Goal: Communication & Community: Answer question/provide support

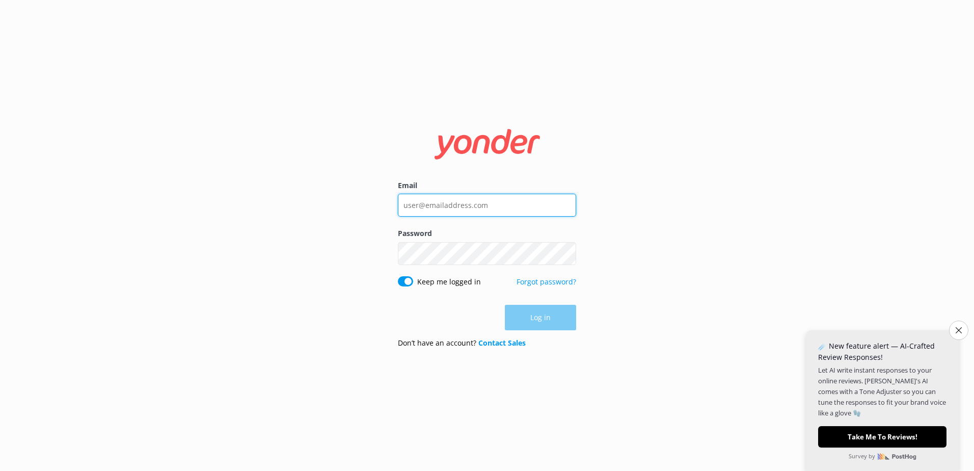
click at [458, 208] on input "Email" at bounding box center [487, 205] width 178 height 23
type input "[EMAIL_ADDRESS][DOMAIN_NAME]"
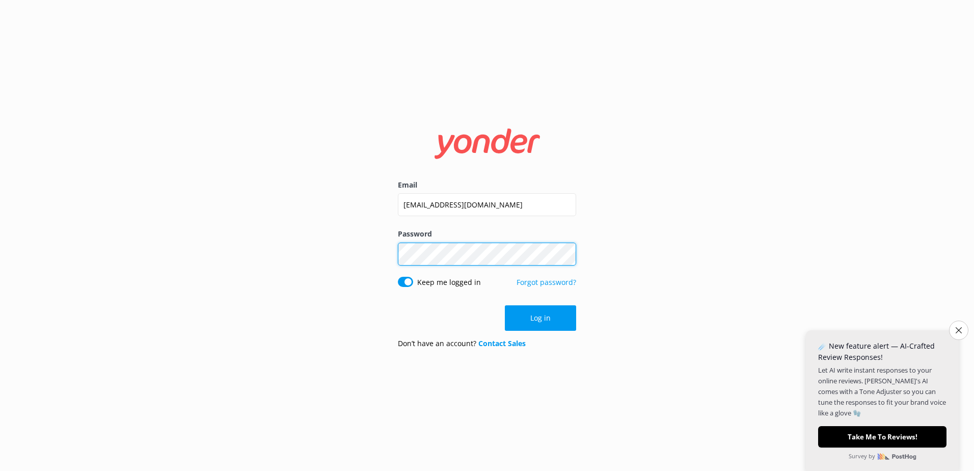
click button "Log in" at bounding box center [540, 317] width 71 height 25
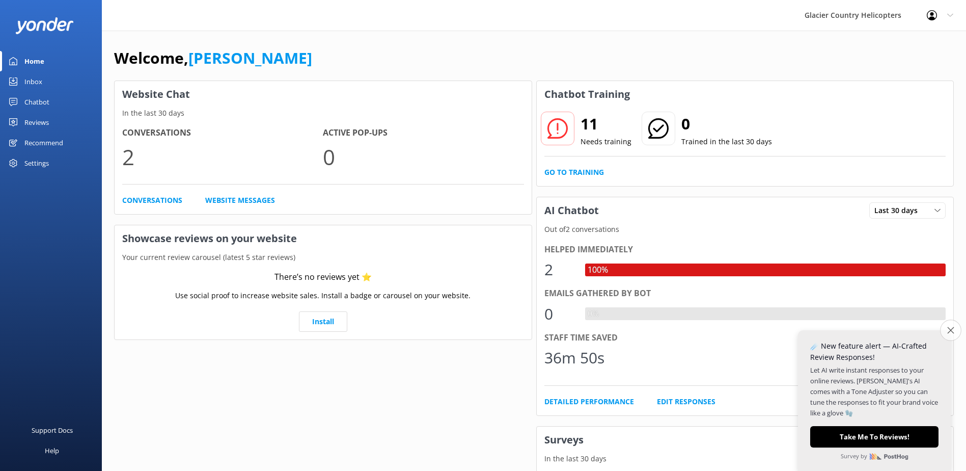
click at [953, 333] on icon "Close survey" at bounding box center [951, 330] width 7 height 7
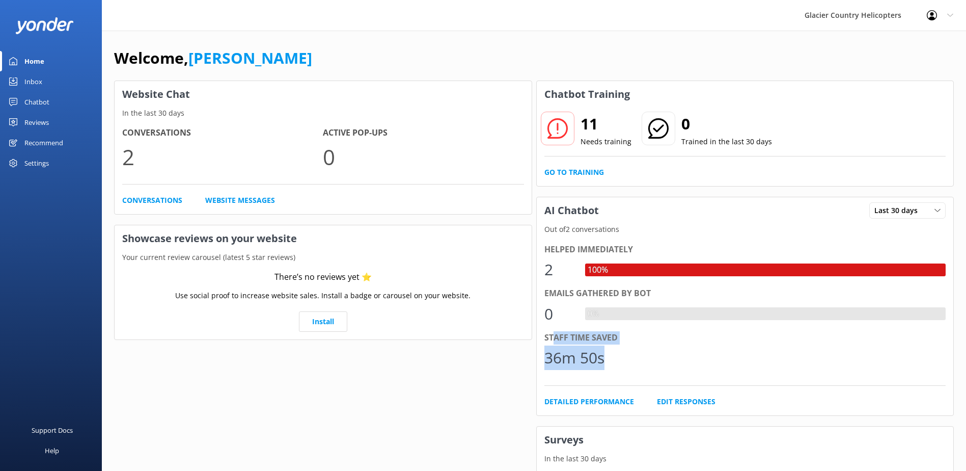
drag, startPoint x: 604, startPoint y: 358, endPoint x: 552, endPoint y: 340, distance: 54.9
click at [552, 340] on div "Staff time saved 36m 50s" at bounding box center [746, 353] width 402 height 44
click at [561, 132] on icon at bounding box center [558, 128] width 20 height 20
click at [562, 170] on link "Go to Training" at bounding box center [575, 172] width 60 height 11
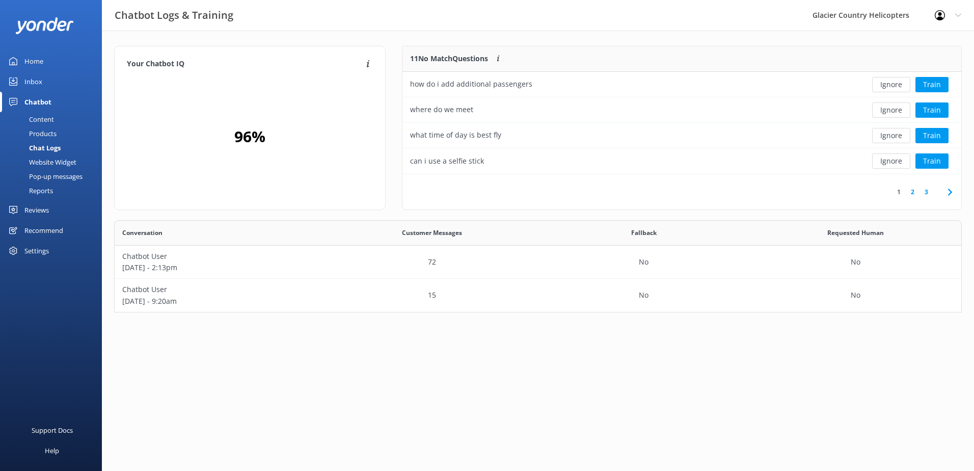
scroll to position [120, 551]
click at [939, 137] on button "Train" at bounding box center [932, 135] width 33 height 15
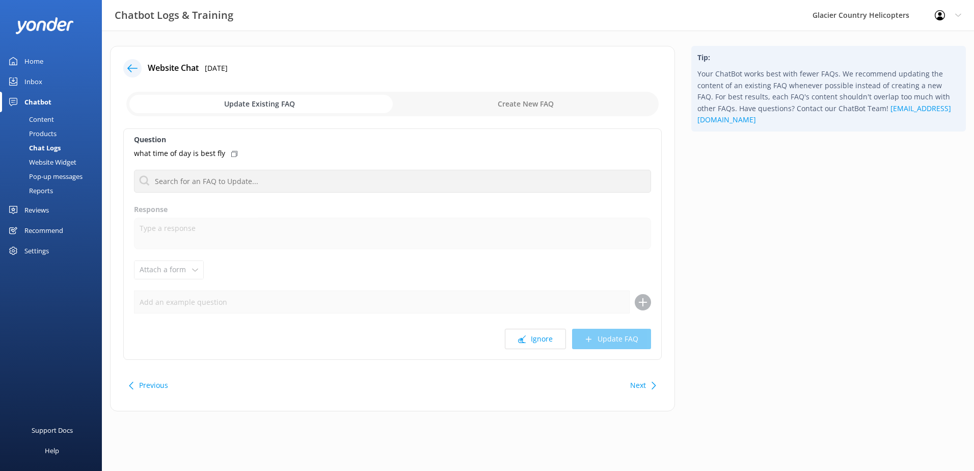
click at [566, 90] on div "Update Existing FAQ Create New FAQ" at bounding box center [392, 104] width 539 height 31
click at [550, 101] on input "checkbox" at bounding box center [392, 104] width 532 height 24
checkbox input "true"
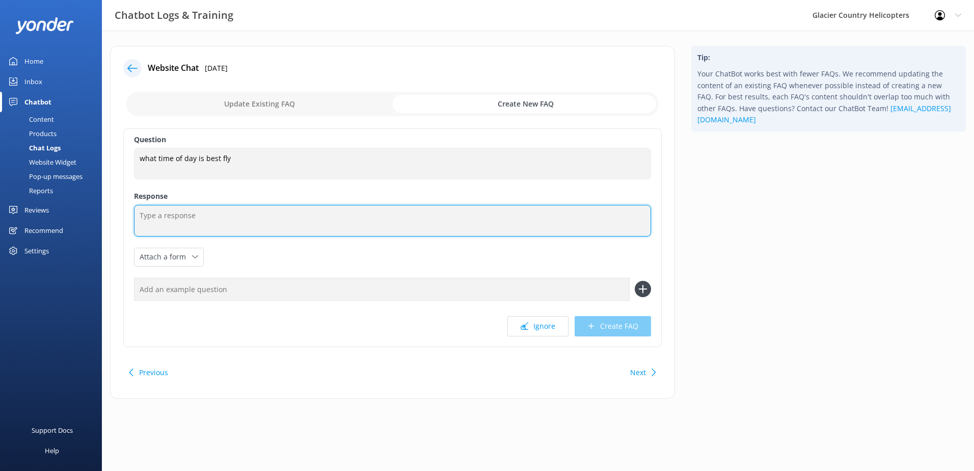
click at [167, 220] on textarea at bounding box center [392, 221] width 517 height 32
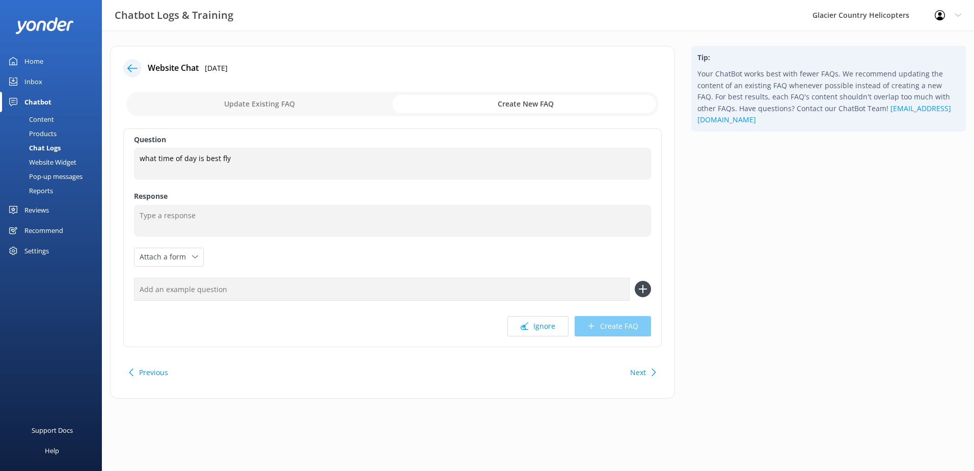
drag, startPoint x: 219, startPoint y: 202, endPoint x: 204, endPoint y: 216, distance: 20.2
click at [219, 202] on div "Question what time of day is best fly what time of day is best fly Response Att…" at bounding box center [392, 237] width 539 height 219
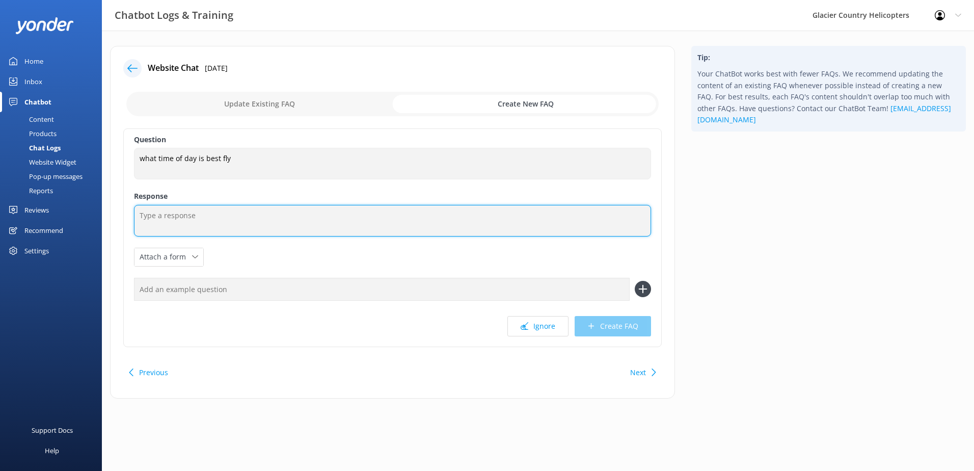
click at [200, 218] on textarea at bounding box center [392, 221] width 517 height 32
paste textarea "We recommend flying in the morning, generally it is the most stable before clou…"
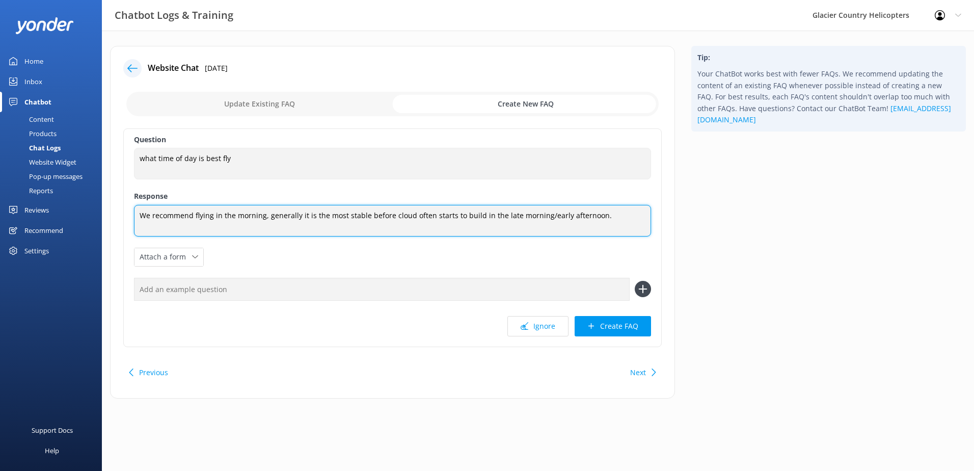
drag, startPoint x: 269, startPoint y: 216, endPoint x: 132, endPoint y: 214, distance: 137.1
click at [132, 214] on div "Question what time of day is best fly what time of day is best fly Response We …" at bounding box center [392, 237] width 539 height 219
click at [178, 216] on textarea "Generally it is the most stable before cloud often starts to build in the late …" at bounding box center [392, 221] width 517 height 32
drag, startPoint x: 391, startPoint y: 218, endPoint x: 373, endPoint y: 216, distance: 17.4
click at [373, 216] on textarea "Generally, the weather in the morning is the most stable before cloud often sta…" at bounding box center [392, 221] width 517 height 32
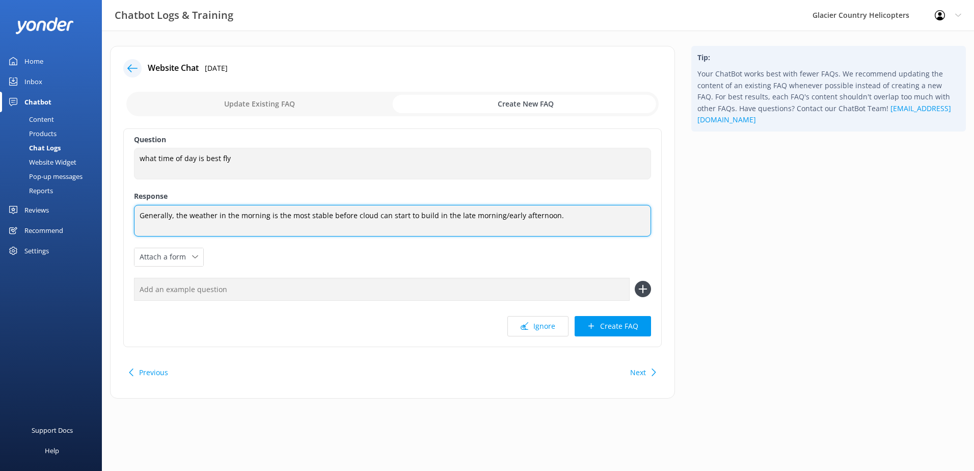
drag, startPoint x: 433, startPoint y: 216, endPoint x: 494, endPoint y: 212, distance: 61.7
click at [494, 212] on textarea "Generally, the weather in the morning is the most stable before cloud can start…" at bounding box center [392, 221] width 517 height 32
click at [468, 215] on textarea "Generally, the weather in the morning is the most stable before cloud can start…" at bounding box center [392, 221] width 517 height 32
drag, startPoint x: 440, startPoint y: 213, endPoint x: 498, endPoint y: 213, distance: 58.1
click at [498, 213] on textarea "Generally, the weather in the morning is the most stable before cloud can start…" at bounding box center [392, 221] width 517 height 32
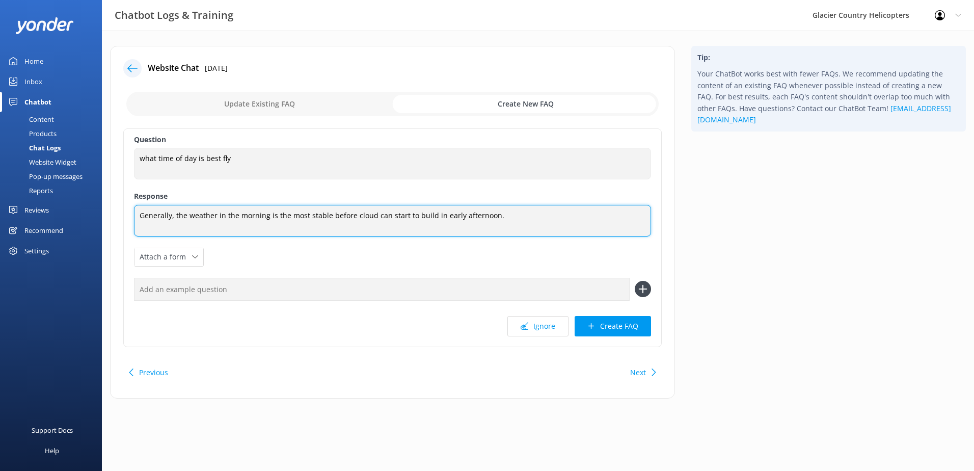
click at [354, 212] on textarea "Generally, the weather in the morning is the most stable before cloud can start…" at bounding box center [392, 221] width 517 height 32
click at [349, 214] on textarea "Generally, the weather in the morning is the most stable before cloud can start…" at bounding box center [392, 221] width 517 height 32
click at [354, 214] on textarea "Generally, the weather in the morning is the most stable before cloud can start…" at bounding box center [392, 221] width 517 height 32
click at [429, 215] on textarea "Generally, the weather in the morning is the most stable before cloud can start…" at bounding box center [392, 221] width 517 height 32
click at [503, 224] on textarea "Generally, the weather in the morning is the most stable. With it being an alpi…" at bounding box center [392, 221] width 517 height 32
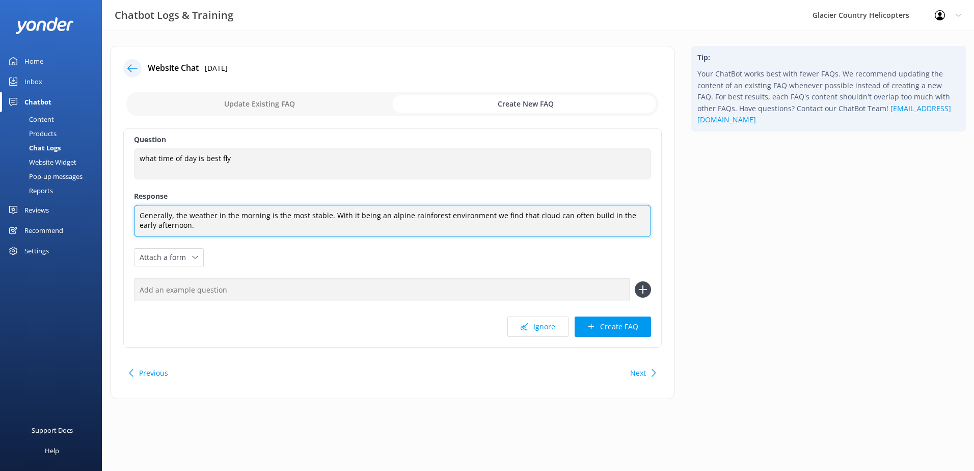
click at [325, 214] on textarea "Generally, the weather in the morning is the most stable. With it being an alpi…" at bounding box center [392, 221] width 517 height 32
drag, startPoint x: 328, startPoint y: 225, endPoint x: 422, endPoint y: 208, distance: 95.2
click at [422, 208] on textarea "Generally, the weather in the morning is the most stable compared to the aftern…" at bounding box center [392, 221] width 517 height 32
drag, startPoint x: 463, startPoint y: 225, endPoint x: 472, endPoint y: 224, distance: 9.7
click at [472, 224] on textarea "Generally, the weather in the morning is the most stable compared to the aftern…" at bounding box center [392, 221] width 517 height 32
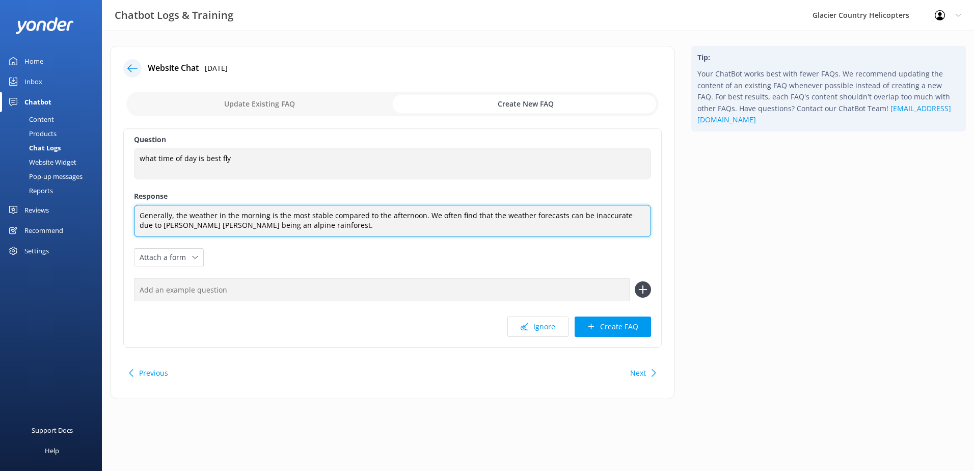
drag, startPoint x: 428, startPoint y: 228, endPoint x: 135, endPoint y: 229, distance: 293.5
click at [135, 229] on textarea "Generally, the weather in the morning is the most stable compared to the aftern…" at bounding box center [392, 221] width 517 height 32
drag, startPoint x: 293, startPoint y: 229, endPoint x: 138, endPoint y: 213, distance: 155.7
click at [138, 213] on textarea "Generally, the weather in the morning is the most stable compared to the aftern…" at bounding box center [392, 221] width 517 height 32
type textarea "Generally, the weather in the morning is the most stable compared to the aftern…"
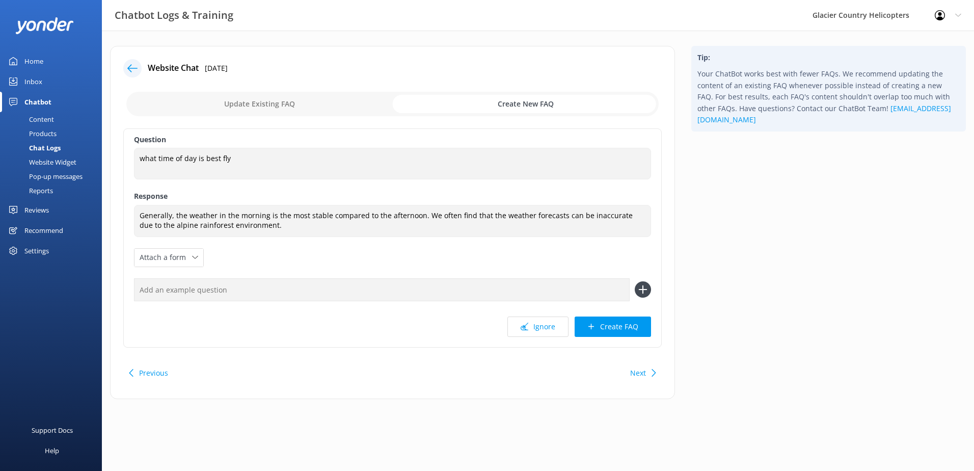
click at [265, 293] on input "text" at bounding box center [382, 289] width 496 height 23
type input "When should I fly"
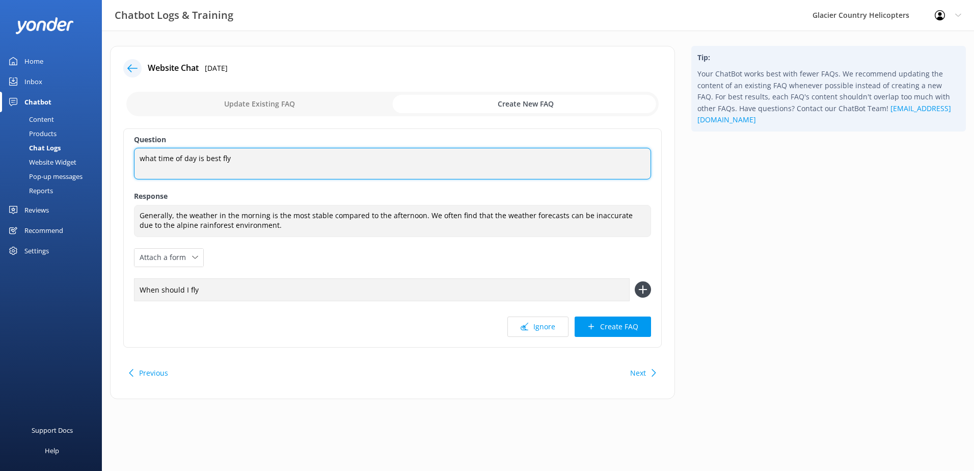
click at [134, 163] on textarea "what time of day is best fly" at bounding box center [392, 164] width 517 height 32
click at [146, 157] on textarea "what time of day is best fly" at bounding box center [392, 164] width 517 height 32
type textarea "What time of day is best fly"
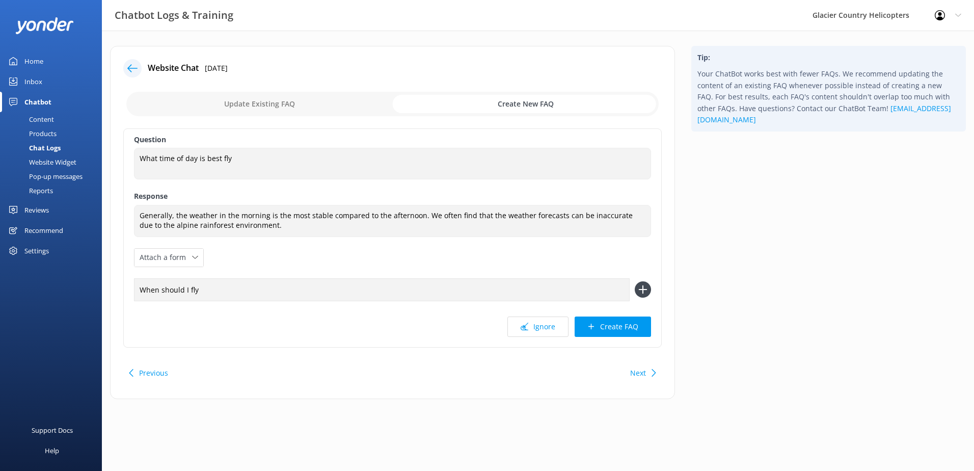
click at [645, 284] on icon at bounding box center [643, 289] width 16 height 16
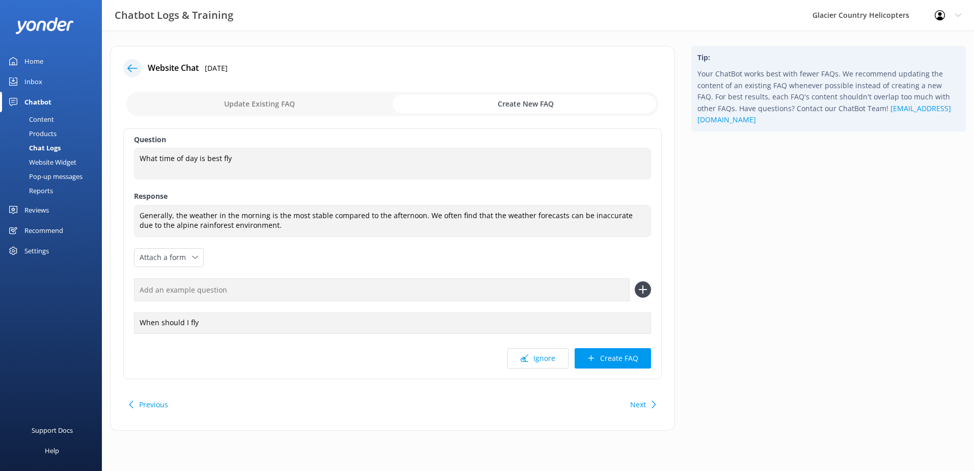
click at [273, 294] on input "text" at bounding box center [382, 289] width 496 height 23
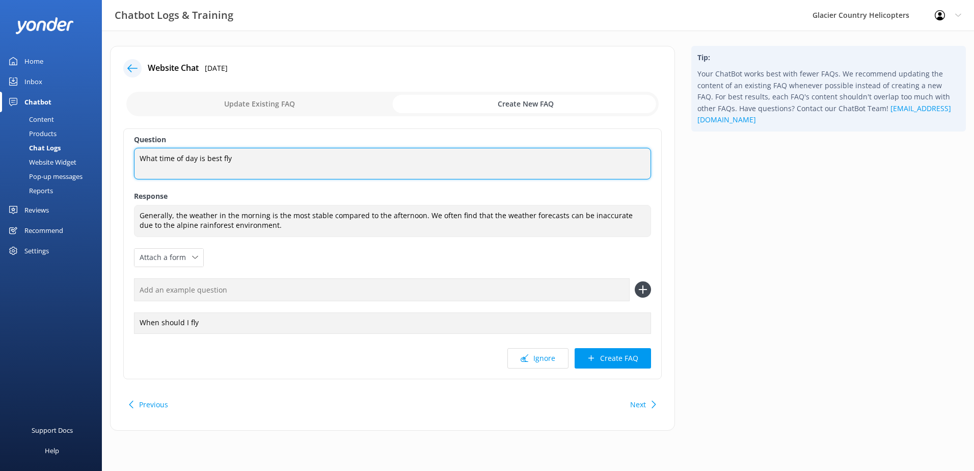
click at [220, 156] on textarea "What time of day is best fly" at bounding box center [392, 164] width 517 height 32
type textarea "What time of day is best to fly"
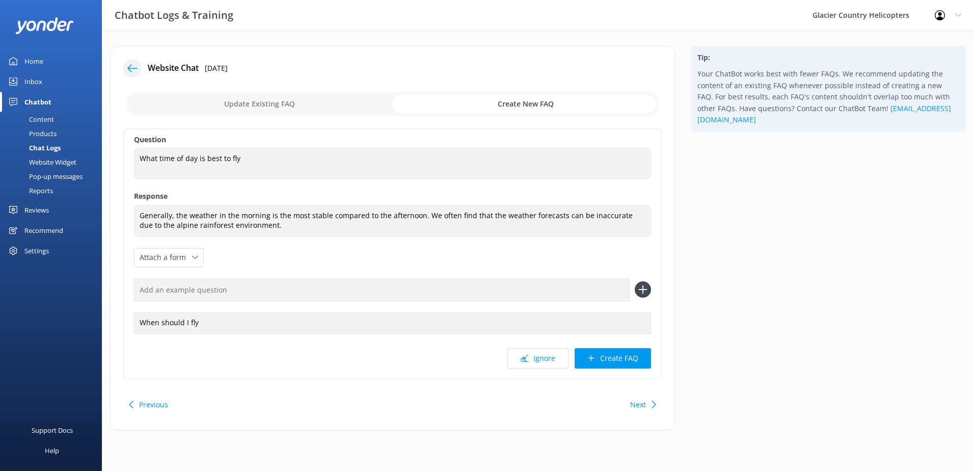
click at [177, 293] on input "text" at bounding box center [382, 289] width 496 height 23
type input "Morning or Afternoon flight"
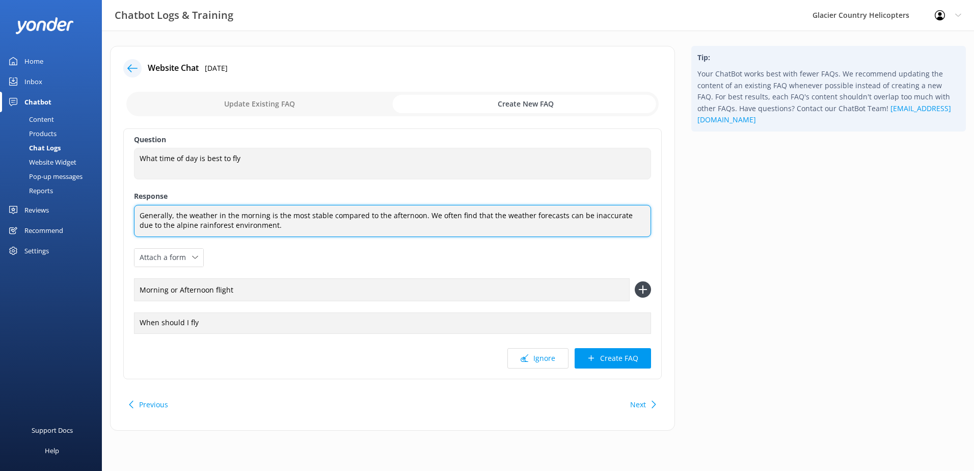
click at [264, 224] on textarea "Generally, the weather in the morning is the most stable compared to the aftern…" at bounding box center [392, 221] width 517 height 32
type textarea "Generally, the weather in the morning is the most stable compared to the aftern…"
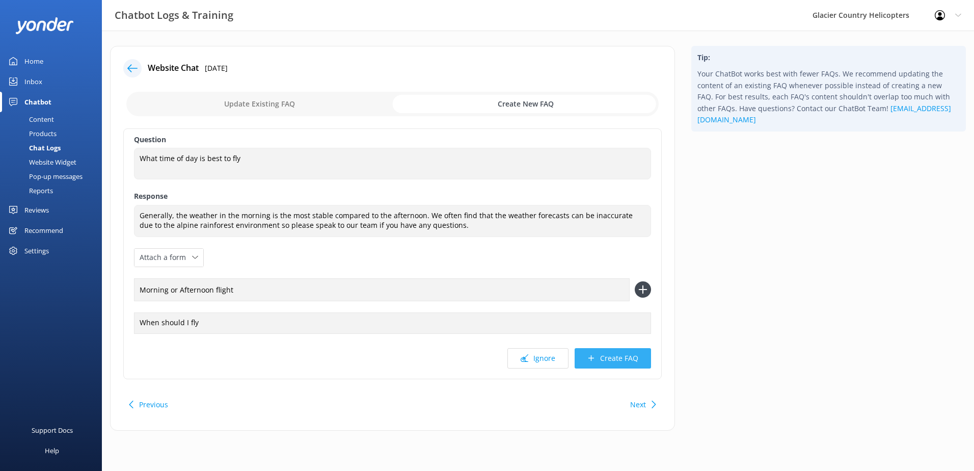
click at [601, 358] on button "Create FAQ" at bounding box center [613, 358] width 76 height 20
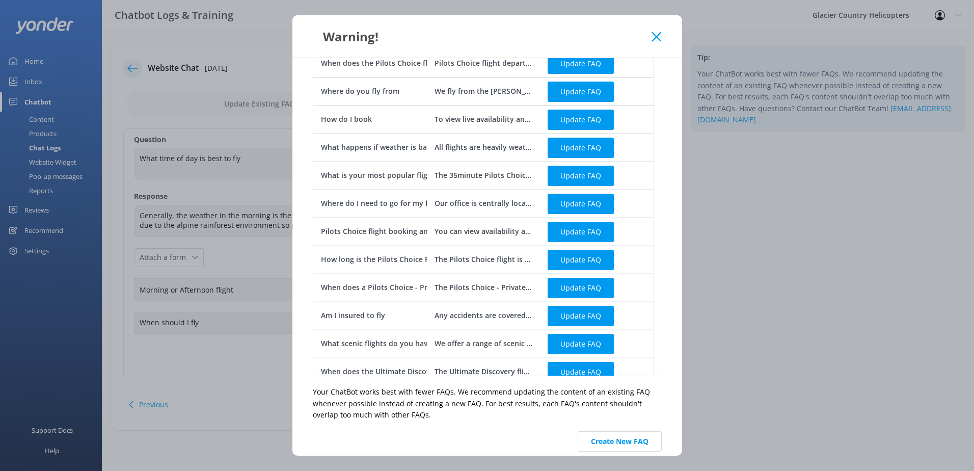
scroll to position [138, 0]
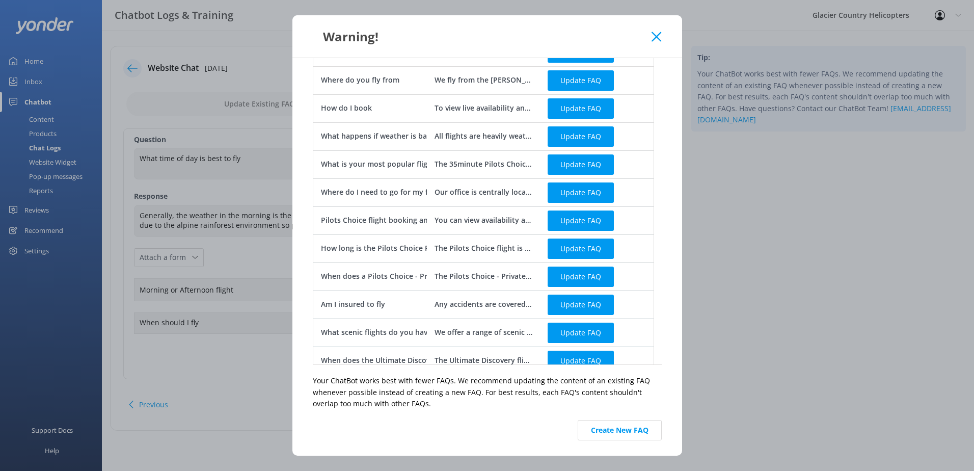
click at [652, 35] on icon at bounding box center [657, 37] width 10 height 10
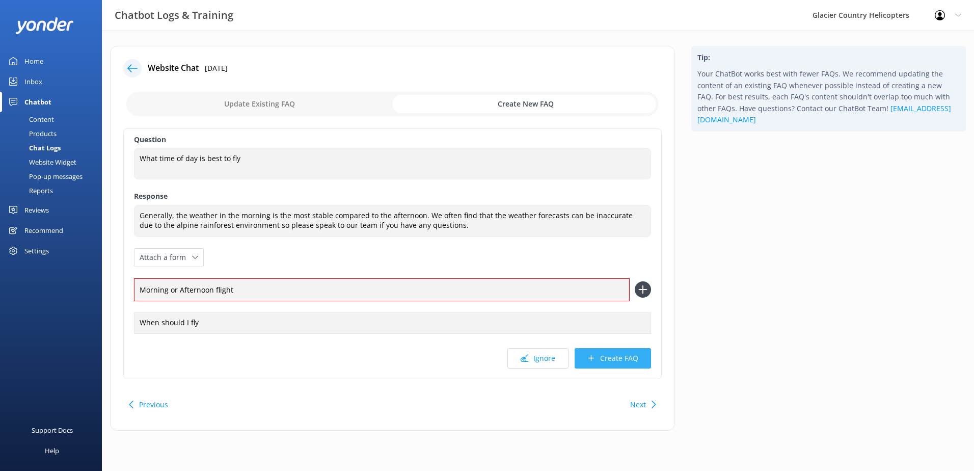
click at [635, 361] on button "Create FAQ" at bounding box center [613, 358] width 76 height 20
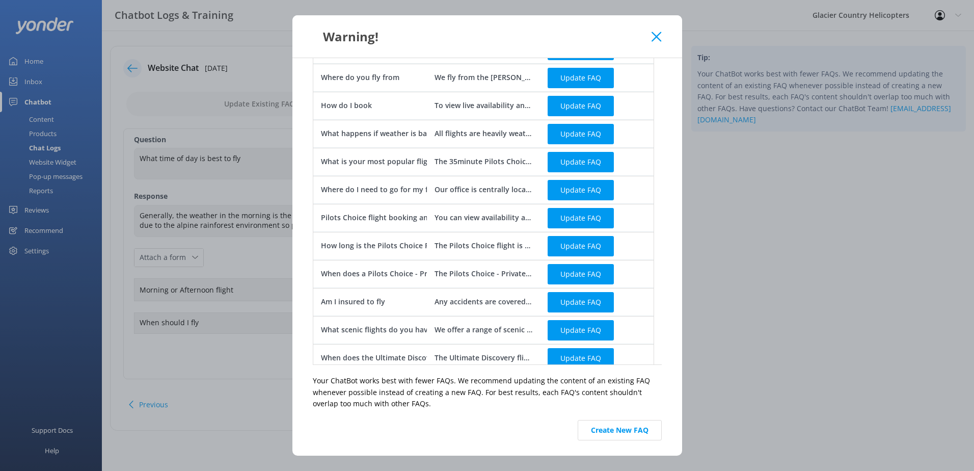
scroll to position [0, 0]
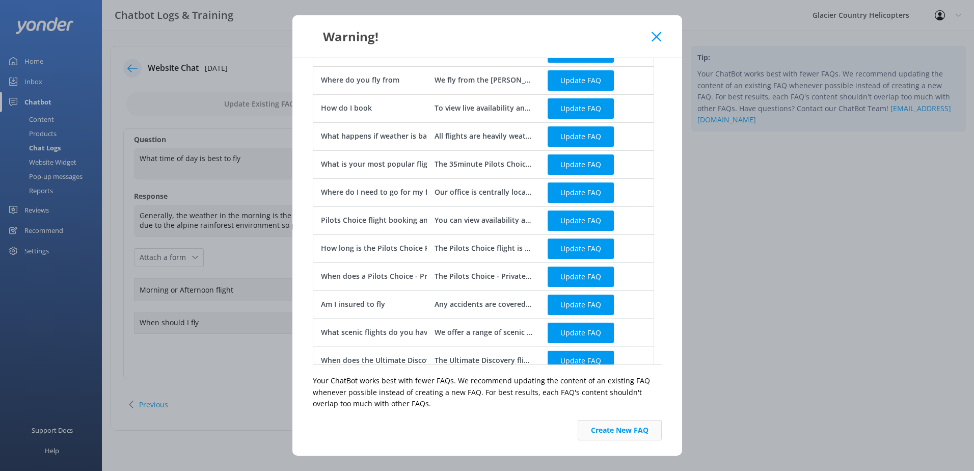
click at [623, 435] on button "Create New FAQ" at bounding box center [620, 430] width 84 height 20
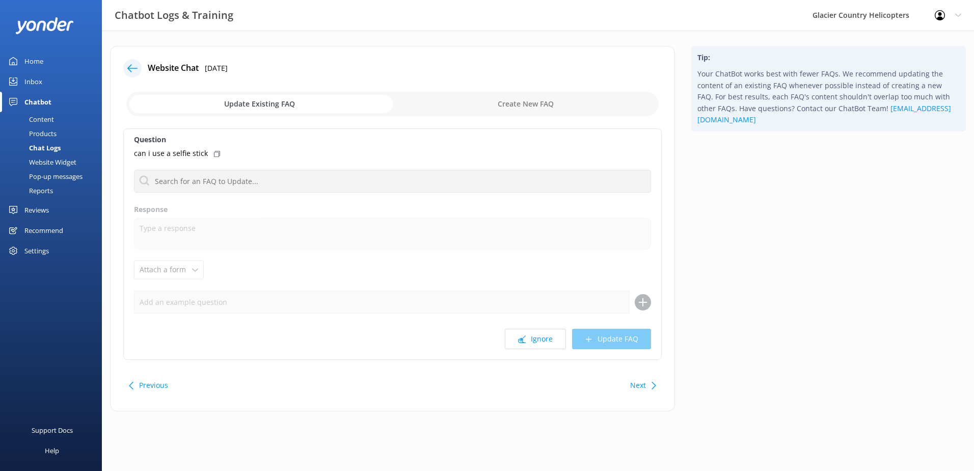
click at [37, 120] on div "Content" at bounding box center [30, 119] width 48 height 14
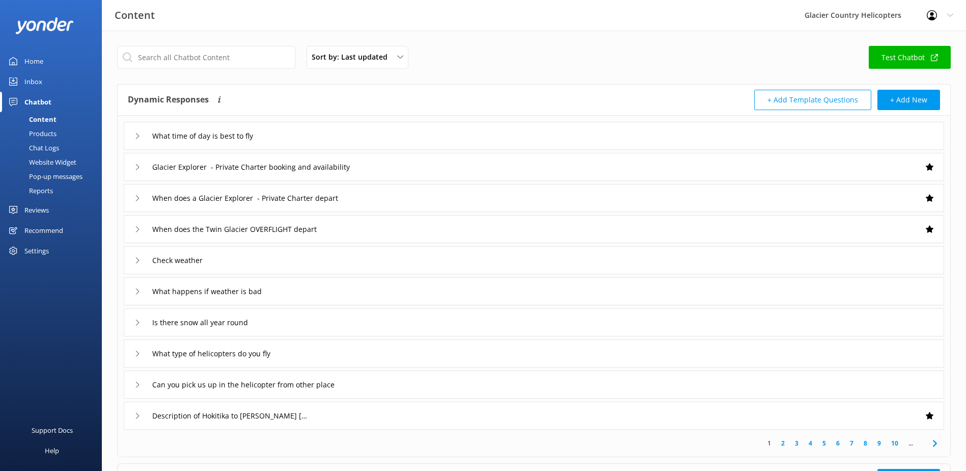
click at [41, 84] on div "Inbox" at bounding box center [33, 81] width 18 height 20
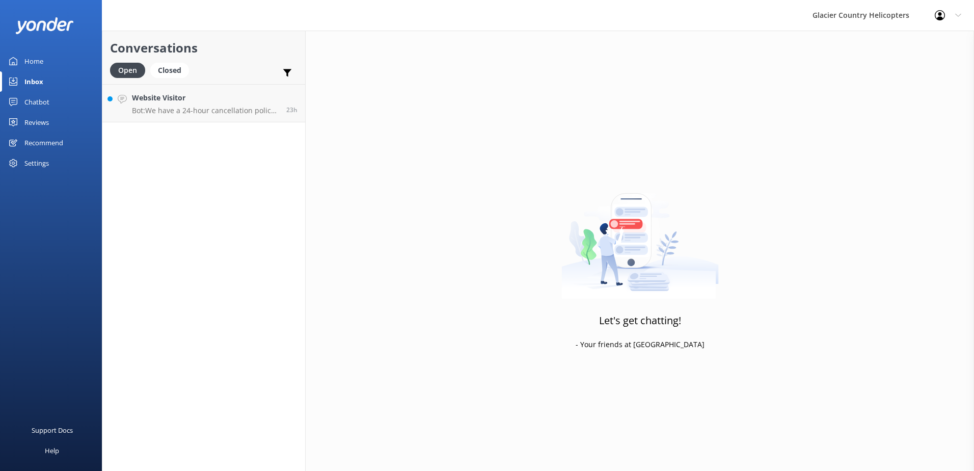
click at [33, 63] on div "Home" at bounding box center [33, 61] width 19 height 20
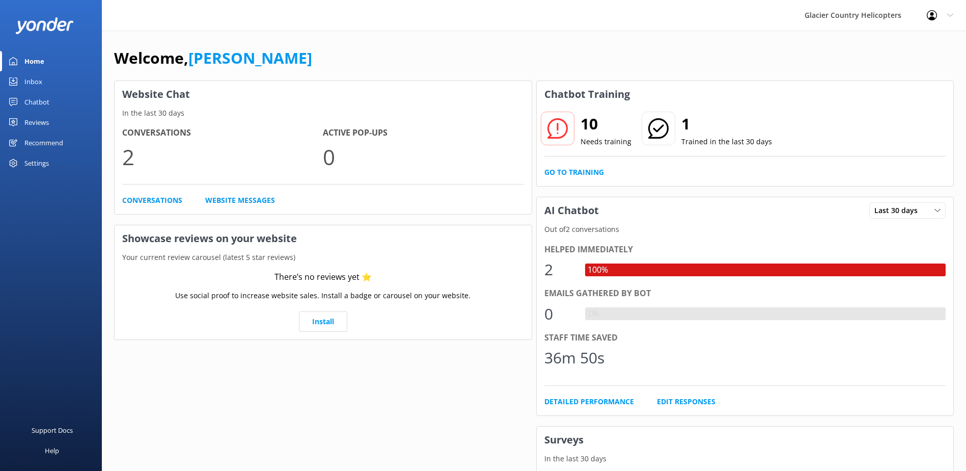
click at [592, 126] on h2 "10" at bounding box center [606, 124] width 51 height 24
click at [574, 170] on link "Go to Training" at bounding box center [575, 172] width 60 height 11
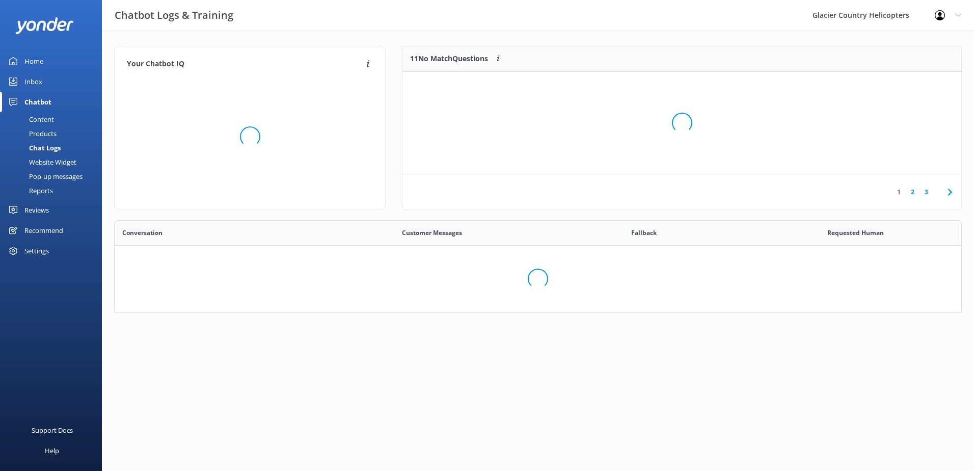
scroll to position [85, 840]
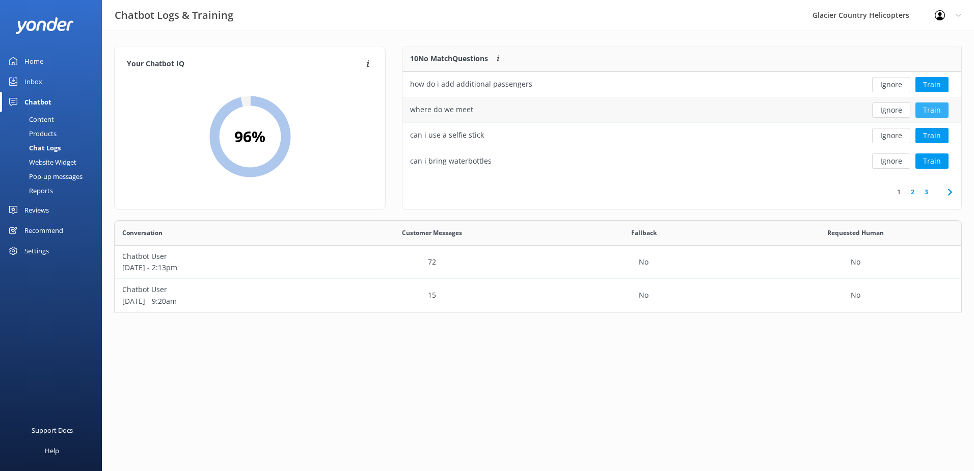
click at [928, 115] on button "Train" at bounding box center [932, 109] width 33 height 15
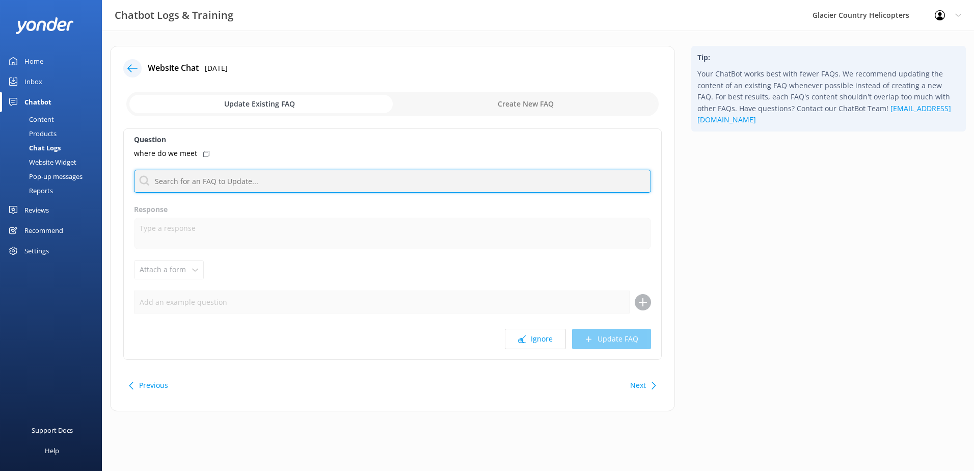
click at [228, 183] on input "text" at bounding box center [392, 181] width 517 height 23
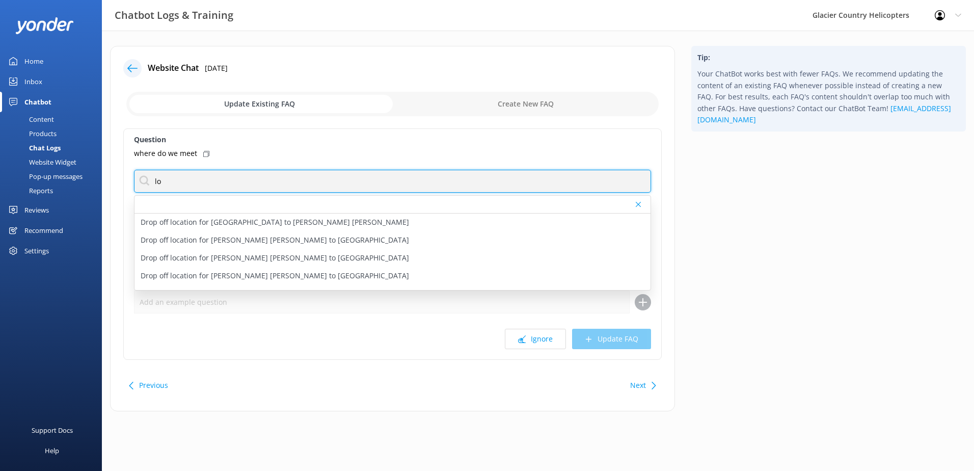
type input "l"
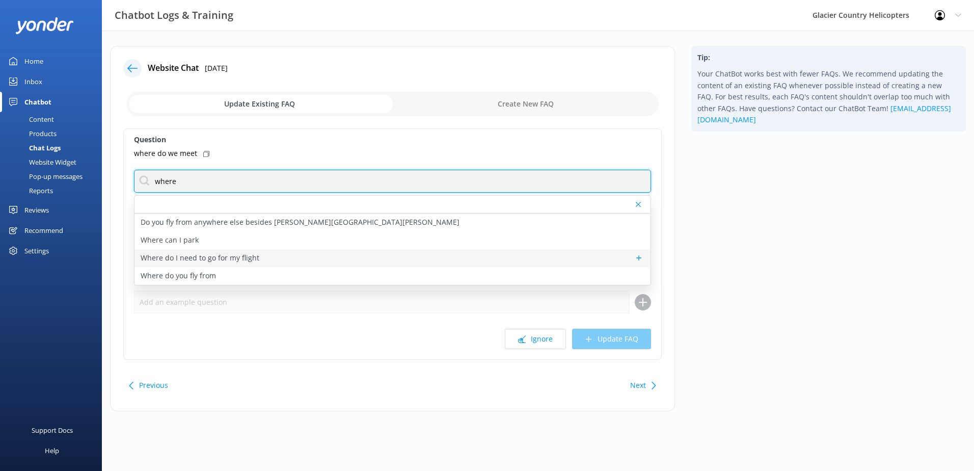
type input "where"
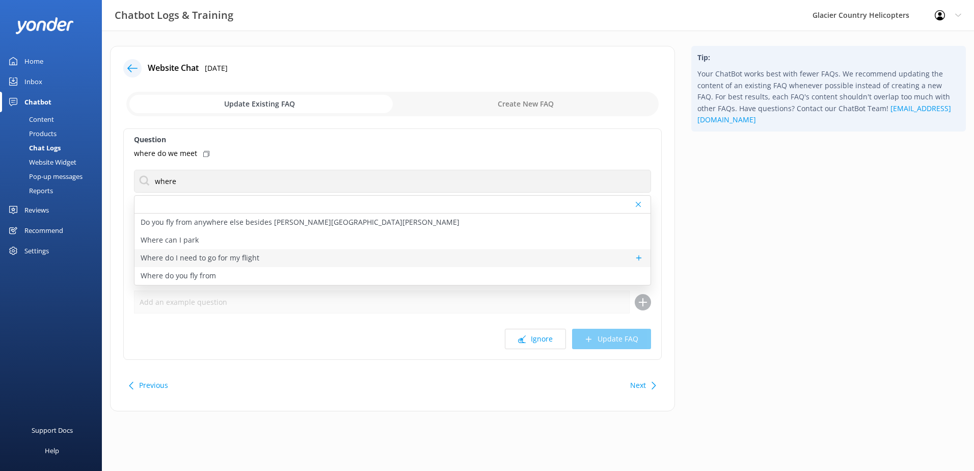
click at [264, 257] on div "Where do I need to go for my flight" at bounding box center [393, 258] width 516 height 18
type textarea "Our office is centrally located in town at [STREET_ADDRESS][PERSON_NAME][PERSON…"
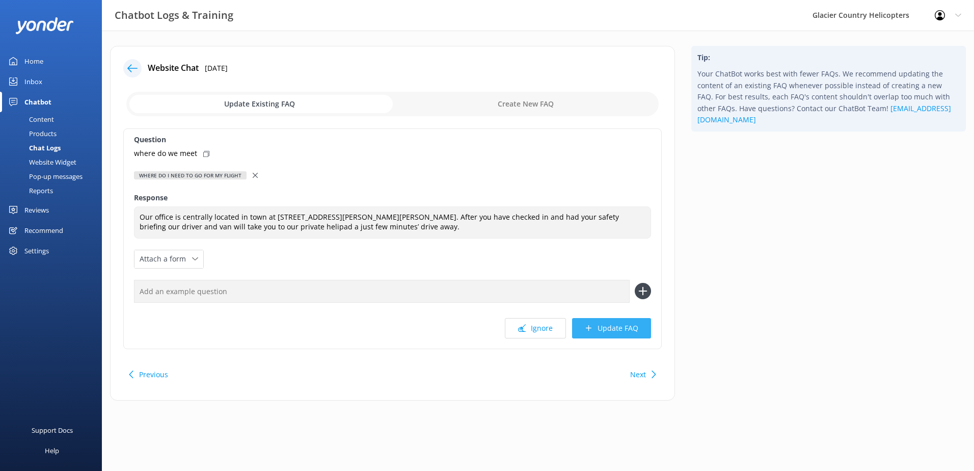
click at [613, 331] on button "Update FAQ" at bounding box center [611, 328] width 79 height 20
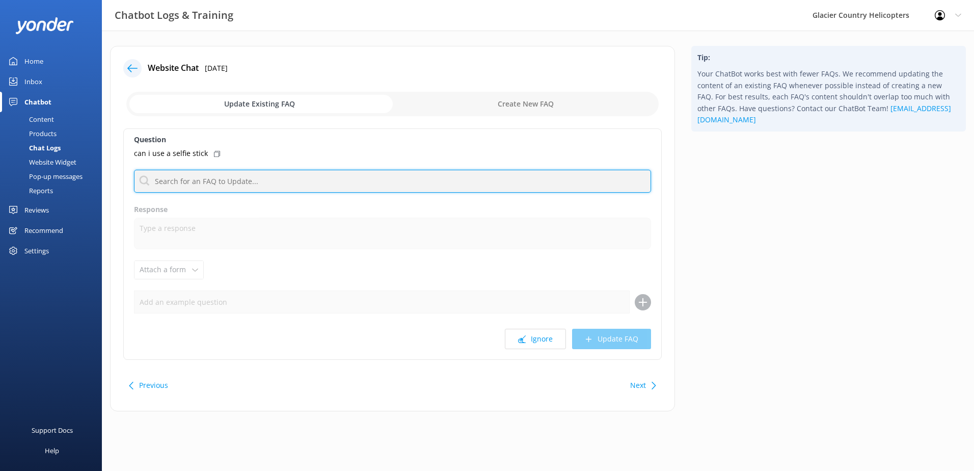
click at [262, 186] on input "text" at bounding box center [392, 181] width 517 height 23
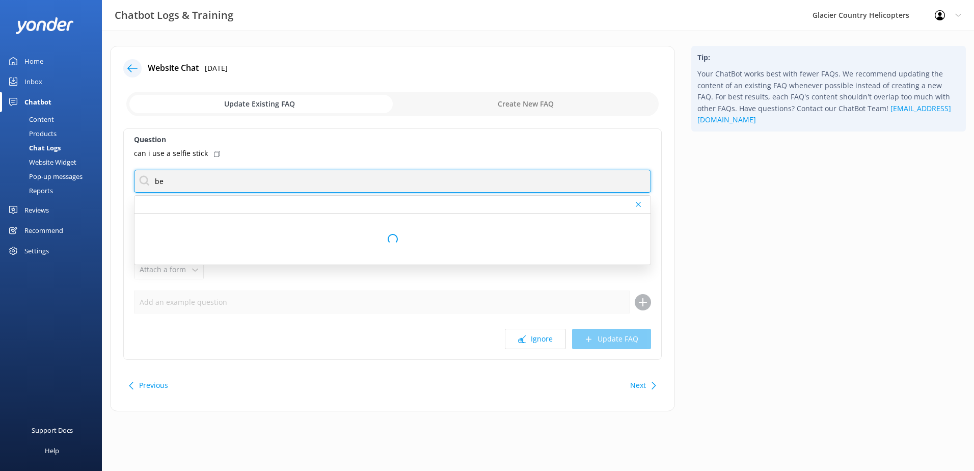
type input "b"
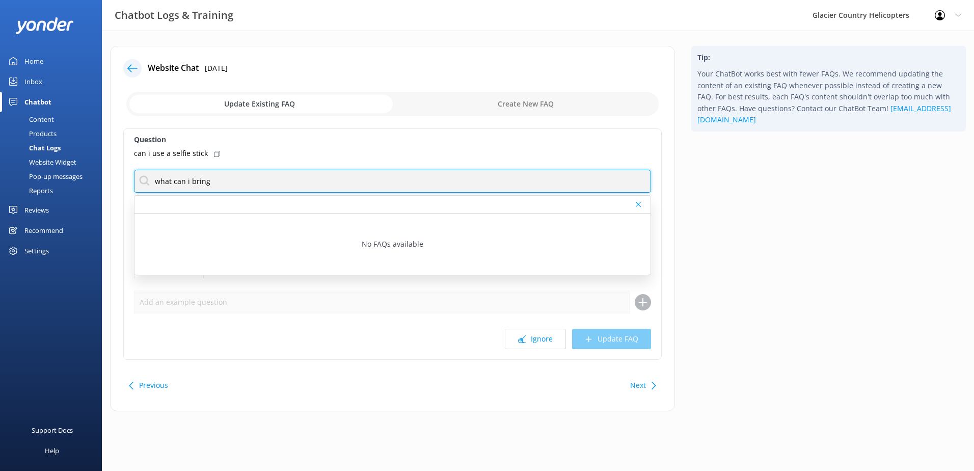
drag, startPoint x: 248, startPoint y: 184, endPoint x: 212, endPoint y: 183, distance: 36.2
click at [212, 183] on input "what can i bring" at bounding box center [392, 181] width 517 height 23
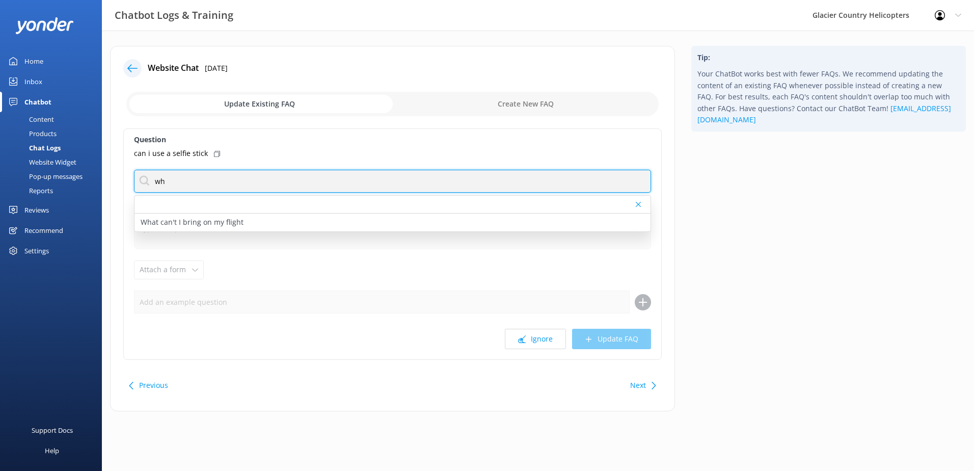
type input "w"
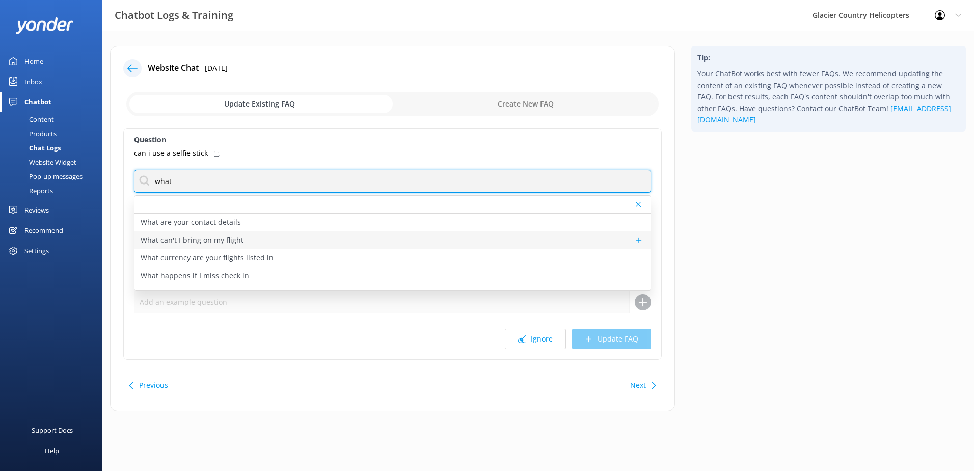
type input "what"
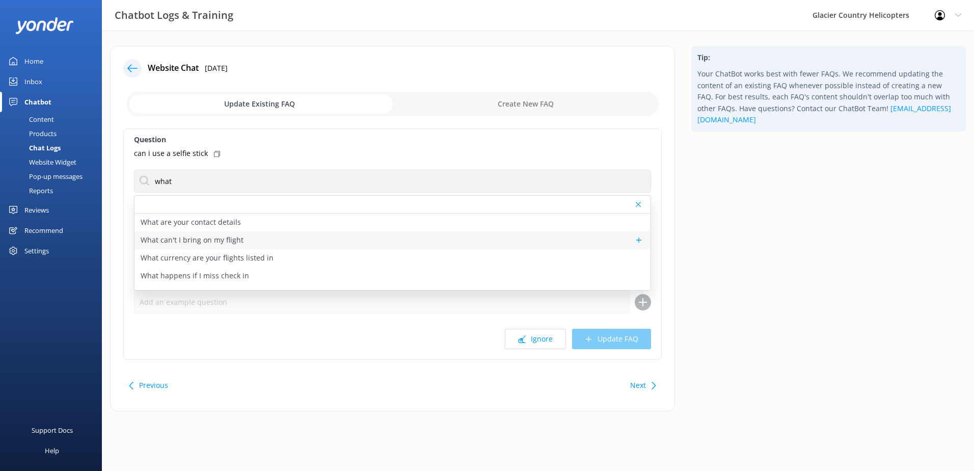
click at [193, 241] on p "What can't I bring on my flight" at bounding box center [192, 239] width 103 height 11
type textarea "Please do not bring selfie sticks, extendable handles for cameras/go pros, any …"
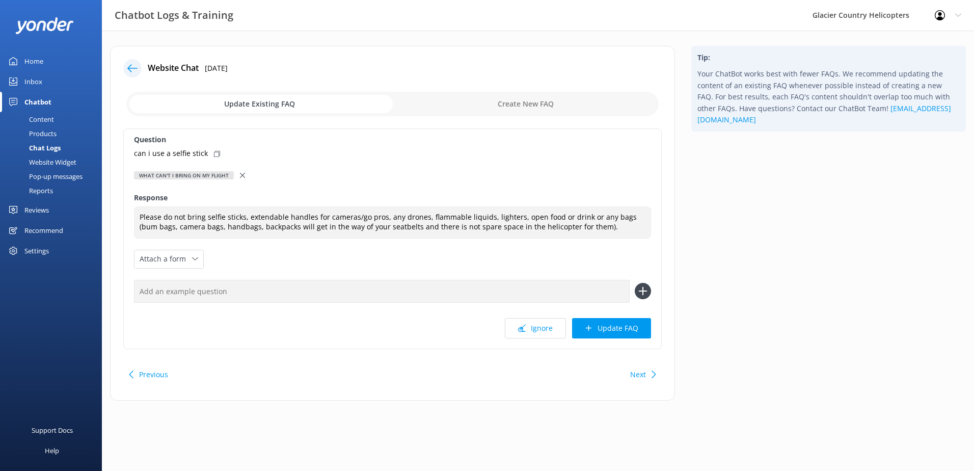
click at [214, 176] on div "What can't I bring on my flight" at bounding box center [184, 175] width 100 height 8
click at [196, 287] on input "text" at bounding box center [382, 291] width 496 height 23
click at [643, 291] on use at bounding box center [643, 291] width 9 height 9
click at [354, 301] on input "text" at bounding box center [382, 291] width 496 height 23
type input "c"
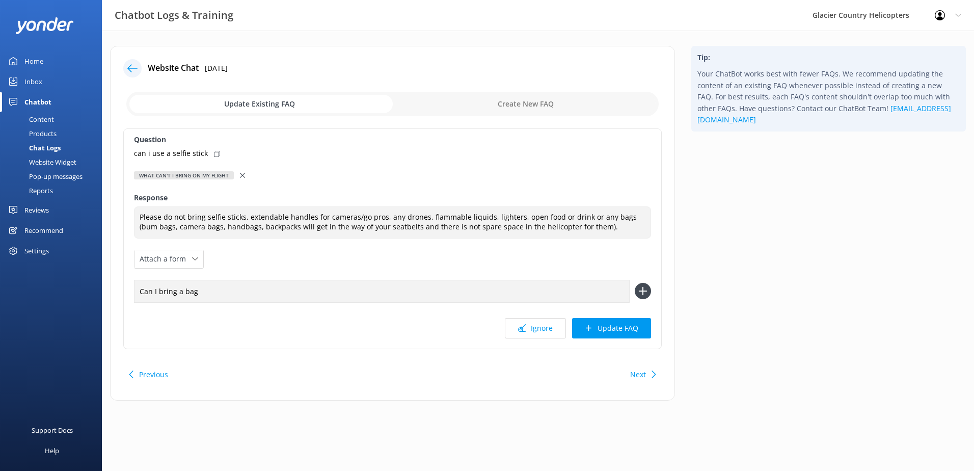
type input "Can I bring a bag"
click at [642, 291] on use at bounding box center [643, 291] width 9 height 9
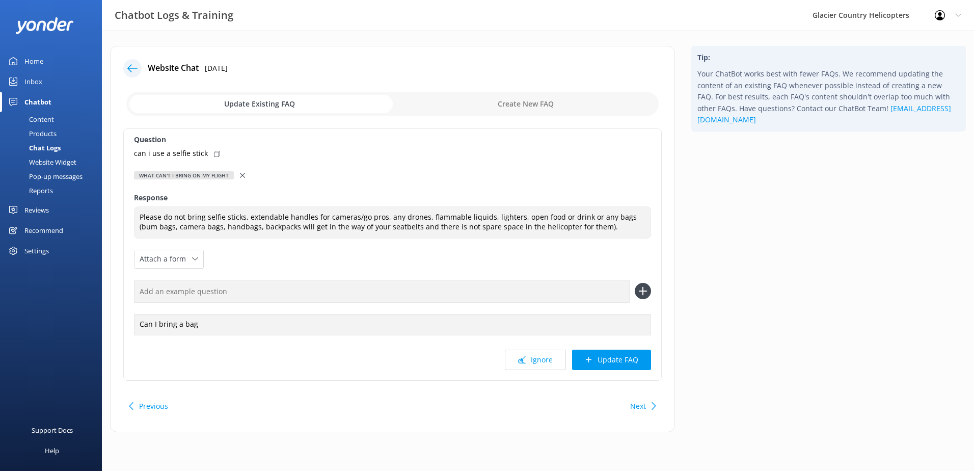
click at [308, 298] on input "text" at bounding box center [382, 291] width 496 height 23
type input "X"
type input "Can I bring a waterbottle"
click at [645, 290] on icon at bounding box center [643, 291] width 16 height 16
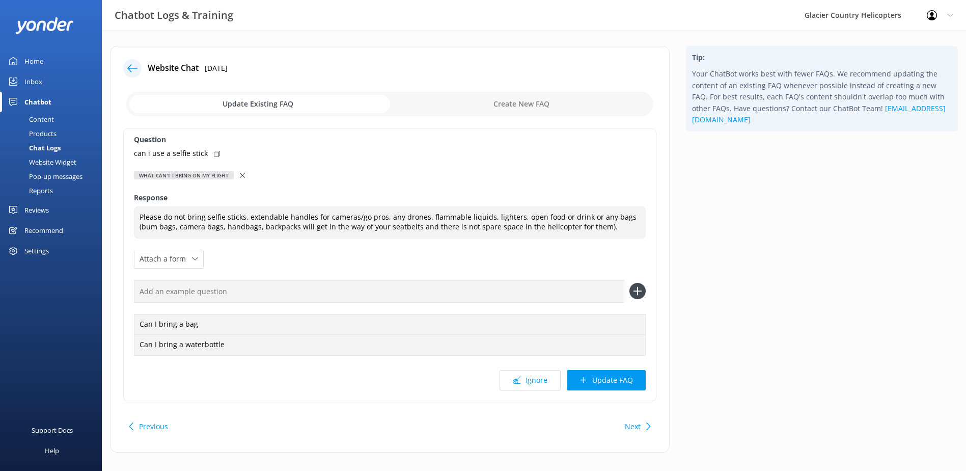
click at [641, 290] on icon at bounding box center [638, 291] width 16 height 16
click at [361, 295] on input "text" at bounding box center [379, 291] width 491 height 23
type input "Can I bring a camera bag"
click at [636, 291] on use at bounding box center [638, 291] width 9 height 9
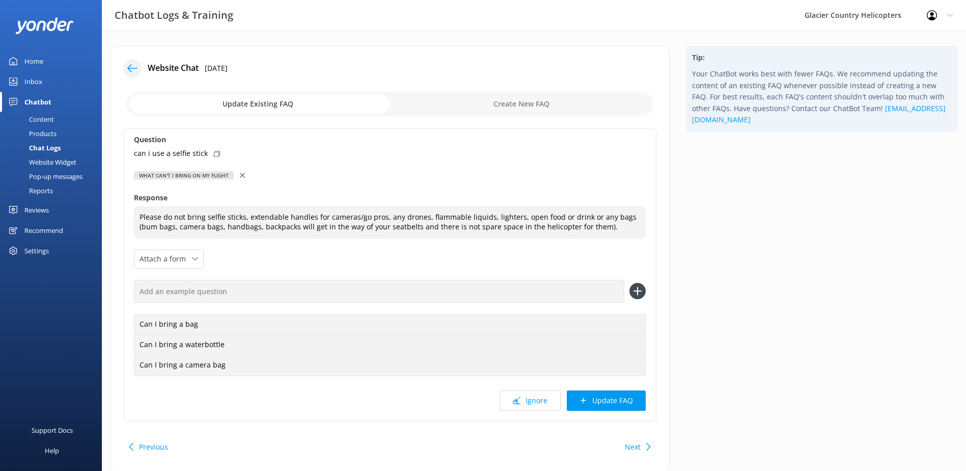
click at [235, 290] on input "text" at bounding box center [379, 291] width 491 height 23
type input "Can I bring a drone"
click at [636, 286] on icon at bounding box center [638, 291] width 16 height 16
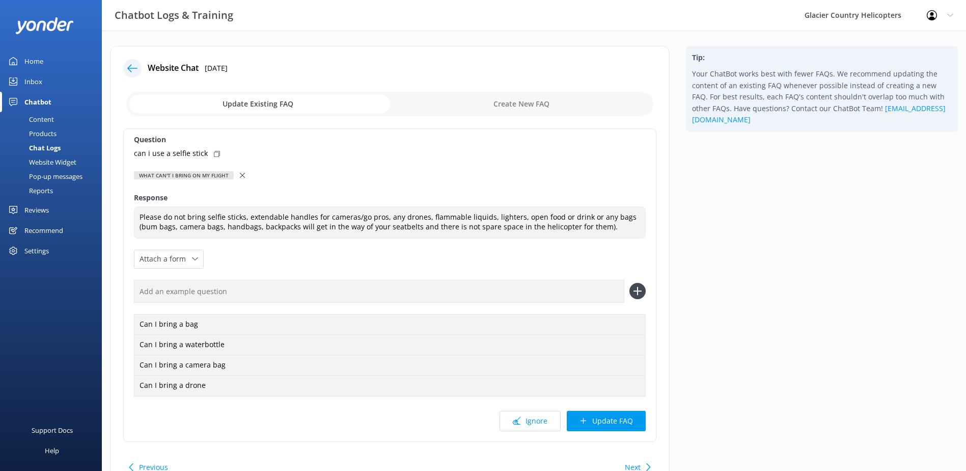
click at [471, 285] on input "text" at bounding box center [379, 291] width 491 height 23
type input "Can I bring food"
click at [639, 287] on icon at bounding box center [638, 291] width 16 height 16
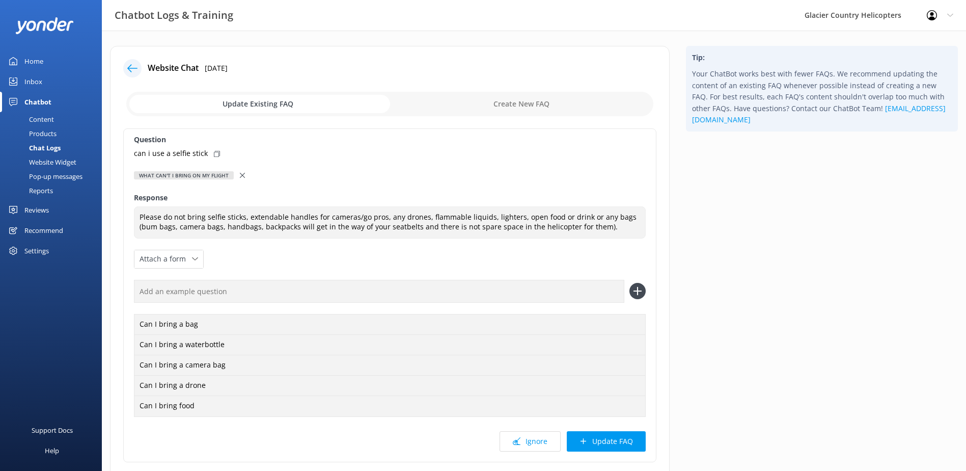
click at [261, 281] on input "text" at bounding box center [379, 291] width 491 height 23
click at [606, 435] on button "Update FAQ" at bounding box center [606, 441] width 79 height 20
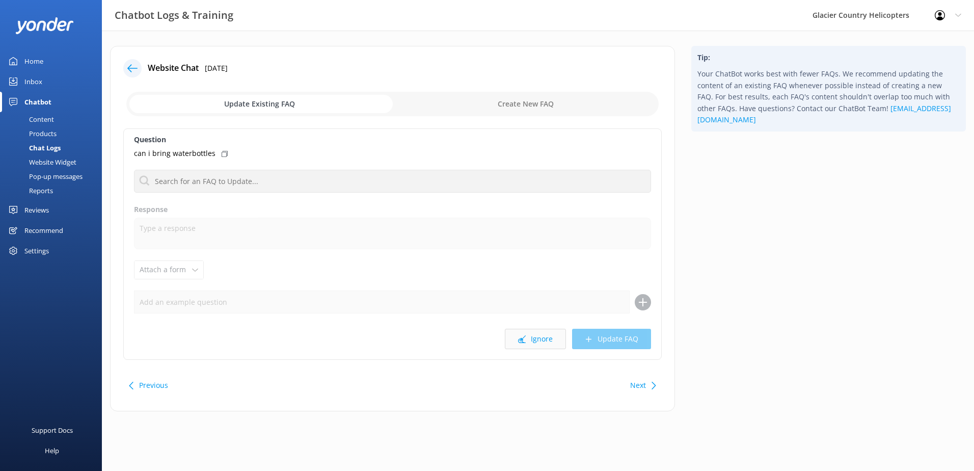
click at [535, 341] on button "Ignore" at bounding box center [535, 339] width 61 height 20
click at [39, 87] on div "Inbox" at bounding box center [33, 81] width 18 height 20
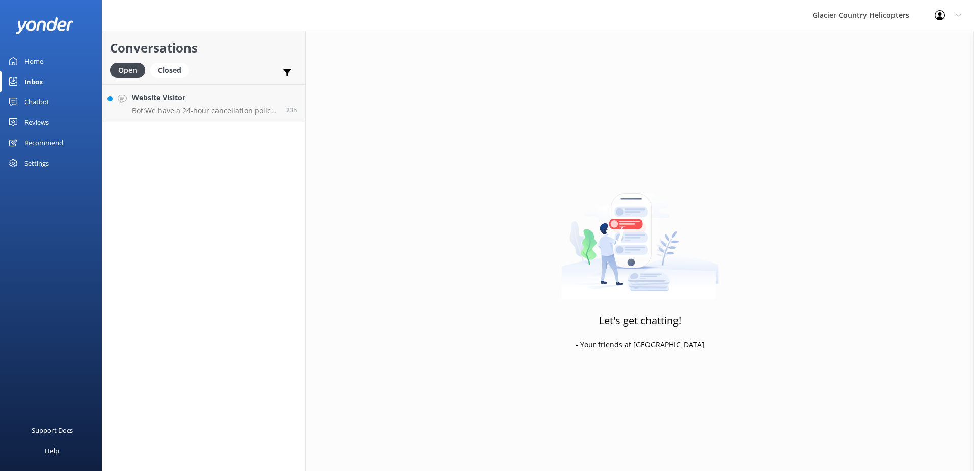
click at [10, 98] on icon at bounding box center [13, 102] width 8 height 8
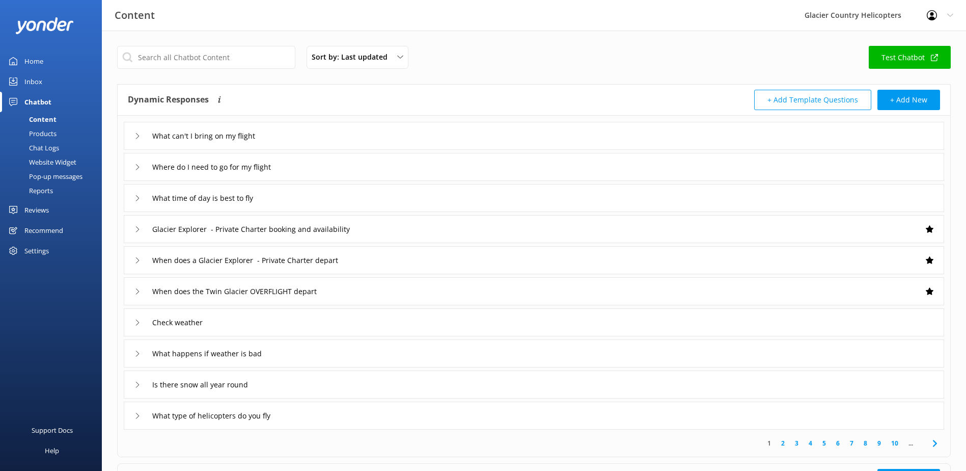
click at [44, 117] on div "Content" at bounding box center [31, 119] width 50 height 14
click at [133, 137] on div "What can't I bring on my flight" at bounding box center [534, 136] width 821 height 28
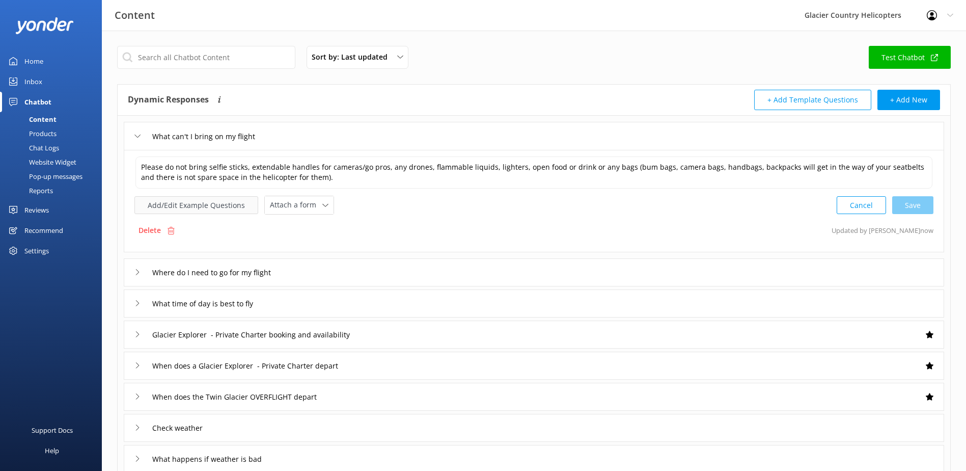
click at [211, 203] on button "Add/Edit Example Questions" at bounding box center [197, 205] width 124 height 18
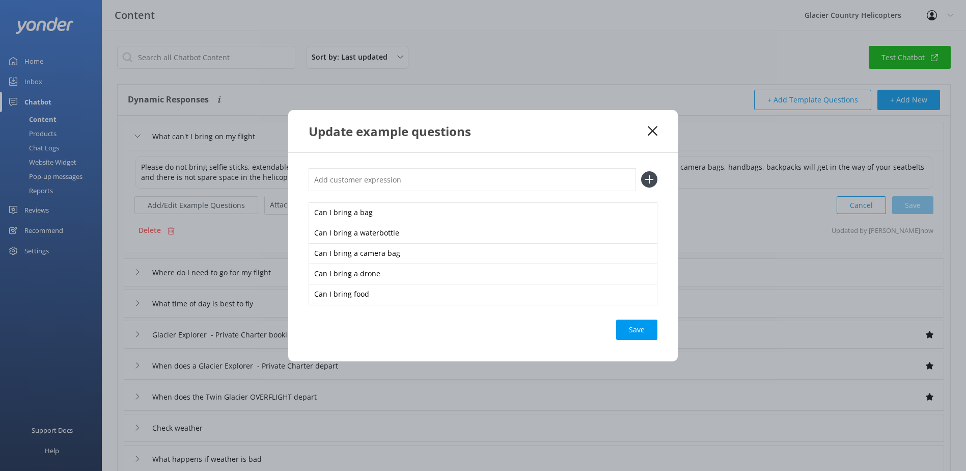
click at [431, 180] on input "text" at bounding box center [473, 179] width 328 height 23
type input "Can I bring a bumbag"
click at [656, 181] on icon at bounding box center [649, 179] width 16 height 16
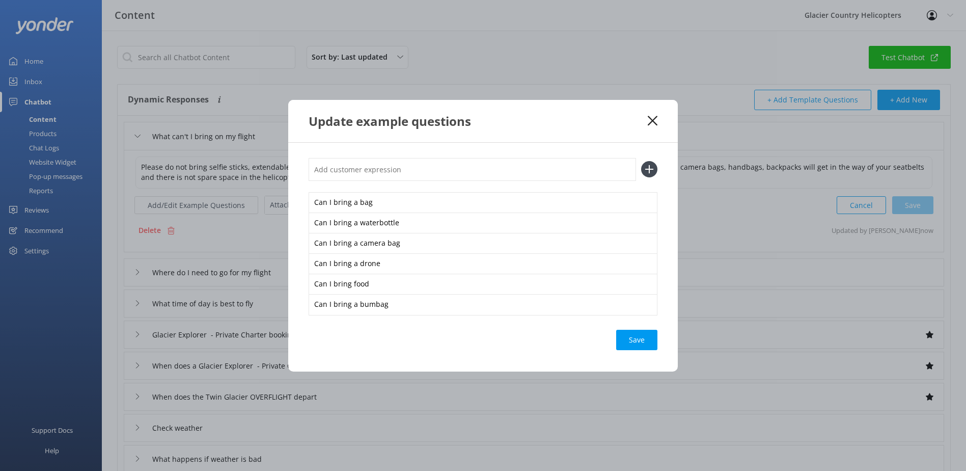
click at [652, 173] on icon at bounding box center [649, 169] width 16 height 16
click at [541, 170] on input "text" at bounding box center [473, 169] width 328 height 23
type input "Can I bring a selfie stick"
click at [643, 339] on div "Save" at bounding box center [636, 340] width 41 height 20
click at [635, 342] on div "Save" at bounding box center [636, 340] width 41 height 20
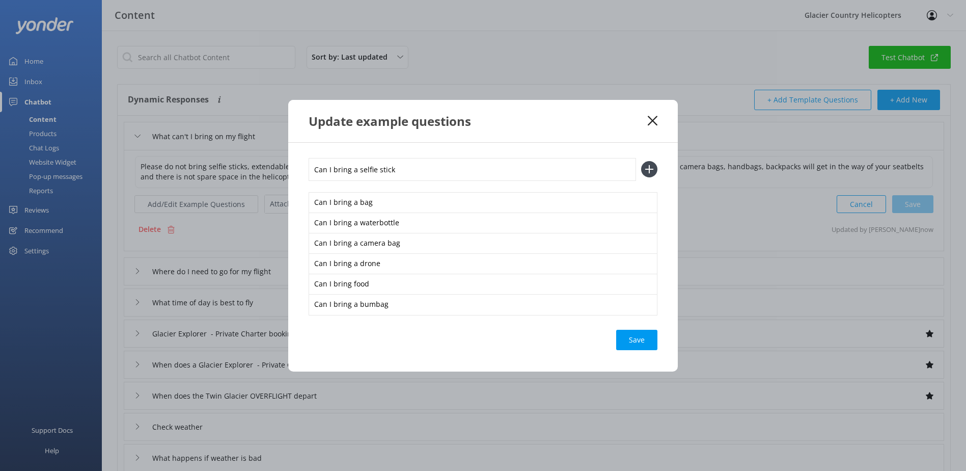
click at [650, 169] on use at bounding box center [650, 169] width 9 height 9
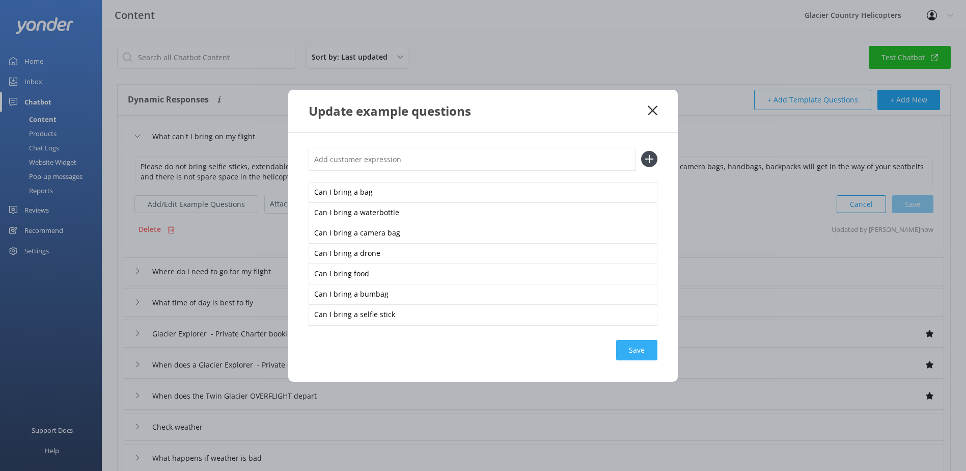
click at [640, 348] on div "Save" at bounding box center [636, 350] width 41 height 20
click at [653, 115] on icon at bounding box center [653, 110] width 10 height 10
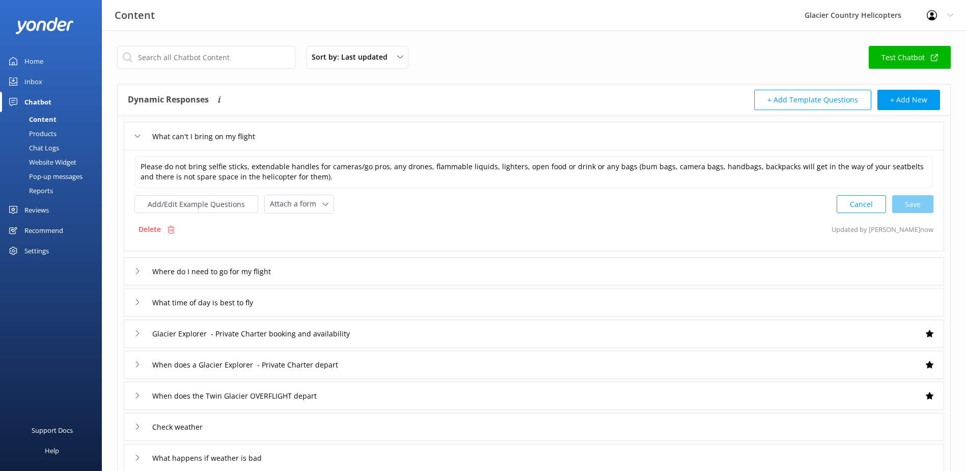
click at [141, 140] on div "What can't I bring on my flight" at bounding box center [204, 136] width 139 height 17
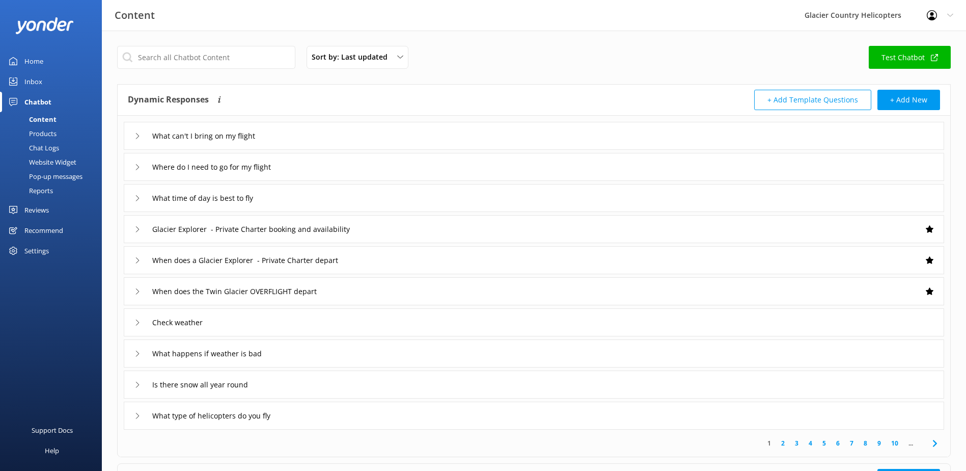
click at [138, 166] on use at bounding box center [137, 167] width 3 height 6
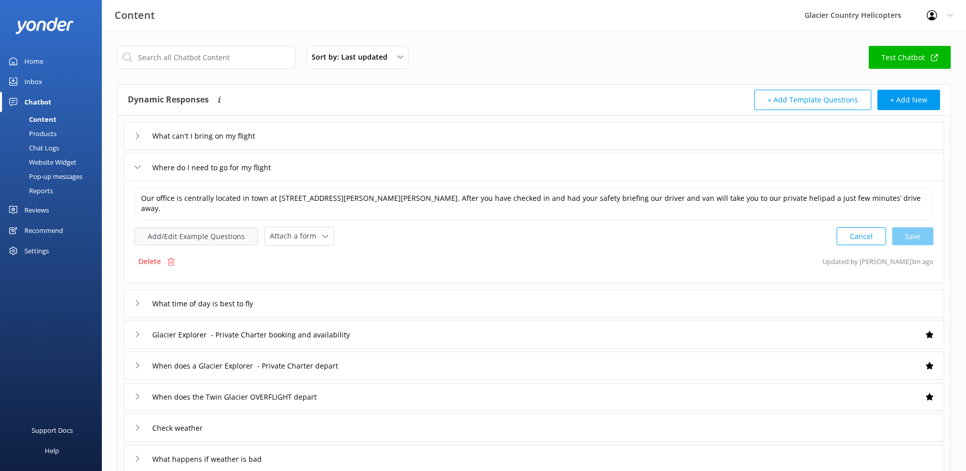
click at [191, 240] on button "Add/Edit Example Questions" at bounding box center [197, 236] width 124 height 18
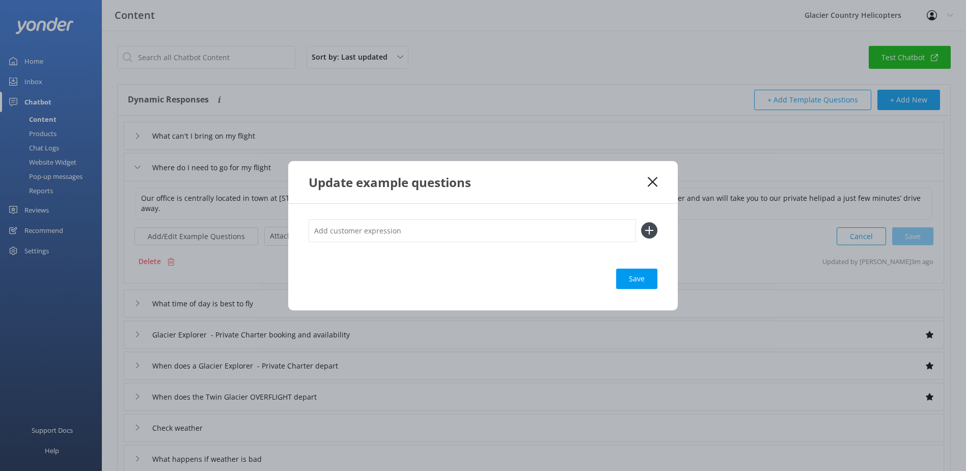
click at [451, 228] on input "text" at bounding box center [473, 230] width 328 height 23
type input "Where do we meet"
click at [626, 283] on div "Loading.." at bounding box center [637, 278] width 41 height 20
click at [651, 234] on icon at bounding box center [649, 230] width 16 height 16
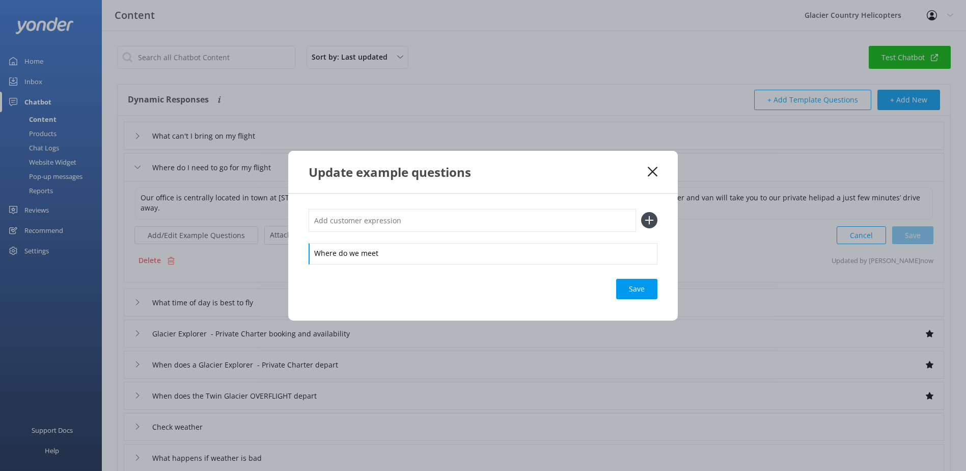
click at [455, 234] on div "Where do we meet" at bounding box center [483, 236] width 349 height 55
click at [455, 219] on input "text" at bounding box center [473, 220] width 328 height 23
click at [627, 285] on div "Loading.." at bounding box center [637, 289] width 41 height 20
click at [653, 173] on icon at bounding box center [653, 172] width 10 height 10
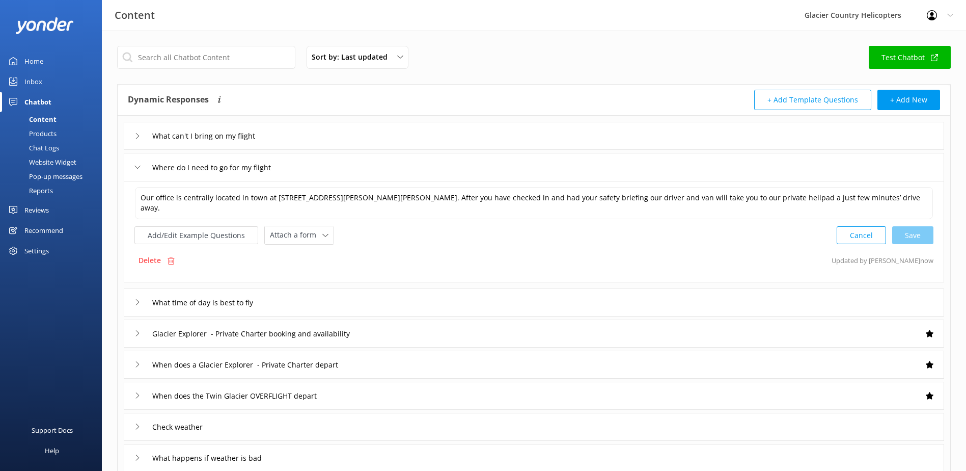
click at [141, 173] on div "Where do I need to go for my flight" at bounding box center [212, 167] width 155 height 17
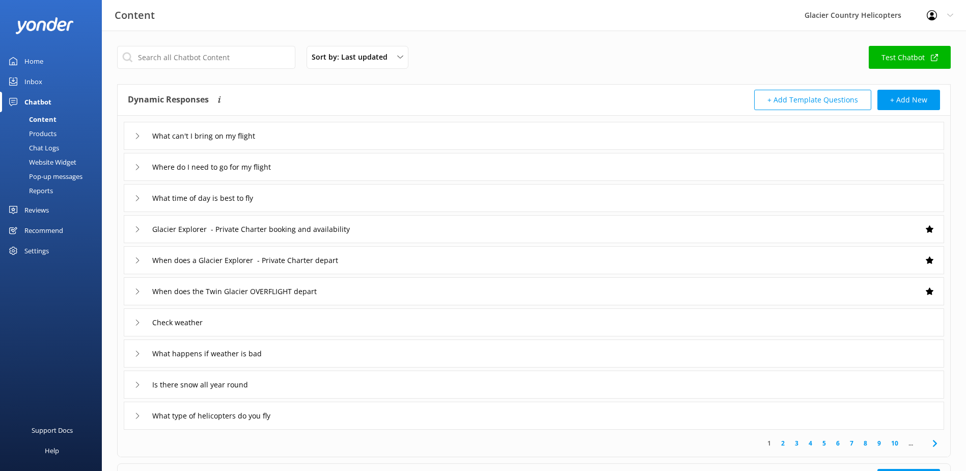
click at [140, 207] on div "What time of day is best to fly" at bounding box center [534, 198] width 821 height 28
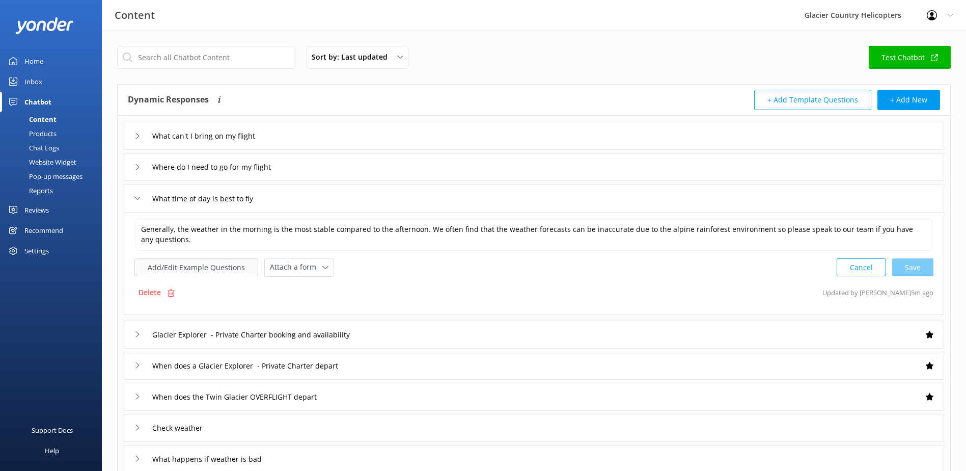
click at [168, 264] on button "Add/Edit Example Questions" at bounding box center [197, 267] width 124 height 18
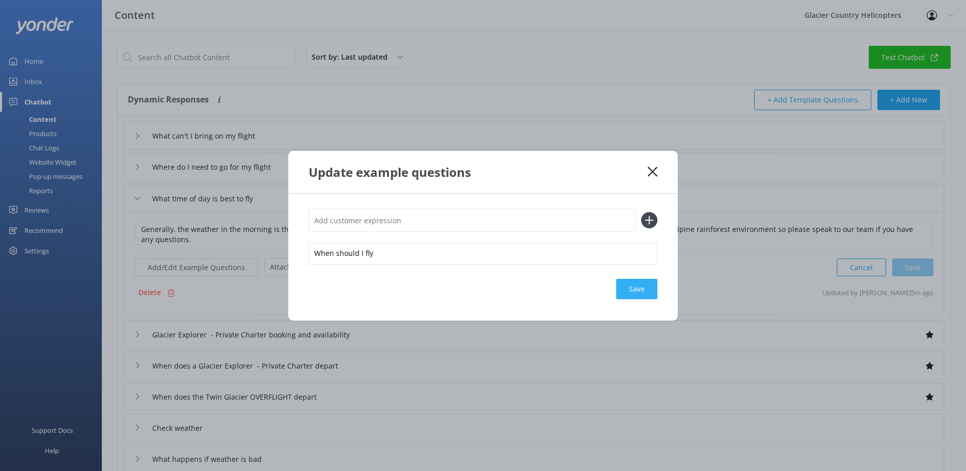
click at [633, 285] on div "Save" at bounding box center [636, 289] width 41 height 20
click at [648, 172] on icon at bounding box center [653, 172] width 10 height 10
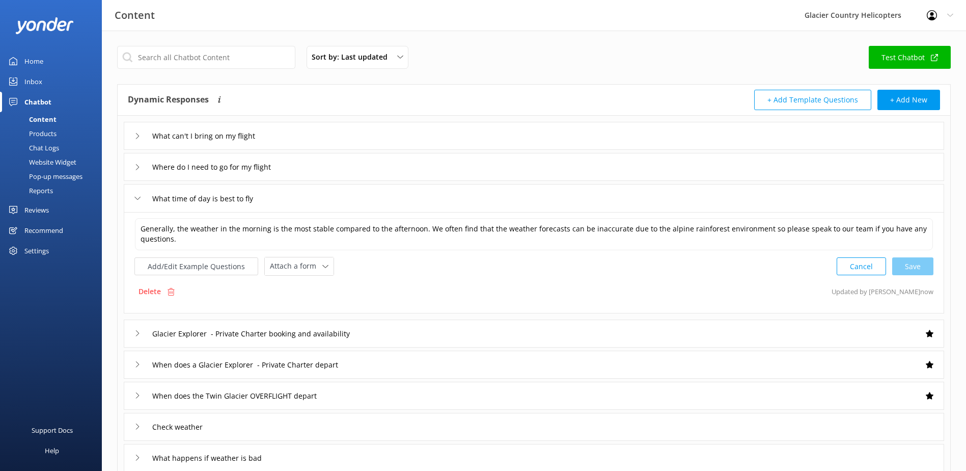
click at [146, 332] on div "Glacier Explorer - Private Charter booking and availability" at bounding box center [263, 333] width 257 height 17
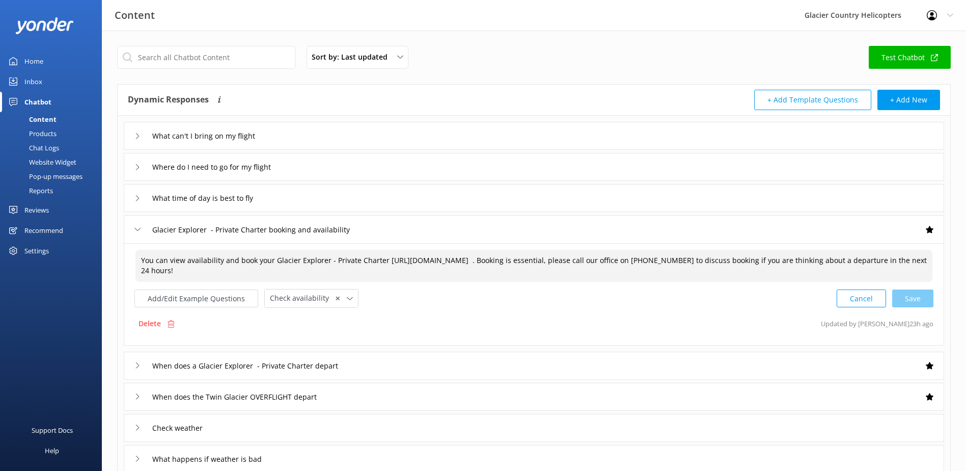
drag, startPoint x: 338, startPoint y: 270, endPoint x: 151, endPoint y: 249, distance: 188.1
click at [151, 249] on div "You can view availability and book your Glacier Explorer - Private Charter [URL…" at bounding box center [534, 265] width 798 height 33
click at [574, 273] on textarea "You can view availability and book your Glacier Explorer - Private Charter [URL…" at bounding box center [534, 266] width 797 height 32
type textarea "You can view availability and book your Glacier Explorer - Private Charter [URL…"
click at [135, 222] on div "Glacier Explorer - Private Charter booking and availability" at bounding box center [263, 229] width 257 height 17
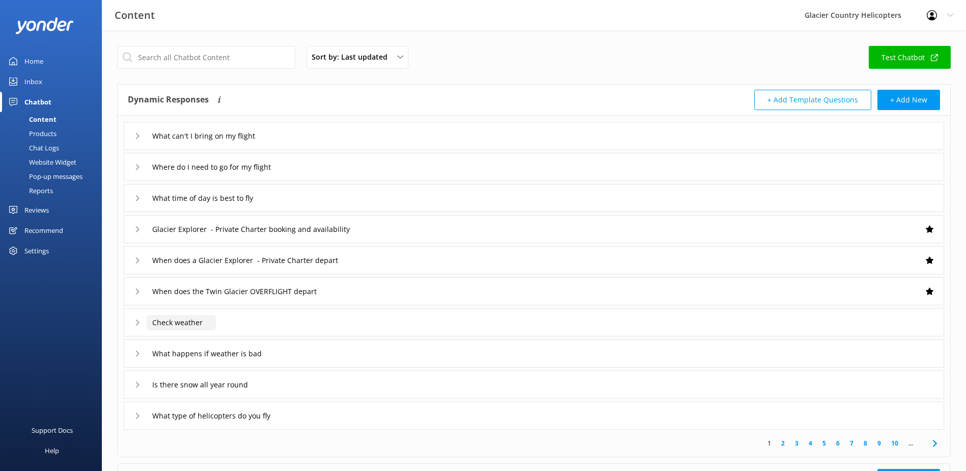
click at [165, 315] on input "Check weather" at bounding box center [181, 322] width 69 height 15
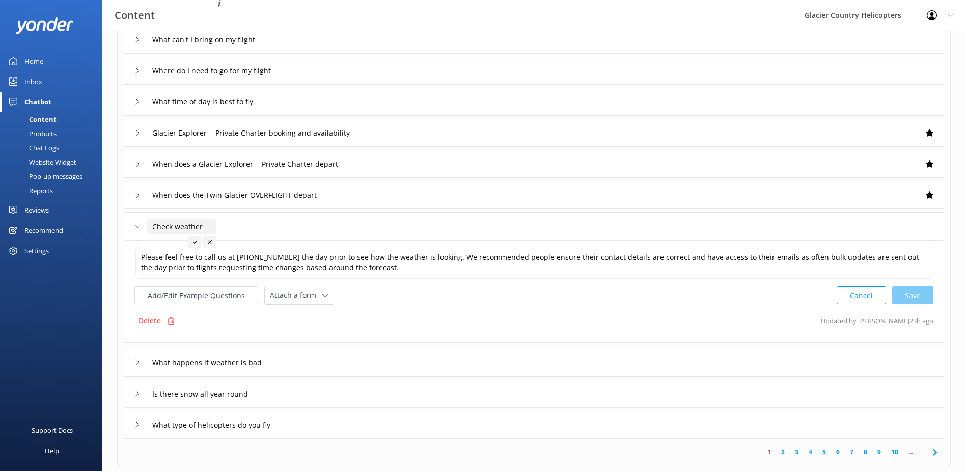
scroll to position [102, 0]
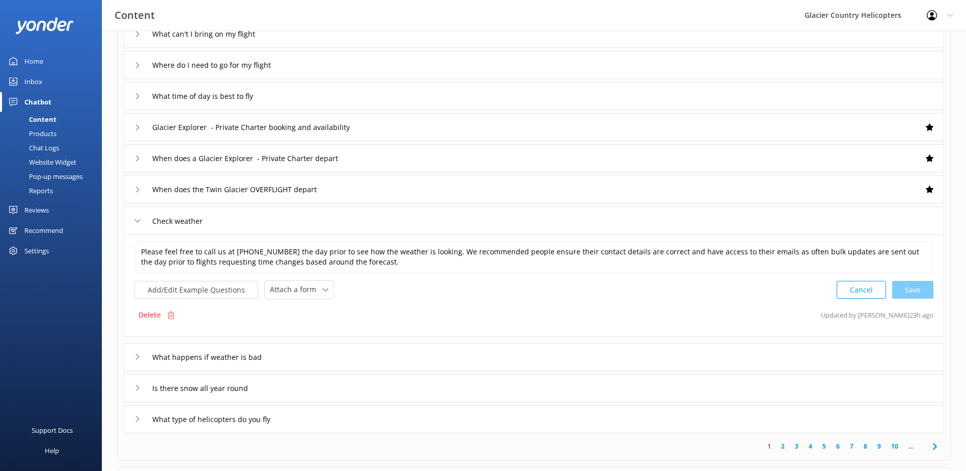
click at [145, 216] on div "Check weather" at bounding box center [169, 220] width 69 height 17
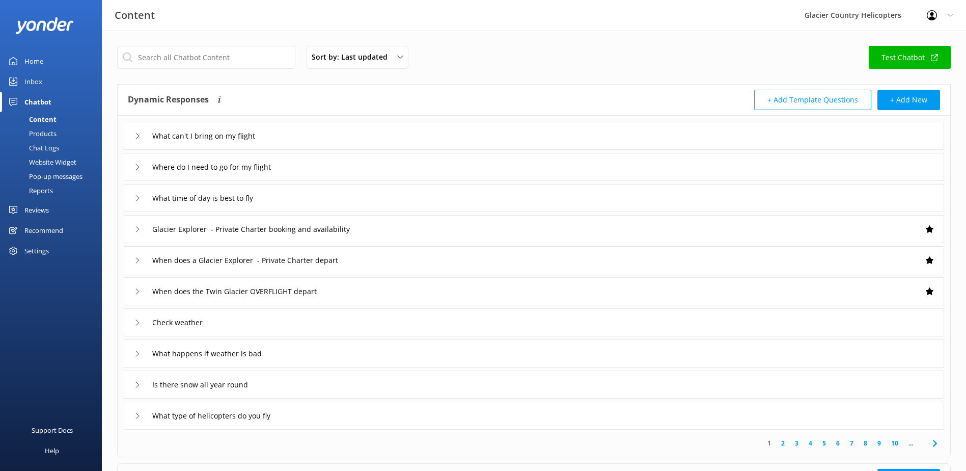
click at [32, 77] on div "Inbox" at bounding box center [33, 81] width 18 height 20
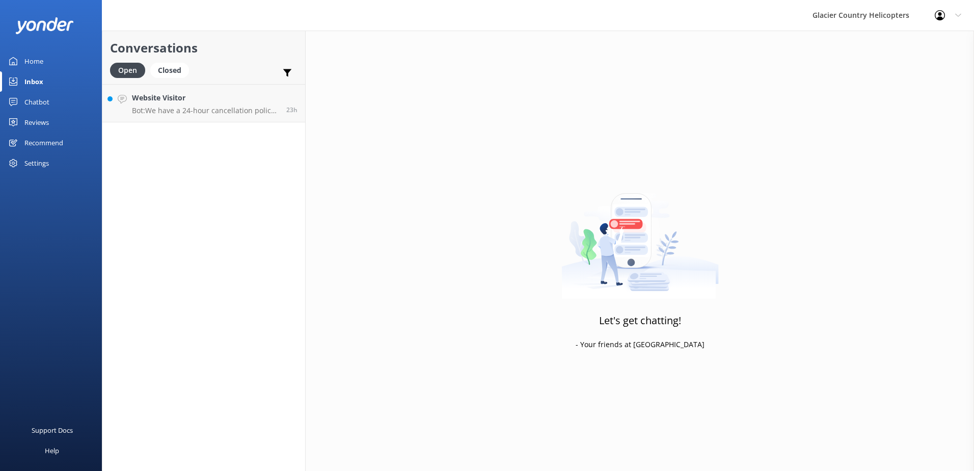
click at [32, 99] on div "Chatbot" at bounding box center [36, 102] width 25 height 20
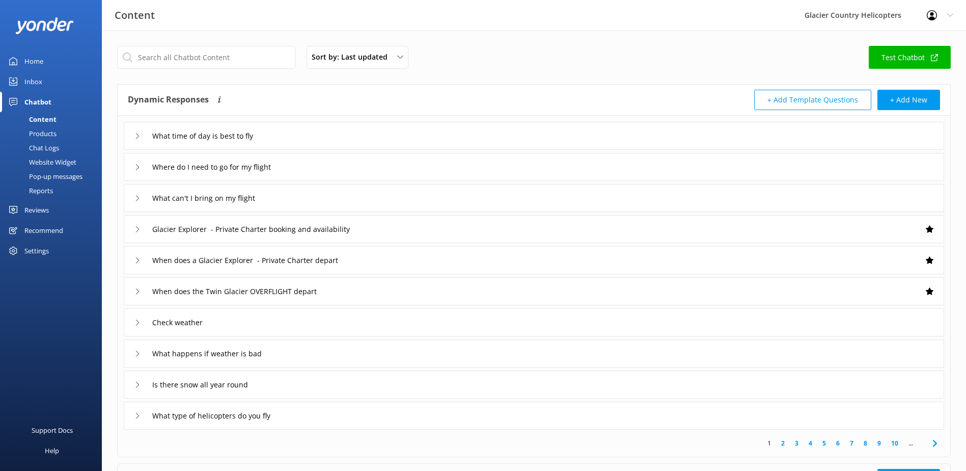
click at [47, 121] on div "Content" at bounding box center [31, 119] width 50 height 14
click at [46, 136] on div "Products" at bounding box center [31, 133] width 50 height 14
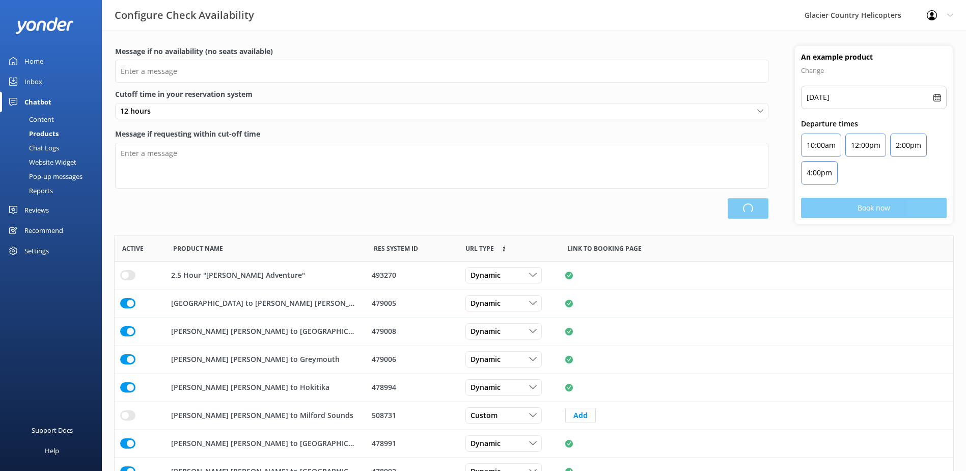
scroll to position [299, 831]
type input "There are no seats available, please check an alternative day"
type textarea "Our online booking system closes {hours} prior to departure. Please contact us …"
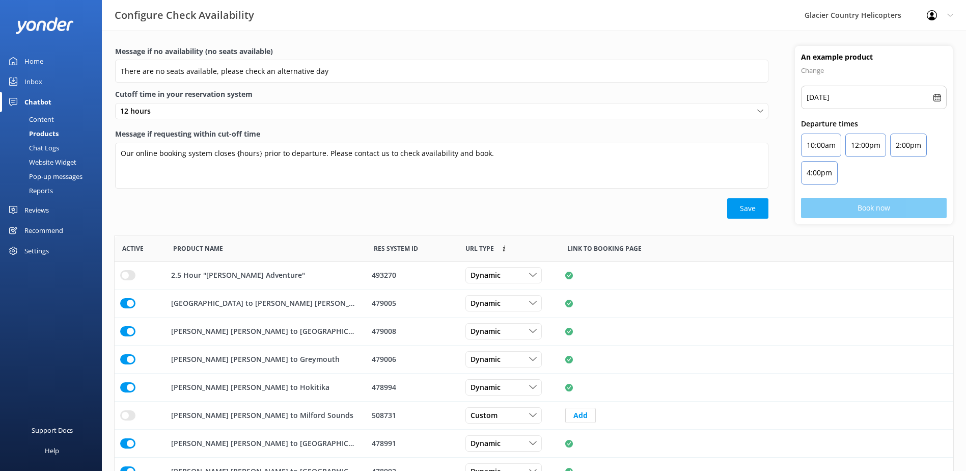
click at [48, 121] on div "Content" at bounding box center [30, 119] width 48 height 14
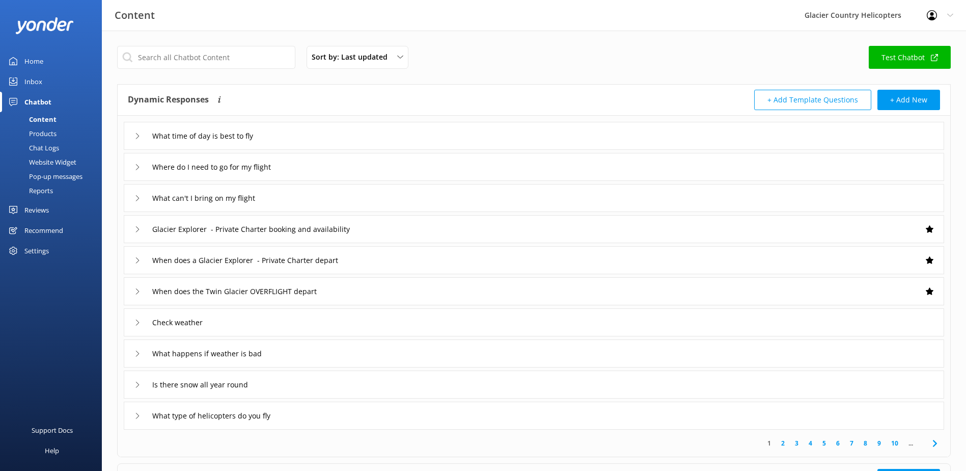
click at [910, 57] on link "Test Chatbot" at bounding box center [910, 57] width 82 height 23
click at [139, 386] on icon at bounding box center [138, 385] width 6 height 6
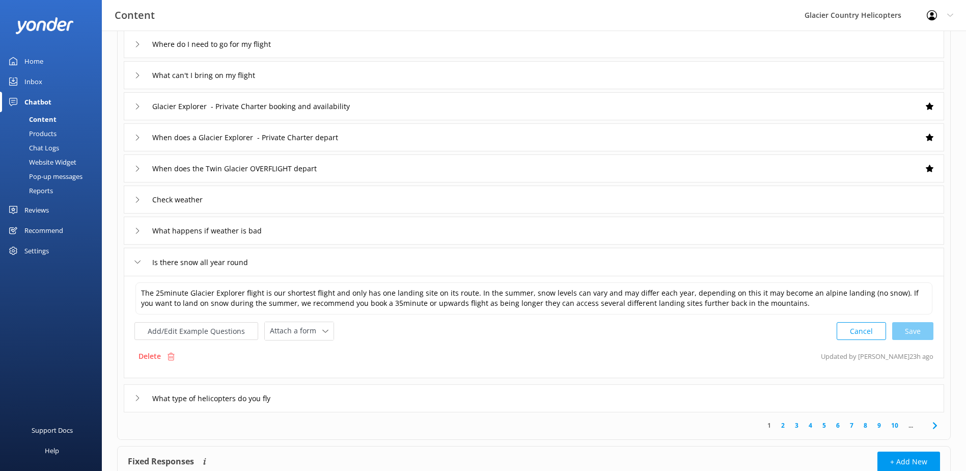
scroll to position [153, 0]
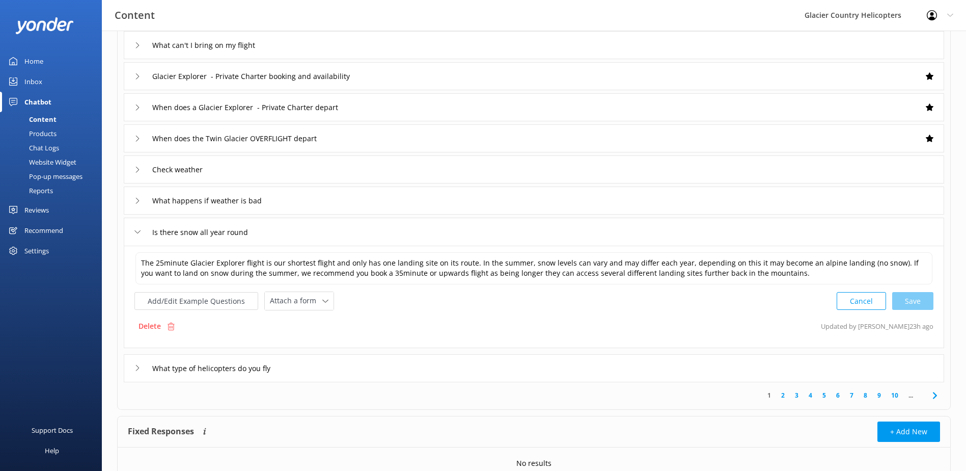
click at [138, 371] on div "What type of helicopters do you fly" at bounding box center [212, 368] width 155 height 17
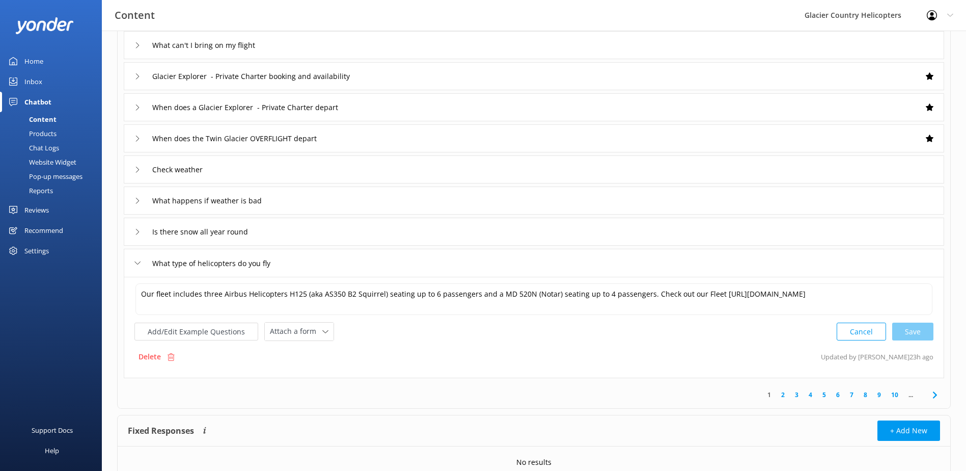
click at [785, 395] on link "2" at bounding box center [783, 395] width 14 height 10
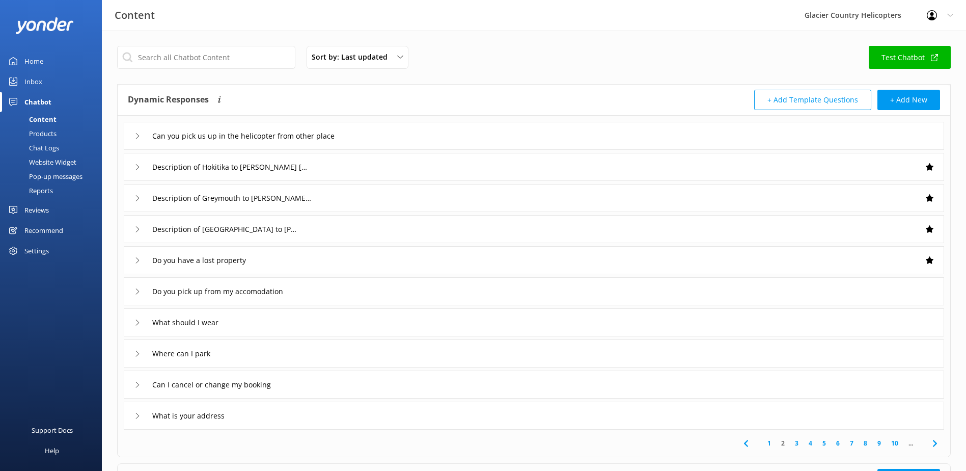
click at [138, 129] on div "Can you pick us up in the helicopter from other place" at bounding box center [249, 135] width 228 height 17
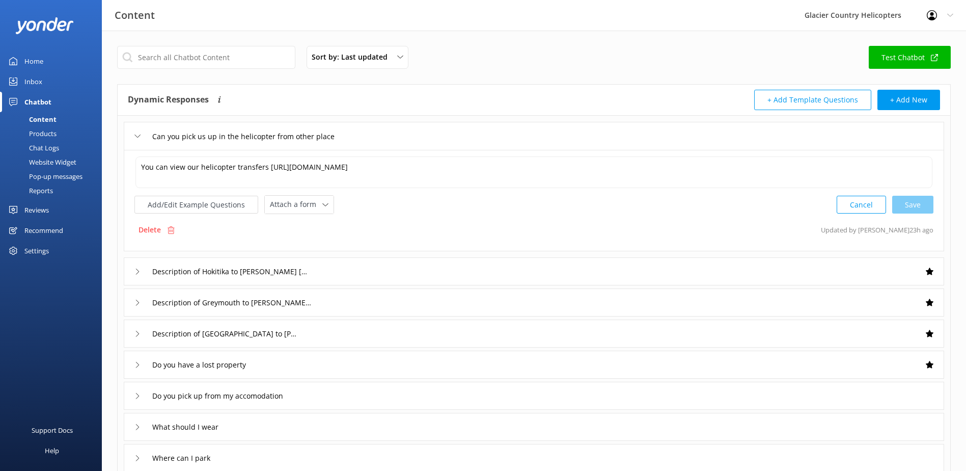
click at [140, 270] on icon at bounding box center [138, 271] width 6 height 6
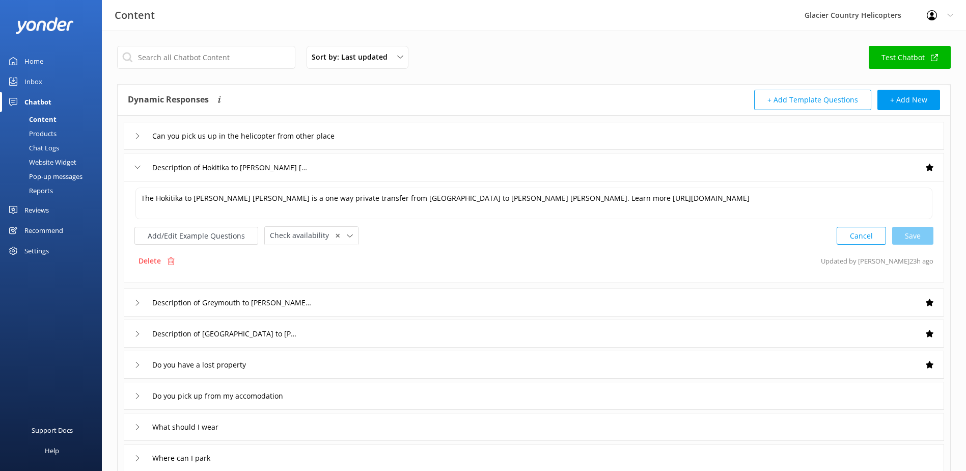
click at [137, 137] on icon at bounding box center [138, 136] width 6 height 6
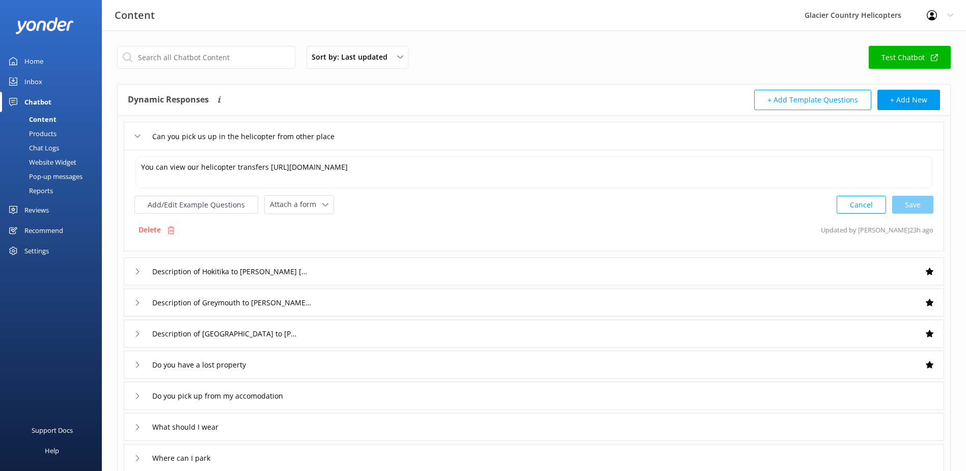
click at [135, 135] on use at bounding box center [138, 136] width 6 height 3
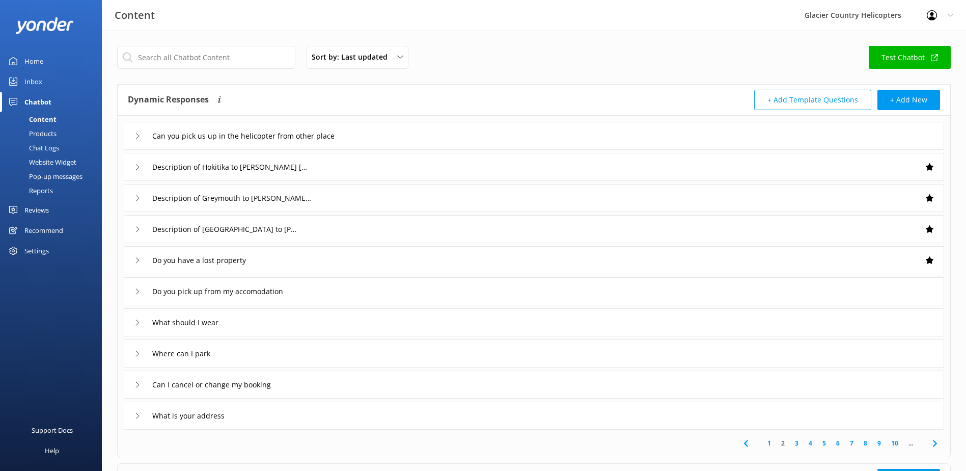
click at [130, 167] on div "Description of Hokitika to [PERSON_NAME] [PERSON_NAME]" at bounding box center [534, 167] width 821 height 28
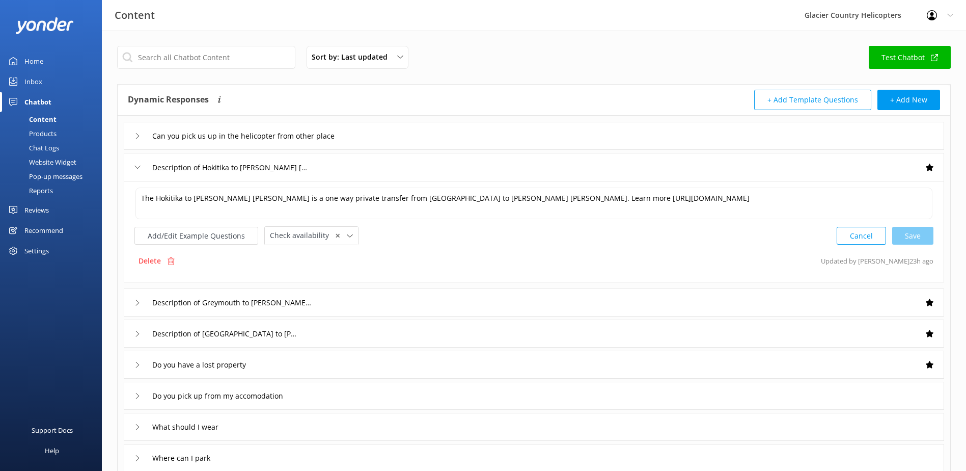
click at [139, 133] on icon at bounding box center [138, 136] width 6 height 6
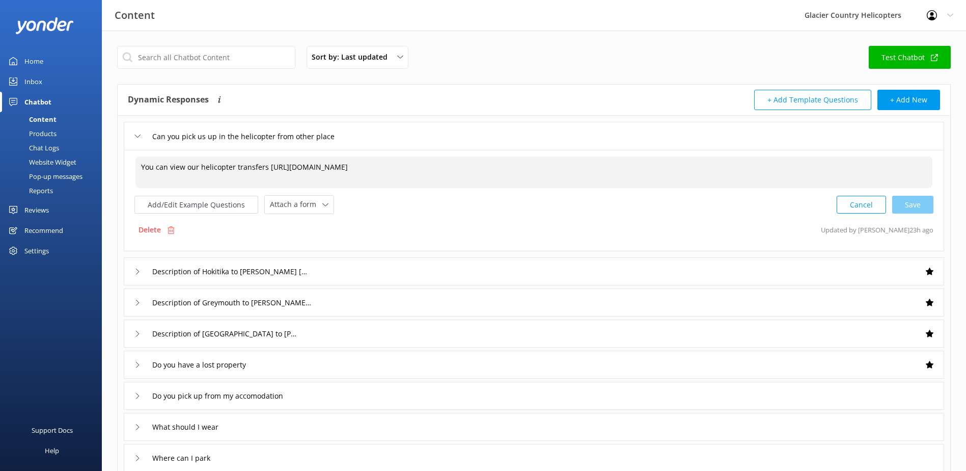
drag, startPoint x: 615, startPoint y: 167, endPoint x: 264, endPoint y: 174, distance: 351.1
click at [264, 174] on textarea "You can view our helicopter transfers [URL][DOMAIN_NAME]" at bounding box center [534, 172] width 797 height 32
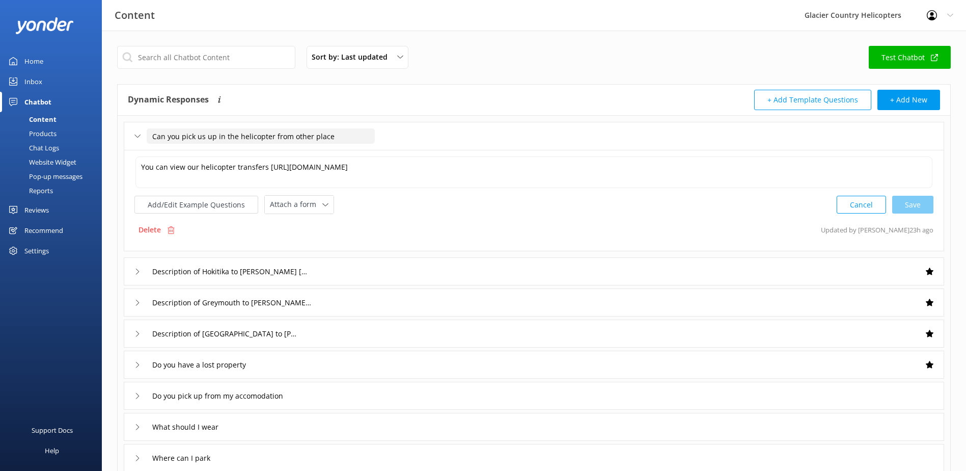
drag, startPoint x: 362, startPoint y: 146, endPoint x: 338, endPoint y: 138, distance: 25.6
click at [338, 138] on div "Can you pick us up in the helicopter from other place" at bounding box center [534, 136] width 821 height 28
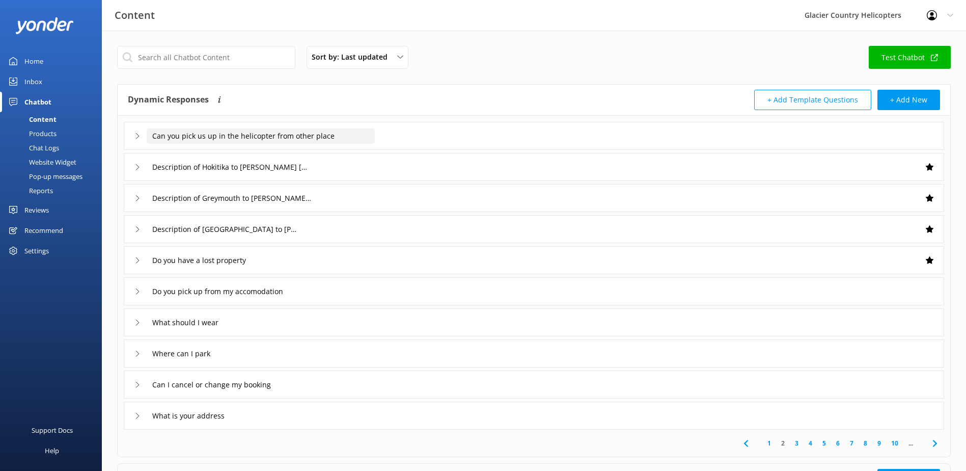
drag, startPoint x: 338, startPoint y: 138, endPoint x: 153, endPoint y: 138, distance: 185.4
click at [153, 138] on input "Can you pick us up in the helicopter from other place" at bounding box center [261, 135] width 228 height 15
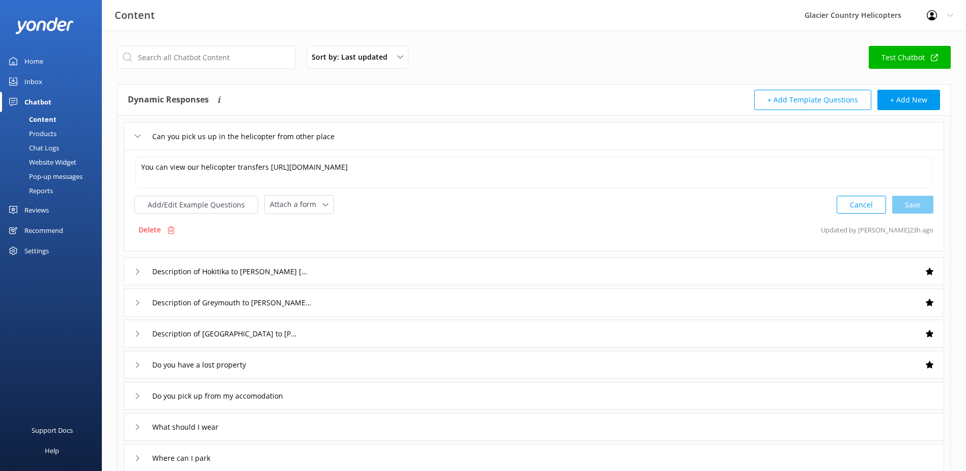
click at [137, 135] on icon at bounding box center [138, 136] width 6 height 6
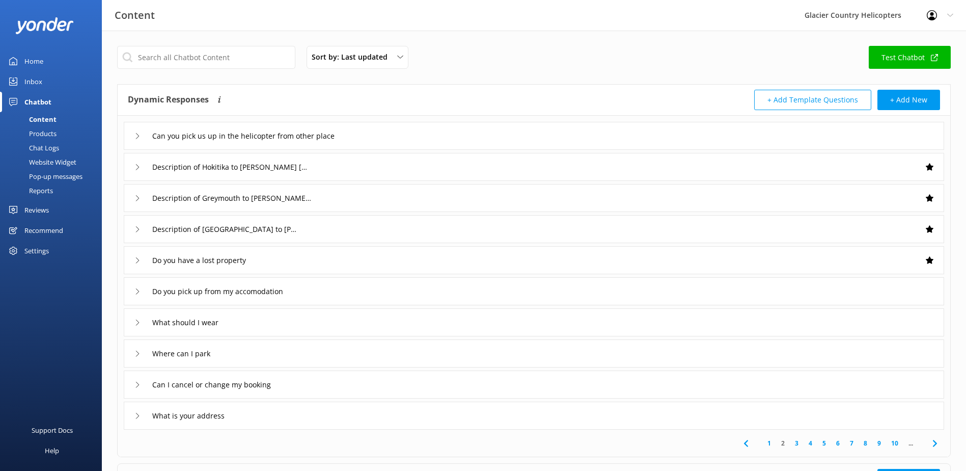
click at [137, 292] on icon at bounding box center [138, 291] width 6 height 6
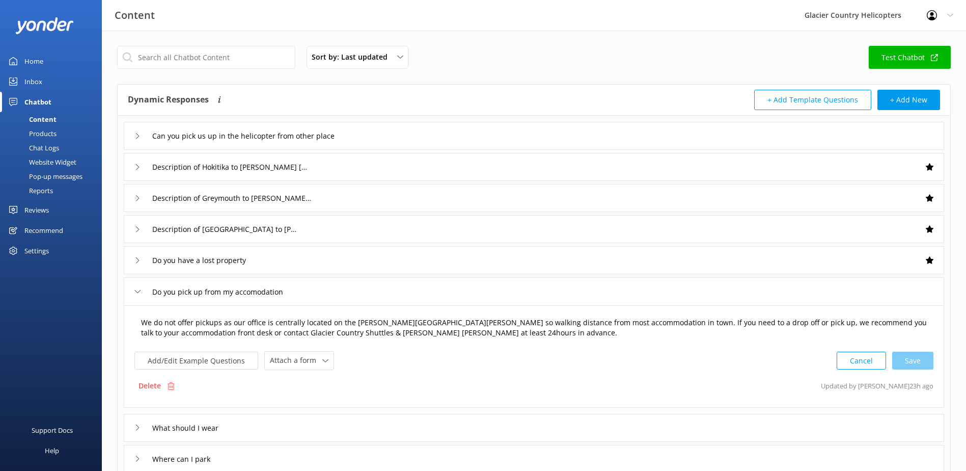
click at [493, 337] on textarea "We do not offer pickups as our office is centrally located on the [PERSON_NAME]…" at bounding box center [534, 328] width 797 height 32
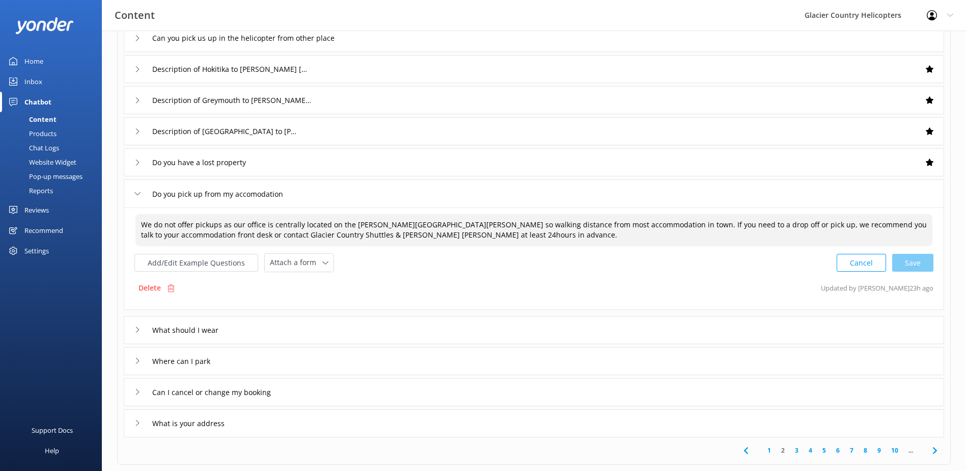
scroll to position [102, 0]
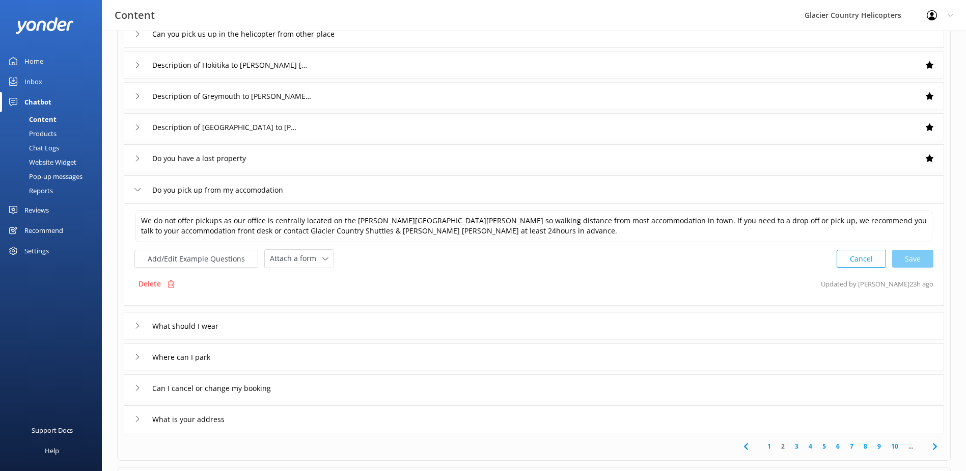
click at [138, 329] on div "What should I wear" at bounding box center [180, 325] width 90 height 17
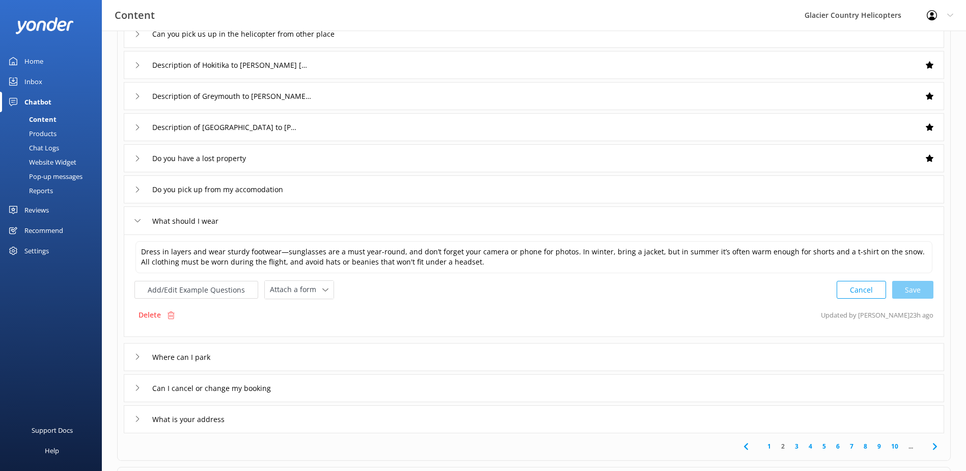
click at [140, 361] on div "Where can I park" at bounding box center [176, 356] width 82 height 17
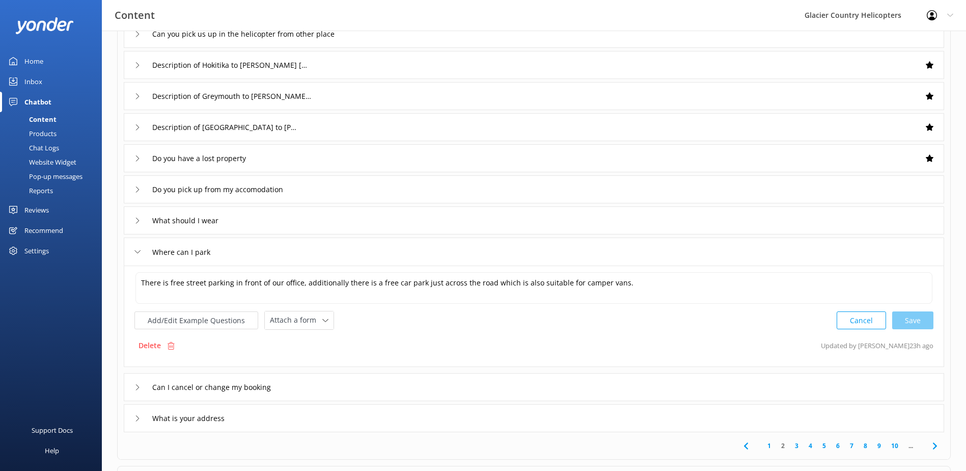
click at [144, 385] on div "Can I cancel or change my booking" at bounding box center [208, 387] width 147 height 17
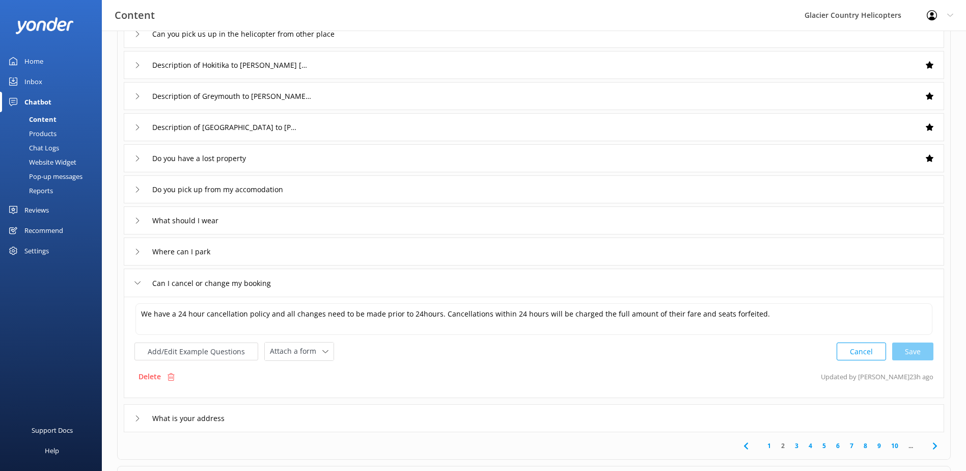
click at [32, 75] on div "Inbox" at bounding box center [33, 81] width 18 height 20
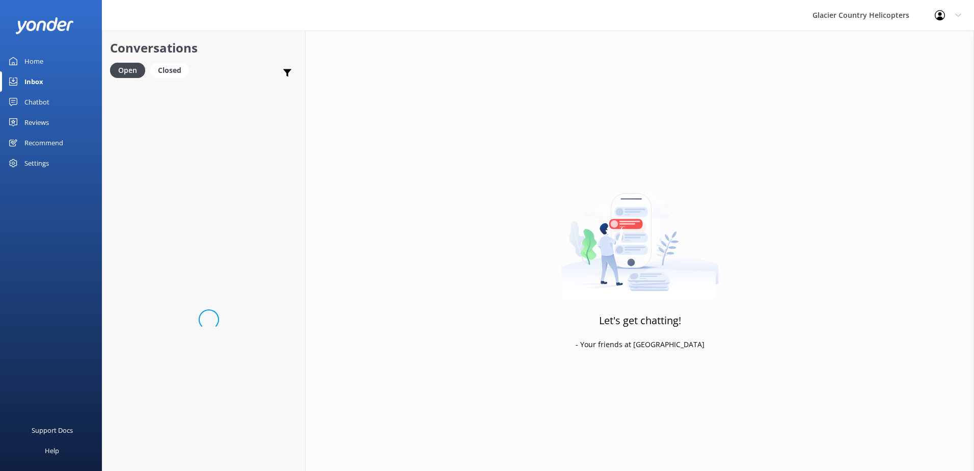
click at [32, 65] on div "Home" at bounding box center [33, 61] width 19 height 20
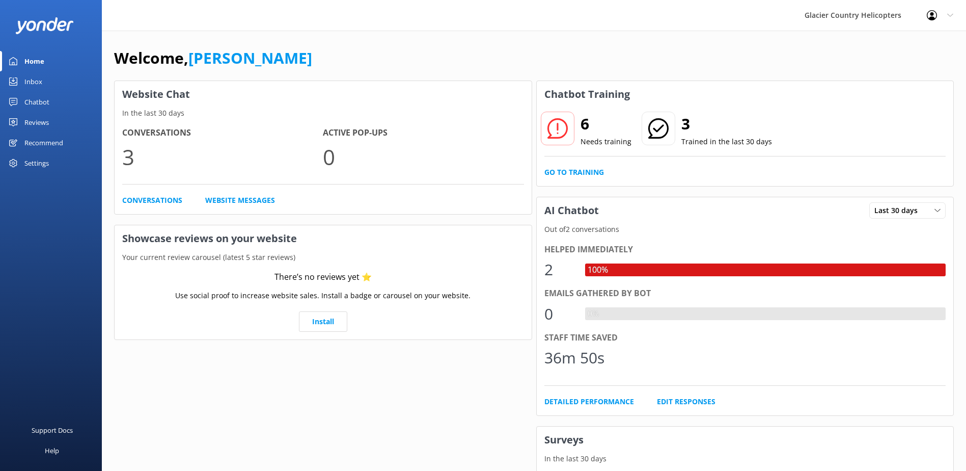
click at [557, 127] on use at bounding box center [557, 128] width 20 height 20
click at [561, 167] on link "Go to Training" at bounding box center [575, 172] width 60 height 11
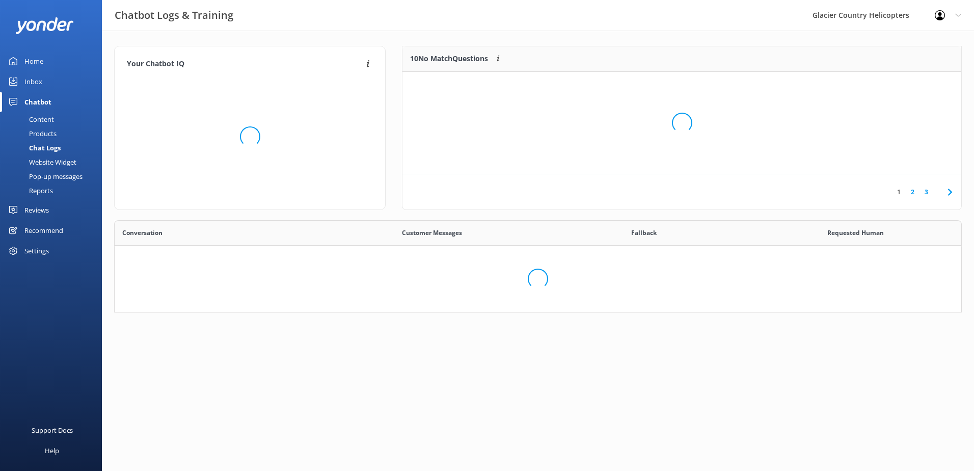
scroll to position [120, 551]
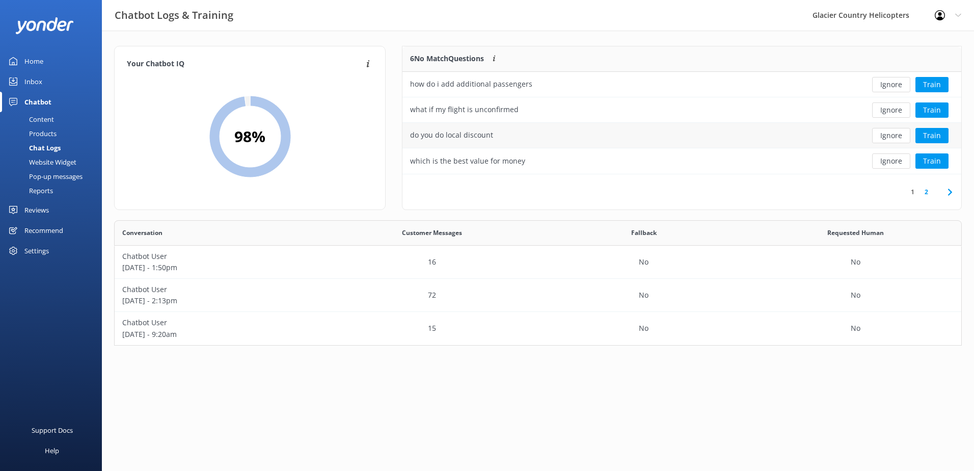
click at [432, 134] on div "do you do local discount" at bounding box center [451, 134] width 83 height 11
click at [475, 166] on div "which is the best value for money" at bounding box center [467, 160] width 115 height 11
click at [928, 192] on link "2" at bounding box center [927, 192] width 14 height 10
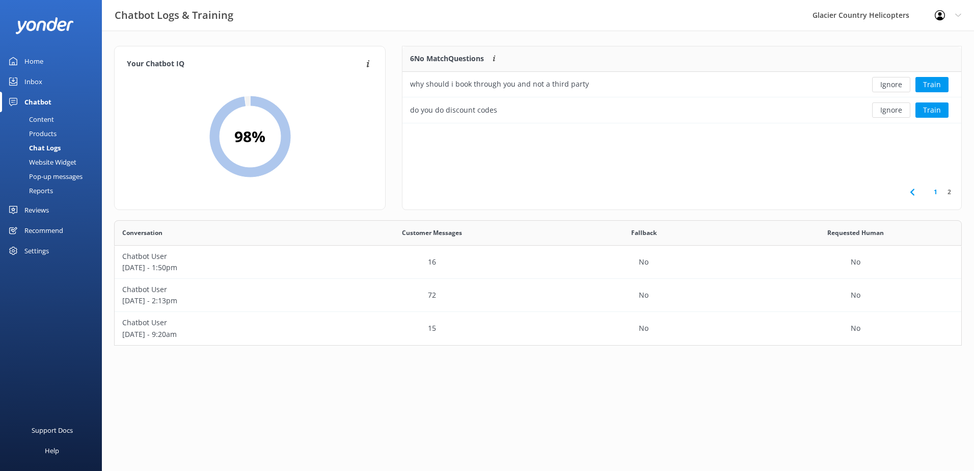
scroll to position [69, 551]
click at [898, 84] on button "Ignore" at bounding box center [891, 84] width 38 height 15
click at [936, 190] on link "1" at bounding box center [936, 192] width 14 height 10
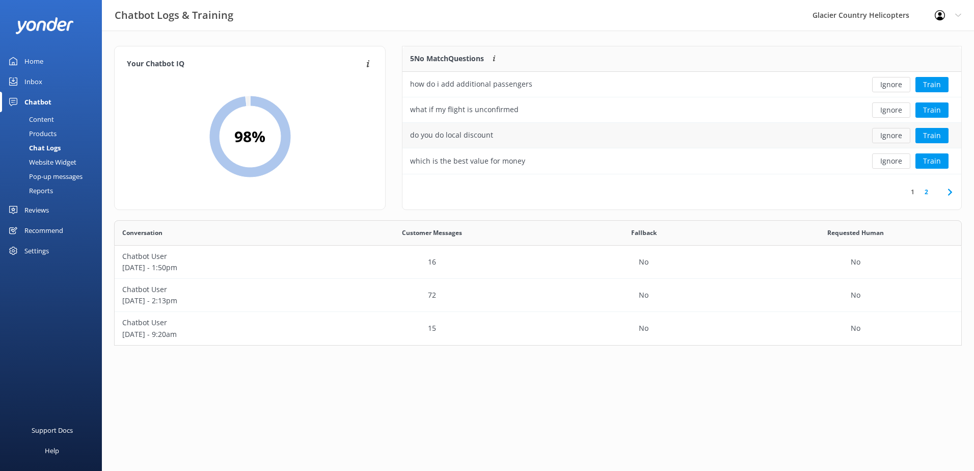
click at [894, 138] on button "Ignore" at bounding box center [891, 135] width 38 height 15
click at [886, 136] on button "Ignore" at bounding box center [891, 135] width 38 height 15
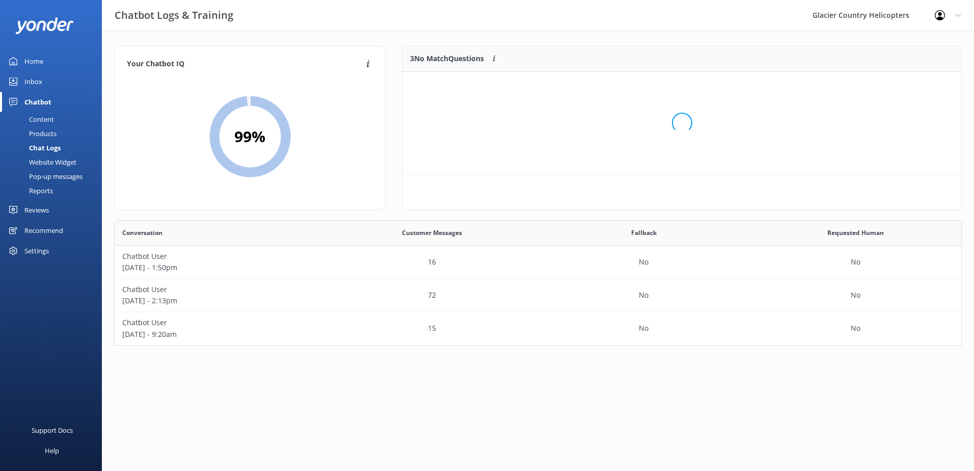
scroll to position [95, 551]
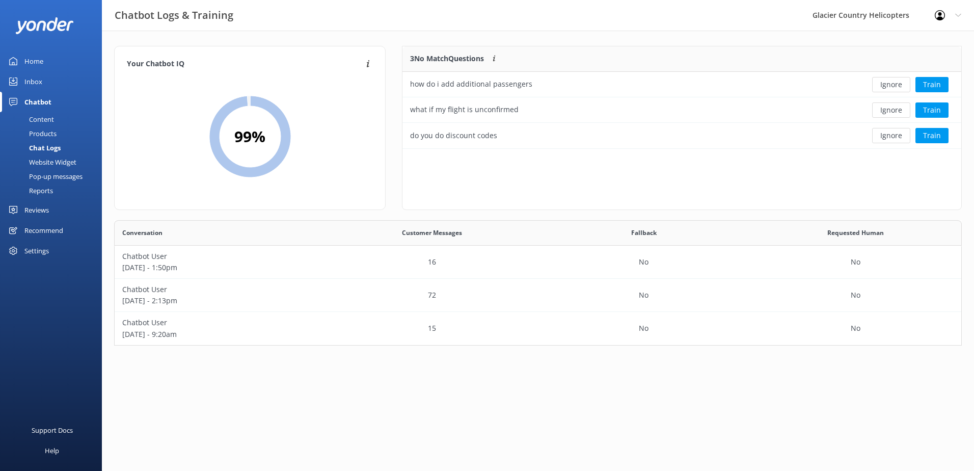
click at [40, 118] on div "Content" at bounding box center [30, 119] width 48 height 14
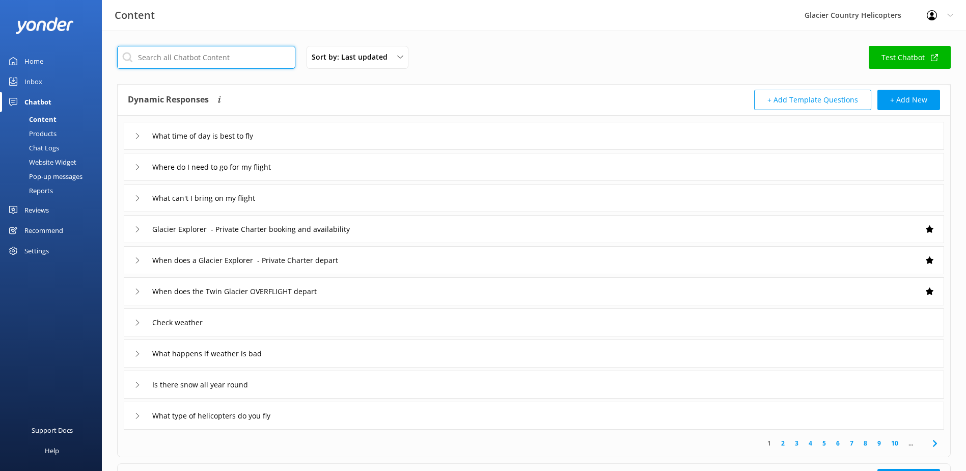
click at [191, 55] on input "text" at bounding box center [206, 57] width 178 height 23
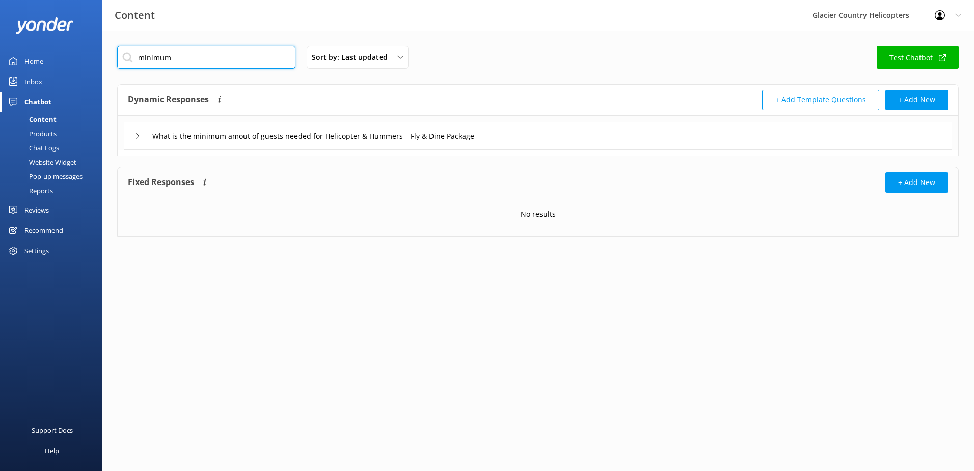
type input "minimum"
click at [137, 135] on icon at bounding box center [138, 136] width 6 height 6
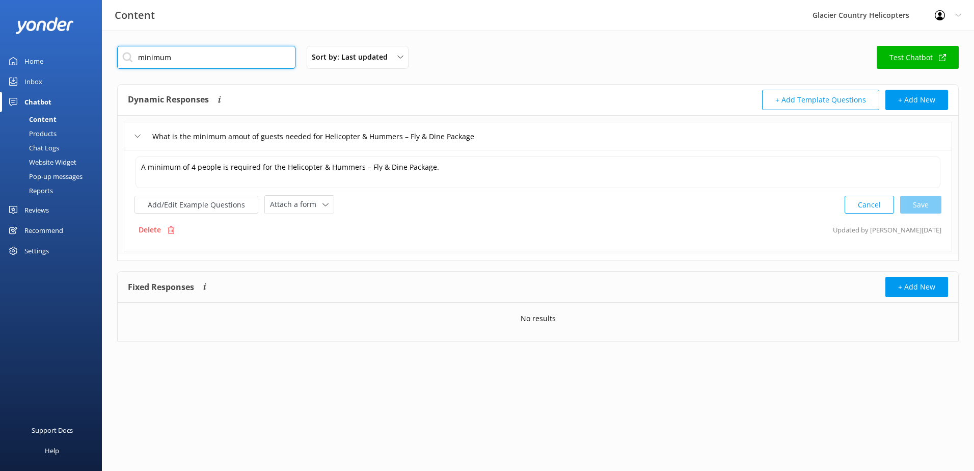
click at [214, 57] on input "minimum" at bounding box center [206, 57] width 178 height 23
drag, startPoint x: 212, startPoint y: 58, endPoint x: 114, endPoint y: 65, distance: 99.1
click at [114, 65] on div "minimum Sort by: Last updated Title Last updated Test Chatbot Dynamic Responses…" at bounding box center [538, 201] width 872 height 341
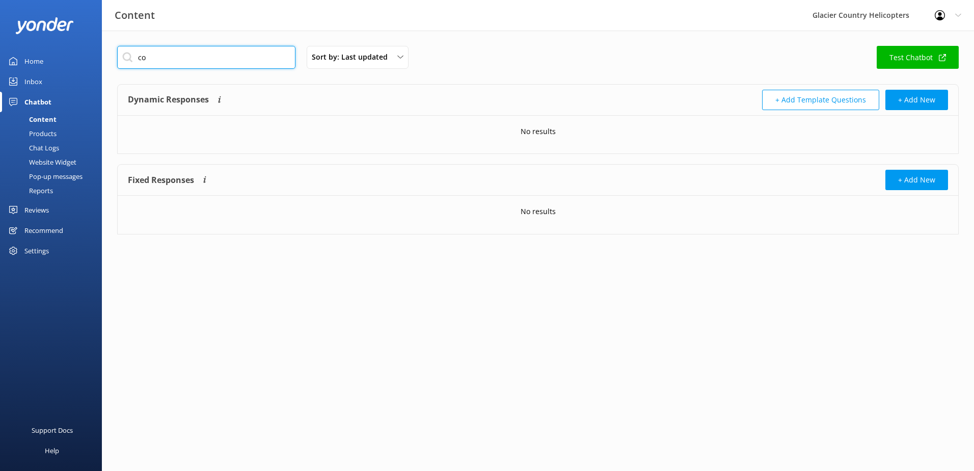
type input "c"
type input "s"
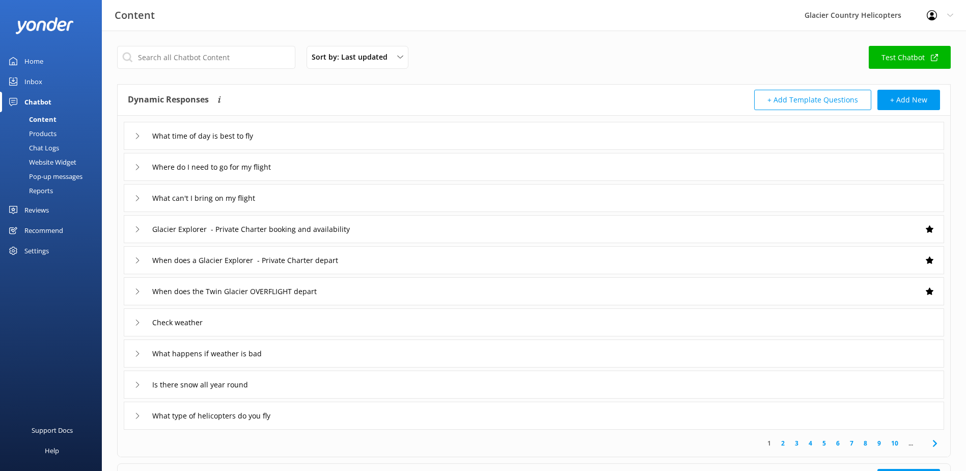
click at [34, 120] on div "Content" at bounding box center [31, 119] width 50 height 14
click at [34, 85] on div "Inbox" at bounding box center [33, 81] width 18 height 20
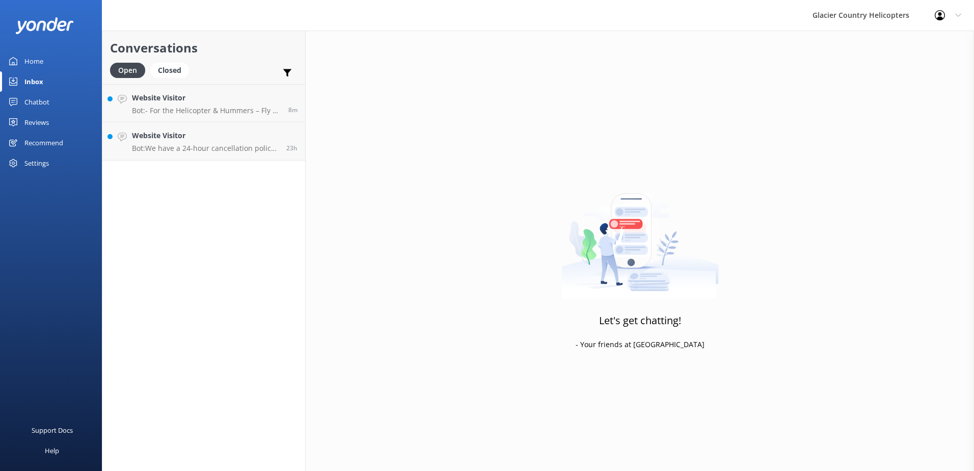
click at [35, 60] on div "Home" at bounding box center [33, 61] width 19 height 20
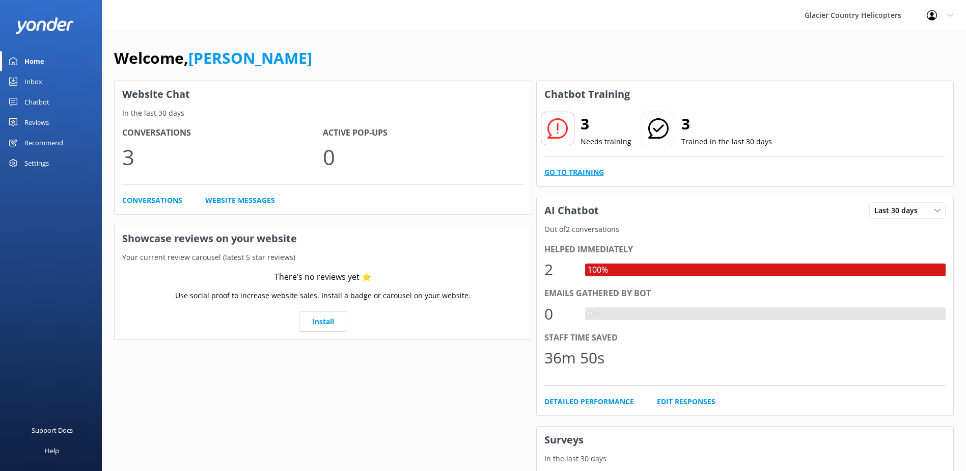
click at [561, 169] on link "Go to Training" at bounding box center [575, 172] width 60 height 11
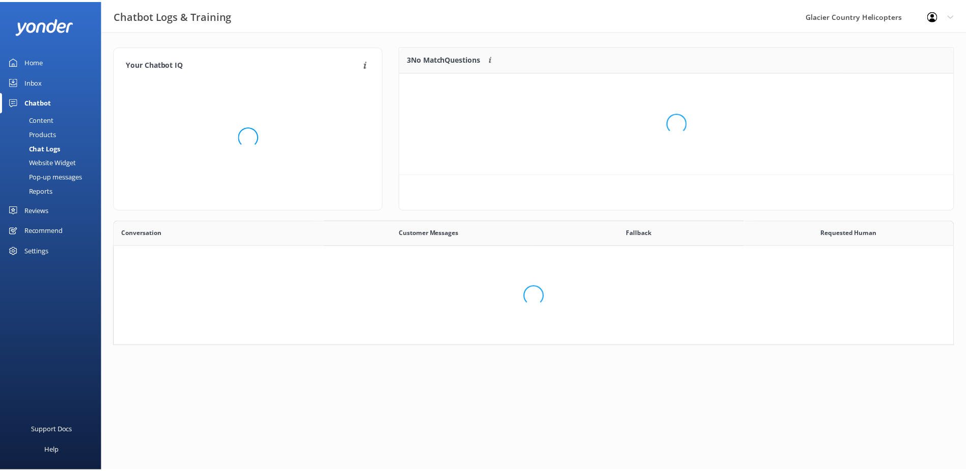
scroll to position [95, 551]
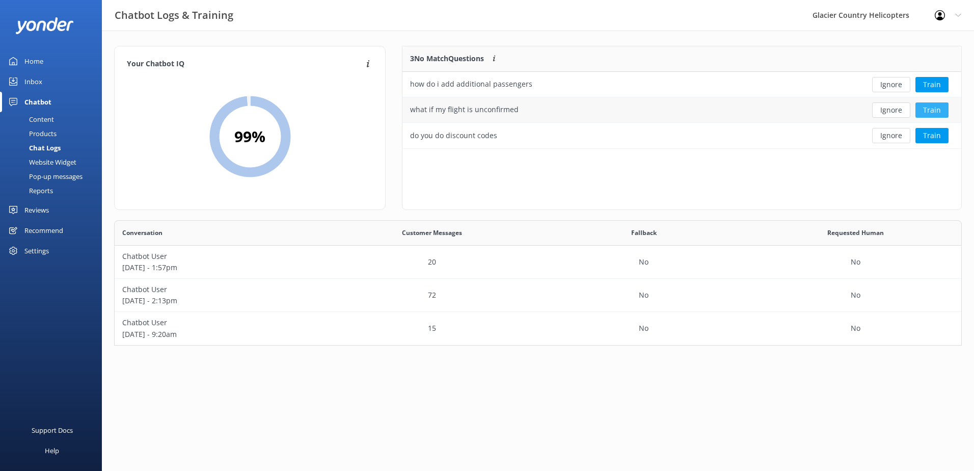
click at [937, 106] on button "Train" at bounding box center [932, 109] width 33 height 15
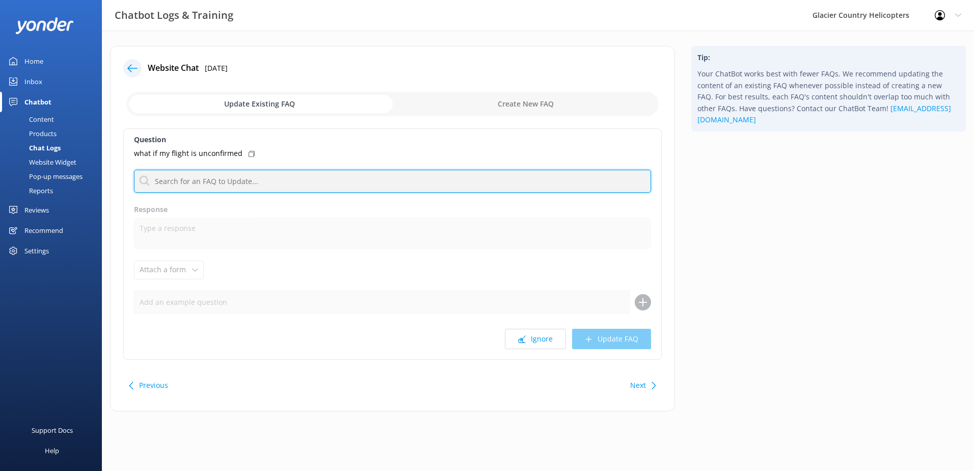
click at [232, 182] on input "text" at bounding box center [392, 181] width 517 height 23
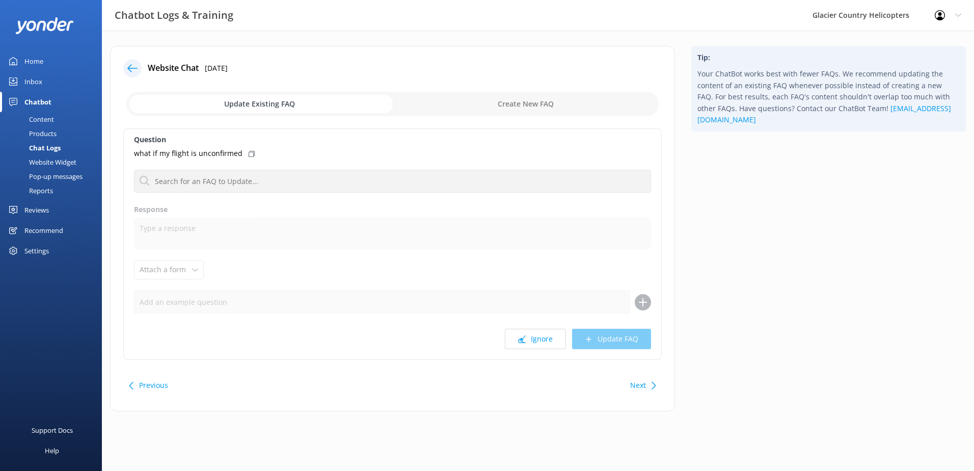
click at [540, 98] on input "checkbox" at bounding box center [392, 104] width 532 height 24
checkbox input "true"
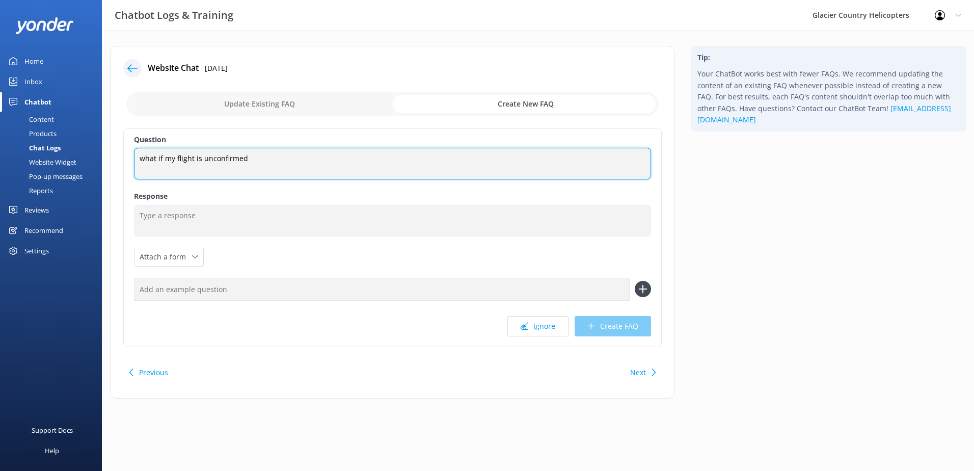
drag, startPoint x: 360, startPoint y: 153, endPoint x: 61, endPoint y: 166, distance: 299.3
click at [61, 166] on div "Chatbot Logs & Training Glacier Country Helicopters Profile Settings Logout Hom…" at bounding box center [487, 230] width 974 height 398
type textarea "How many passengers are required for a confirmed flight"
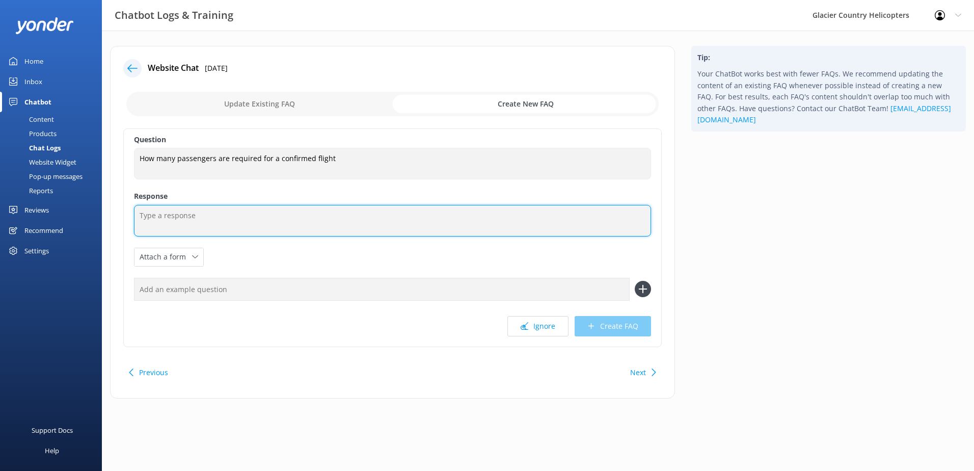
click at [164, 221] on textarea at bounding box center [392, 221] width 517 height 32
paste textarea "We require 4 passengers for the flight to depart, smaller and solo bookings wil…"
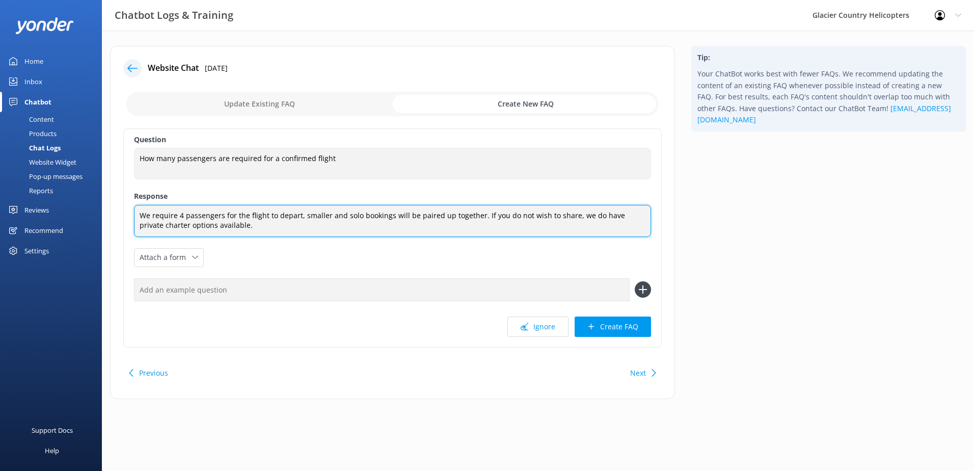
click at [286, 227] on textarea "We require 4 passengers for the flight to depart, smaller and solo bookings wil…" at bounding box center [392, 221] width 517 height 32
type textarea "We require 4 passengers for the flight to depart, smaller and solo bookings wil…"
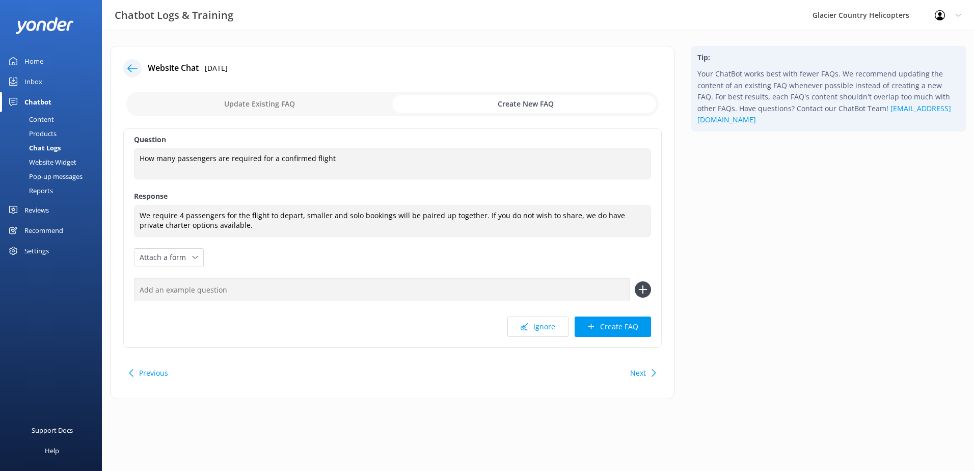
click at [150, 290] on input "text" at bounding box center [382, 289] width 496 height 23
type input "What happens if my flight is not confirmed"
click at [641, 298] on icon at bounding box center [643, 289] width 16 height 16
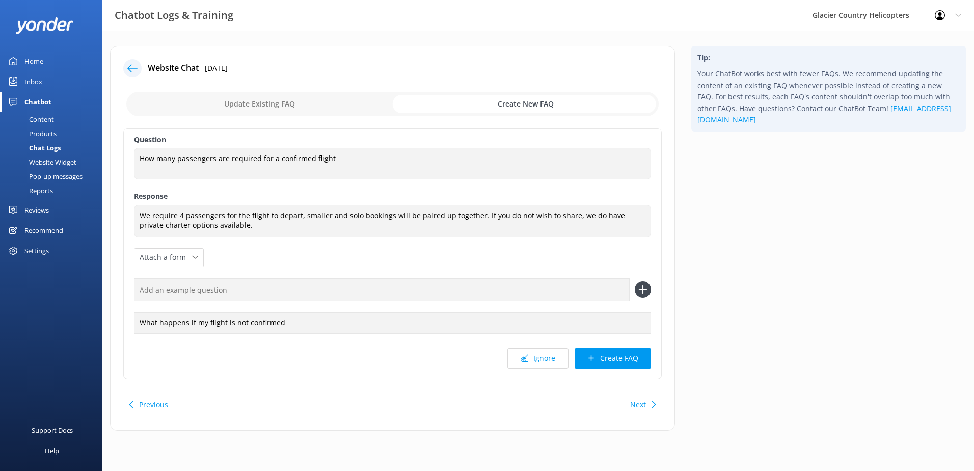
click at [642, 288] on icon at bounding box center [643, 289] width 16 height 16
click at [459, 291] on input "text" at bounding box center [382, 289] width 496 height 23
click at [173, 288] on input "What are minimum numbers for a flight to depart" at bounding box center [382, 289] width 496 height 23
type input "What are the minimum numbers for a flight to depart"
click at [640, 286] on icon at bounding box center [643, 289] width 16 height 16
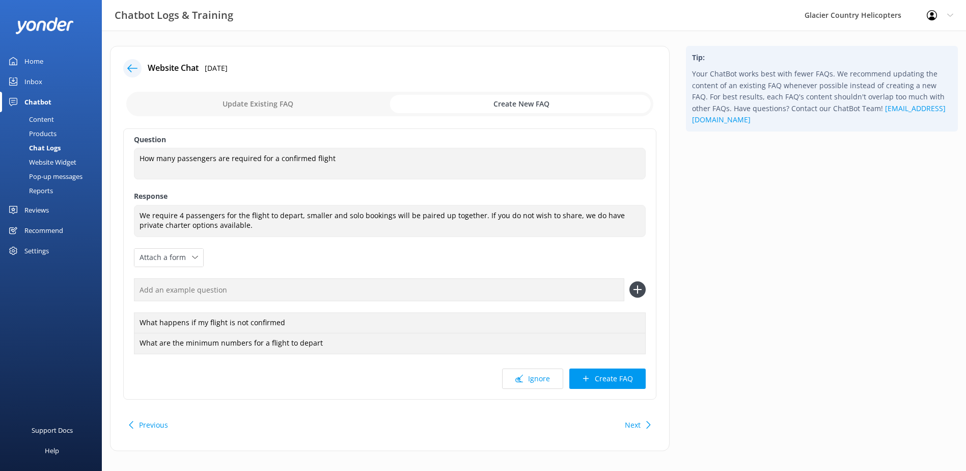
click at [358, 297] on input "text" at bounding box center [379, 289] width 491 height 23
type input "What happens if I am a solo traveller"
drag, startPoint x: 249, startPoint y: 293, endPoint x: 396, endPoint y: 266, distance: 149.2
click at [396, 266] on div "Question How many passengers are required for a confirmed flight How many passe…" at bounding box center [389, 263] width 533 height 271
click at [638, 291] on use at bounding box center [638, 289] width 9 height 9
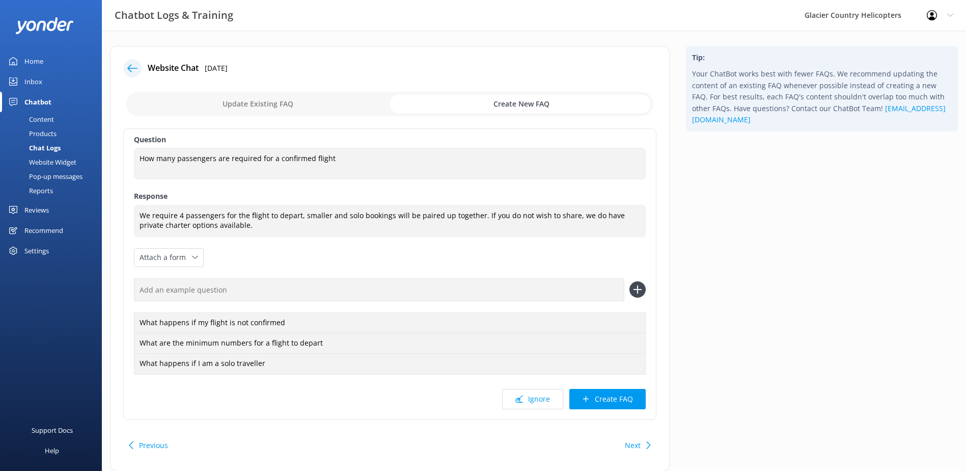
click at [314, 299] on input "text" at bounding box center [379, 289] width 491 height 23
click at [636, 399] on button "Create FAQ" at bounding box center [608, 399] width 76 height 20
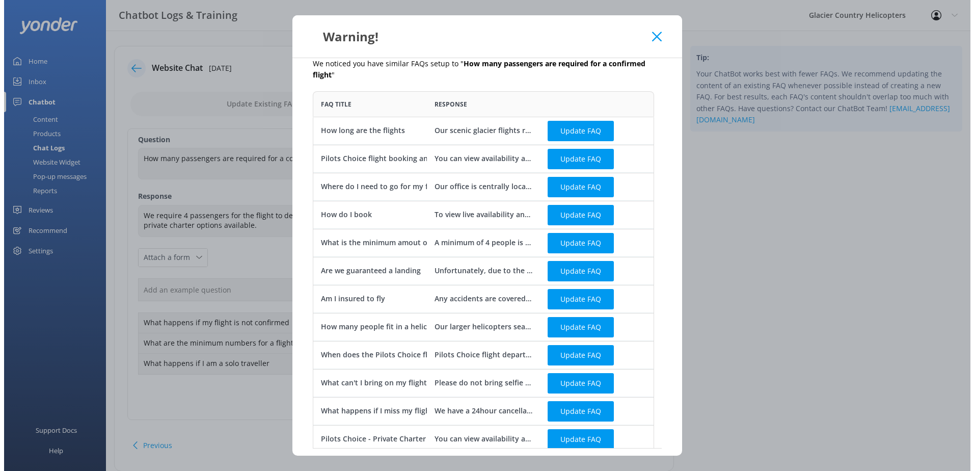
scroll to position [98, 0]
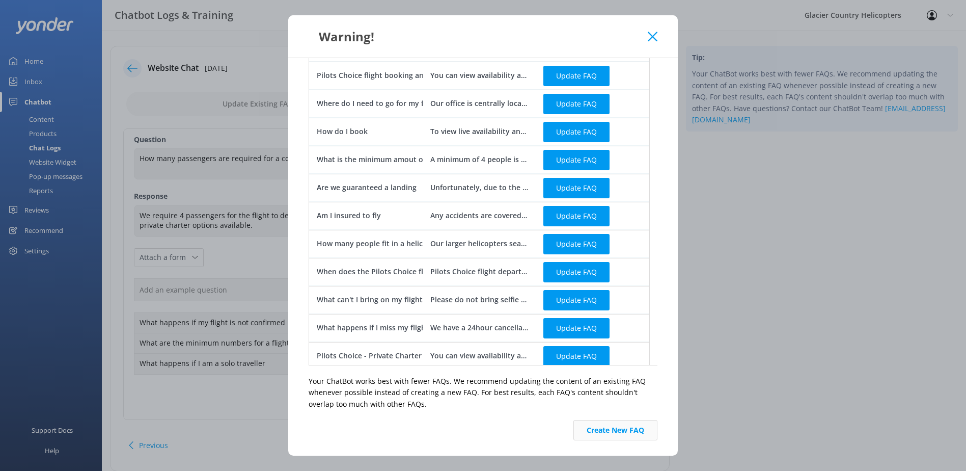
click at [620, 428] on button "Create New FAQ" at bounding box center [616, 430] width 84 height 20
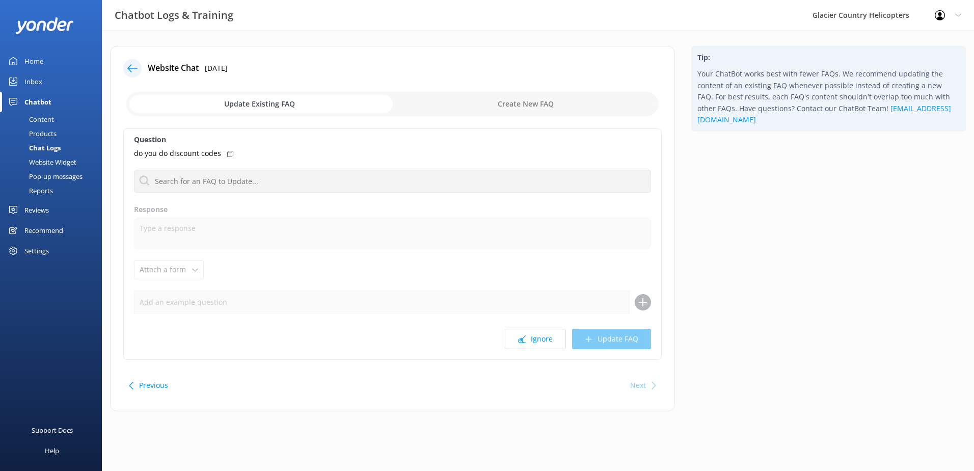
click at [38, 120] on div "Content" at bounding box center [30, 119] width 48 height 14
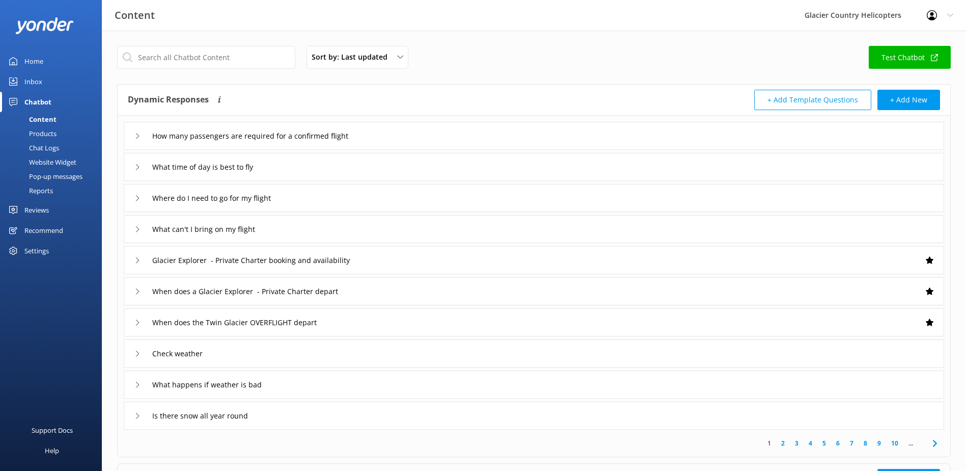
click at [38, 80] on div "Inbox" at bounding box center [33, 81] width 18 height 20
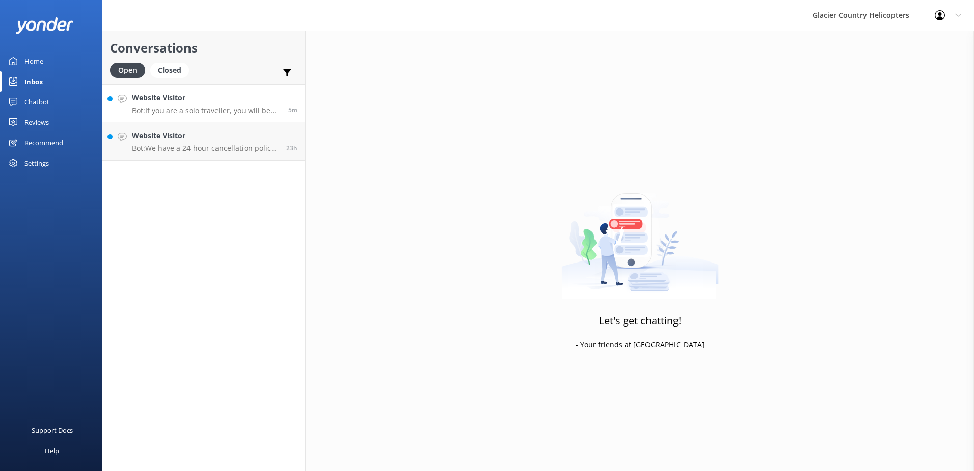
click at [236, 107] on p "Bot: If you are a solo traveller, you will be paired up with other passengers t…" at bounding box center [206, 110] width 149 height 9
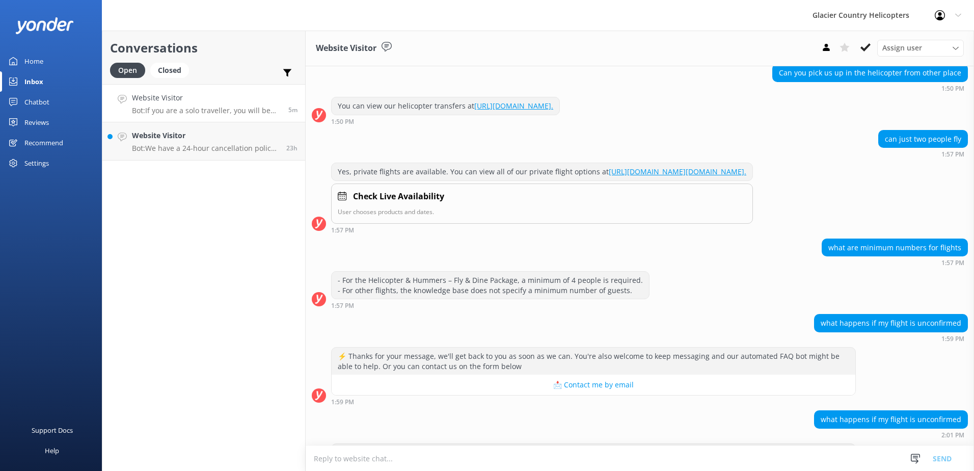
scroll to position [854, 0]
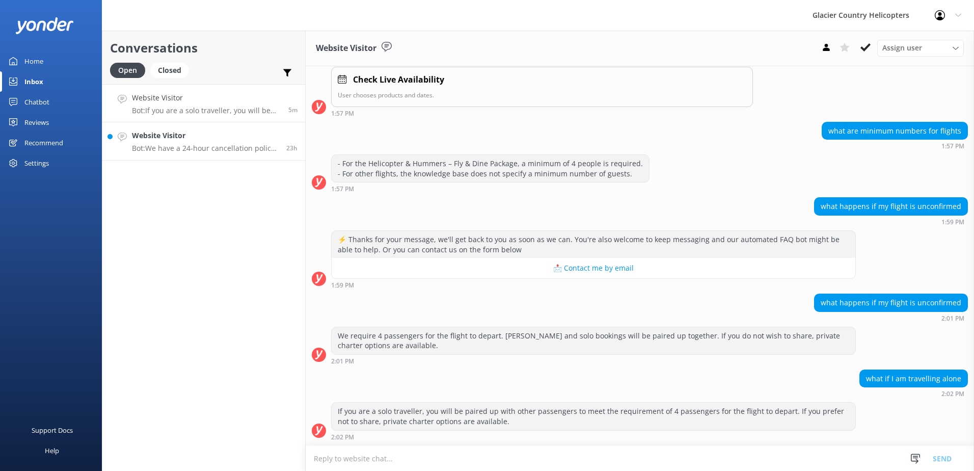
click at [214, 142] on div "Website Visitor Bot: We have a 24-hour cancellation policy, and all changes nee…" at bounding box center [205, 141] width 147 height 22
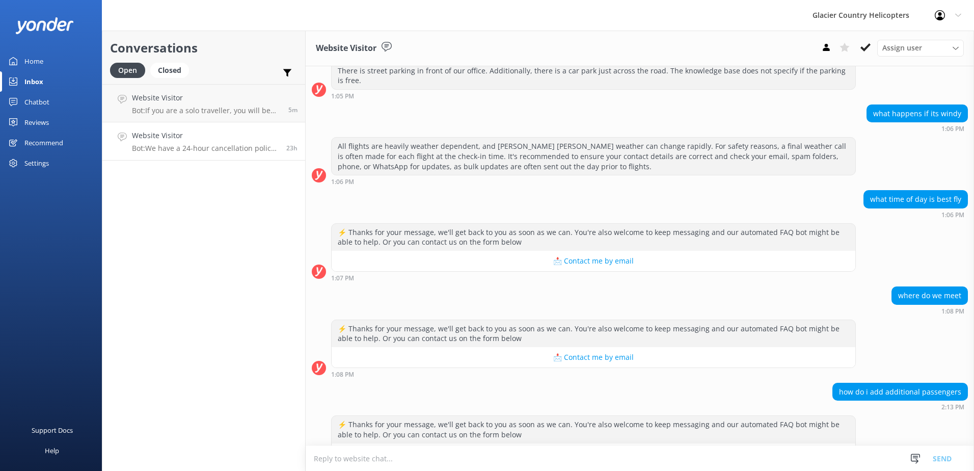
scroll to position [2907, 0]
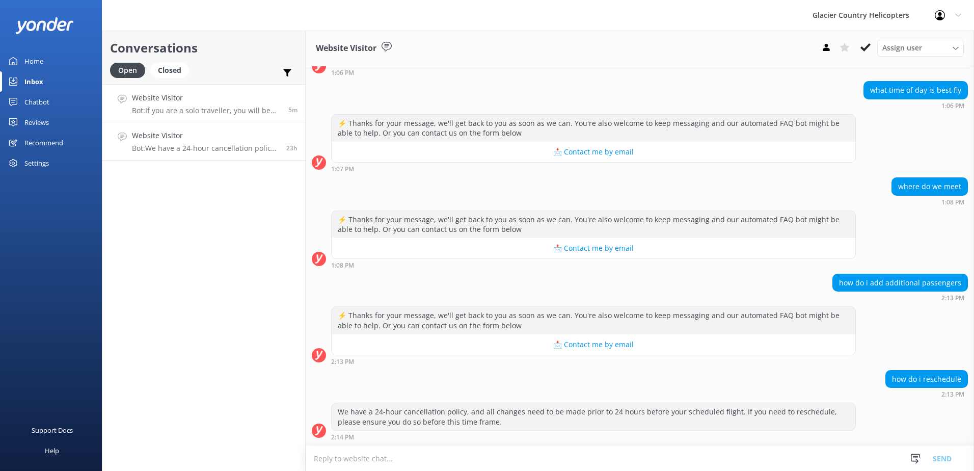
click at [257, 117] on link "Website Visitor Bot: If you are a solo traveller, you will be paired up with ot…" at bounding box center [203, 103] width 203 height 38
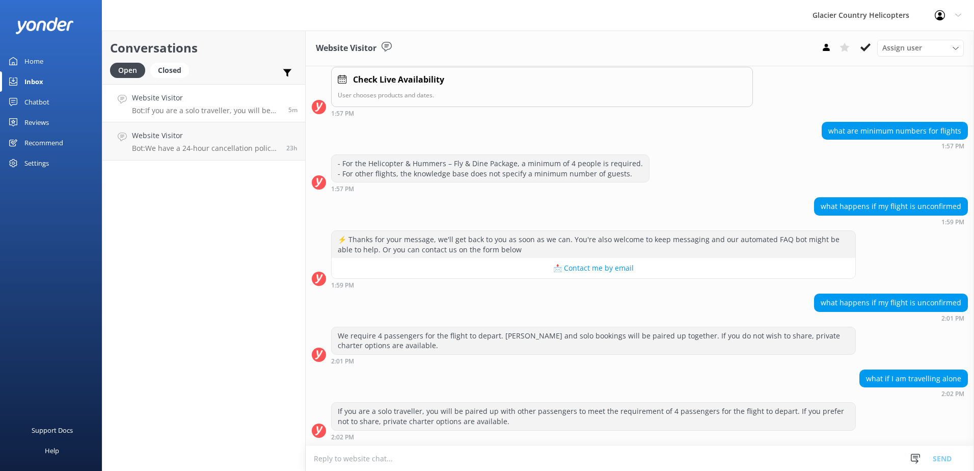
scroll to position [854, 0]
click at [864, 49] on use at bounding box center [866, 47] width 10 height 8
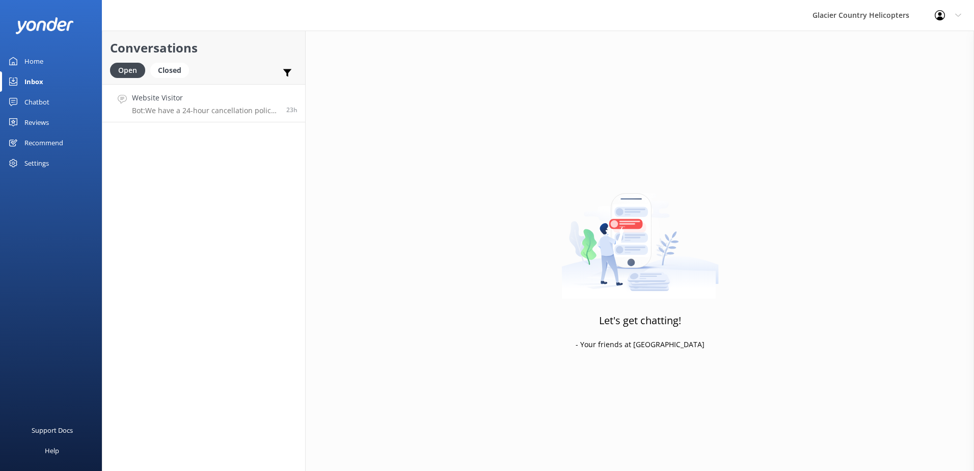
click at [231, 113] on p "Bot: We have a 24-hour cancellation policy, and all changes need to be made pri…" at bounding box center [205, 110] width 147 height 9
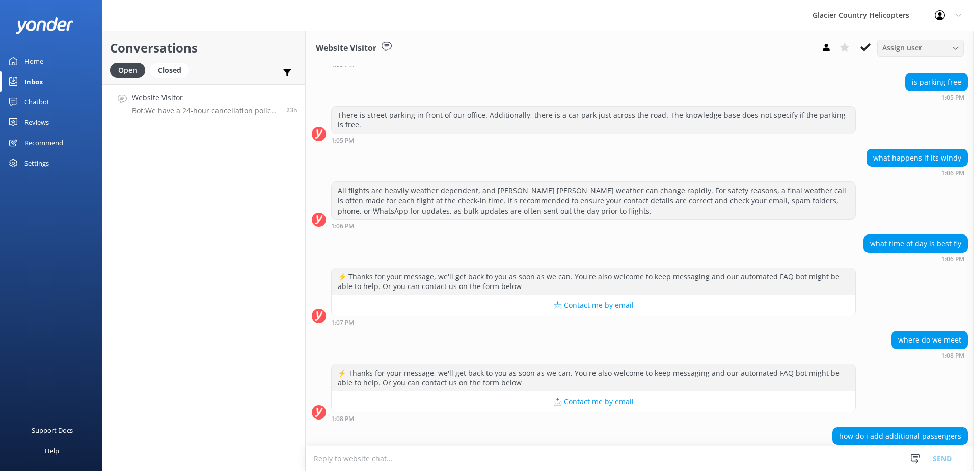
scroll to position [2907, 0]
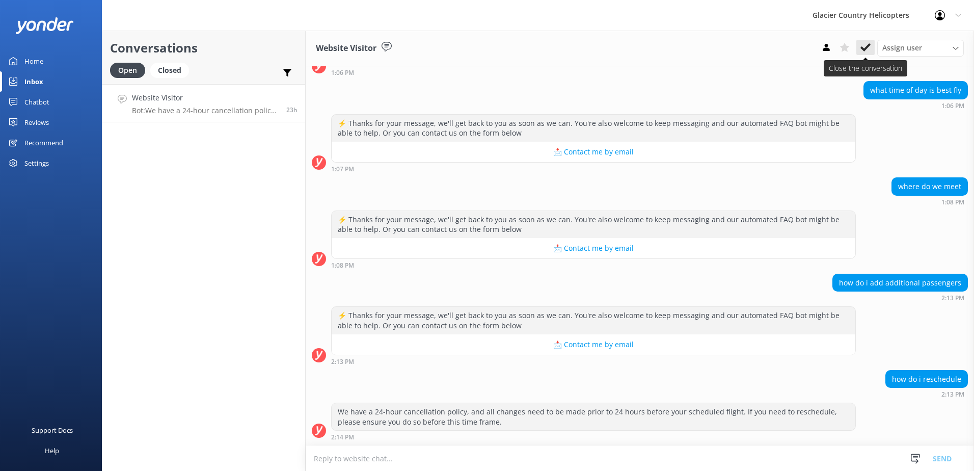
click at [867, 53] on button at bounding box center [865, 47] width 18 height 15
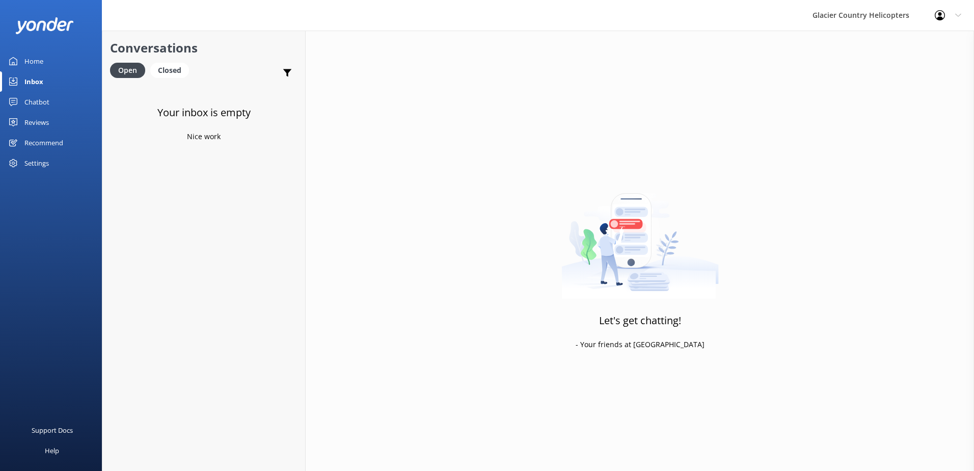
click at [26, 66] on div "Home" at bounding box center [33, 61] width 19 height 20
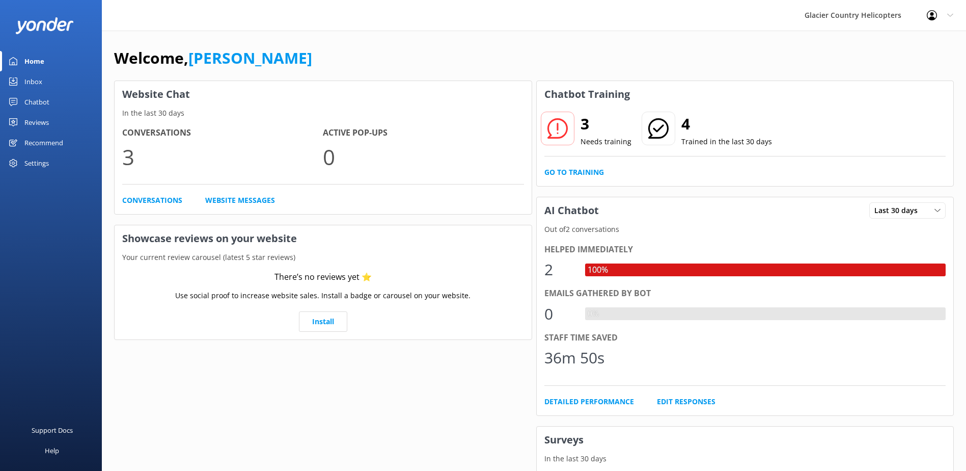
click at [561, 123] on icon at bounding box center [558, 128] width 20 height 20
click at [563, 173] on link "Go to Training" at bounding box center [575, 172] width 60 height 11
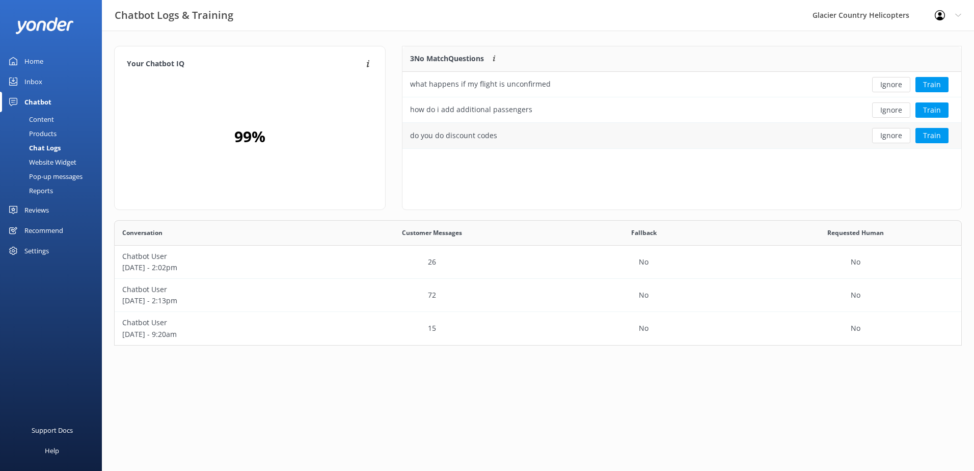
scroll to position [95, 551]
click at [896, 87] on button "Ignore" at bounding box center [891, 84] width 38 height 15
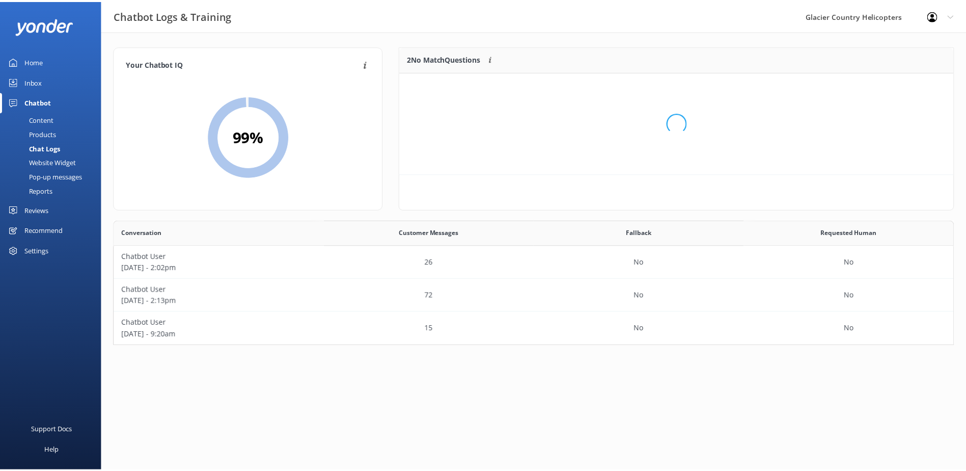
scroll to position [69, 551]
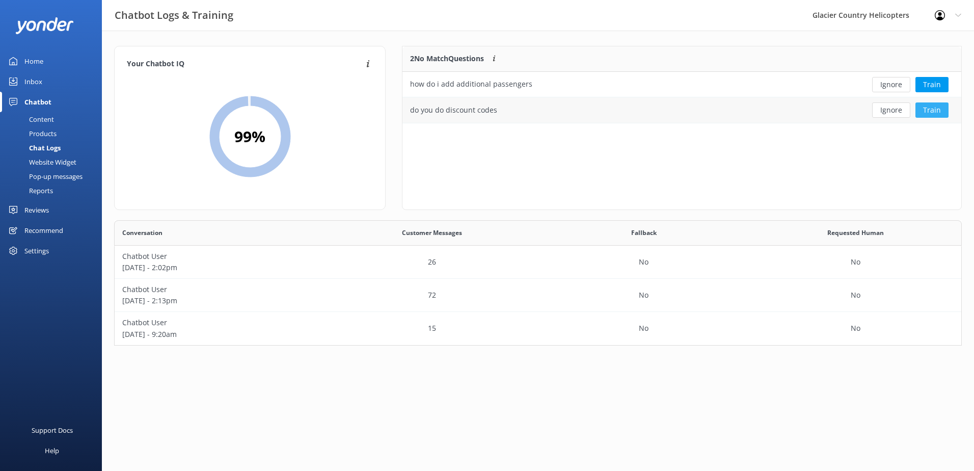
click at [932, 111] on button "Train" at bounding box center [932, 109] width 33 height 15
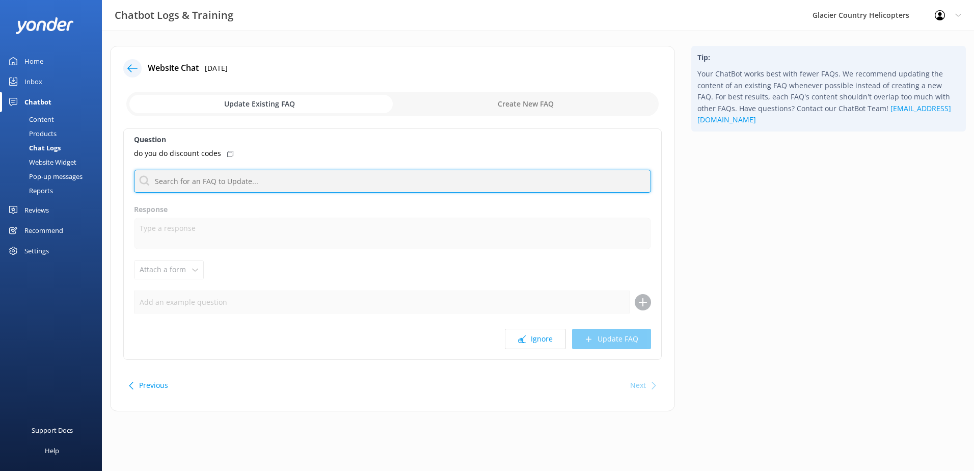
click at [211, 177] on input "text" at bounding box center [392, 181] width 517 height 23
click at [187, 180] on input "text" at bounding box center [392, 181] width 517 height 23
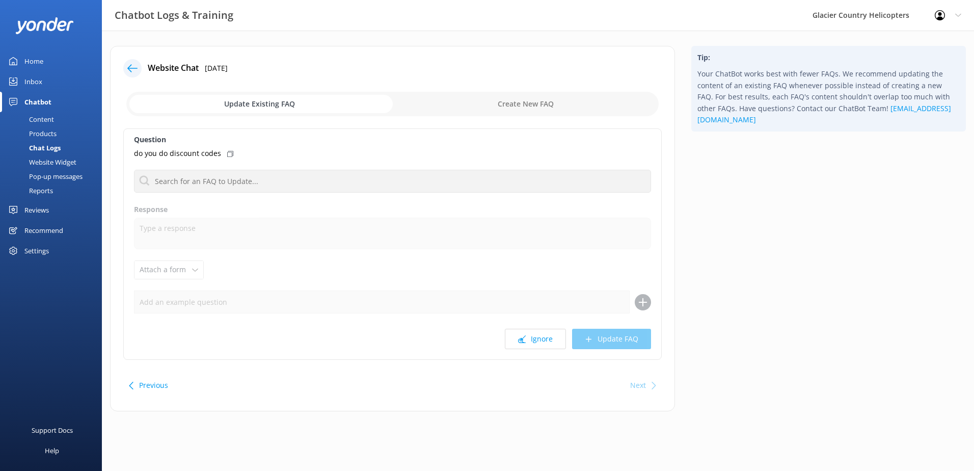
click at [196, 157] on p "do you do discount codes" at bounding box center [177, 153] width 87 height 11
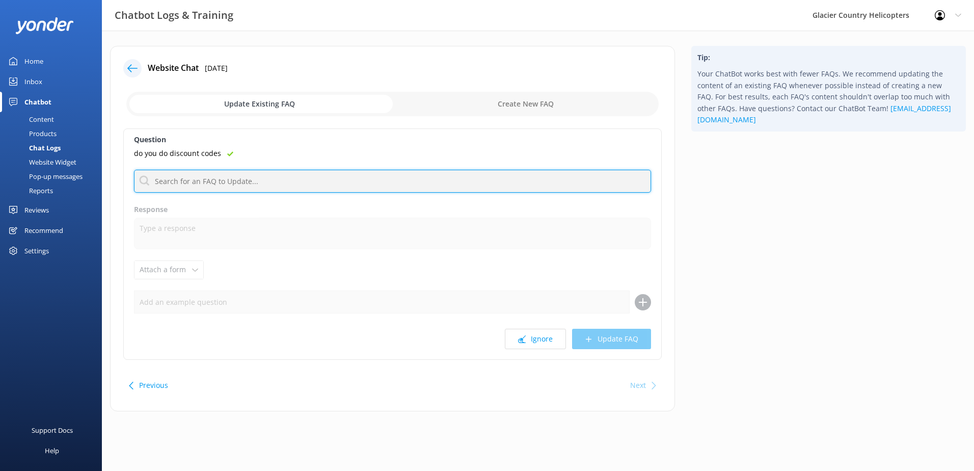
click at [184, 189] on input "text" at bounding box center [392, 181] width 517 height 23
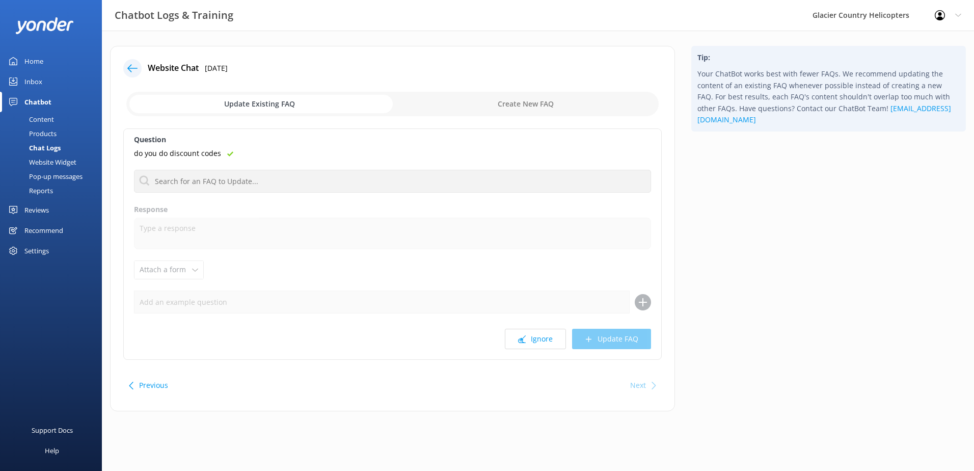
click at [224, 154] on div "do you do discount codes" at bounding box center [392, 153] width 517 height 11
click at [227, 154] on use at bounding box center [230, 153] width 6 height 5
click at [521, 109] on input "checkbox" at bounding box center [392, 104] width 532 height 24
checkbox input "true"
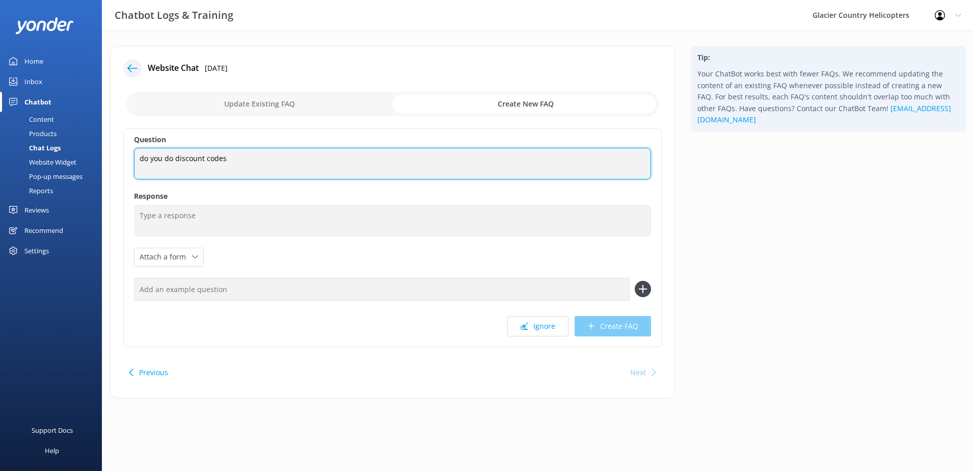
click at [240, 167] on textarea "do you do discount codes" at bounding box center [392, 164] width 517 height 32
drag, startPoint x: 266, startPoint y: 164, endPoint x: 138, endPoint y: 167, distance: 128.4
click at [138, 166] on textarea "do you do discount codes" at bounding box center [392, 164] width 517 height 32
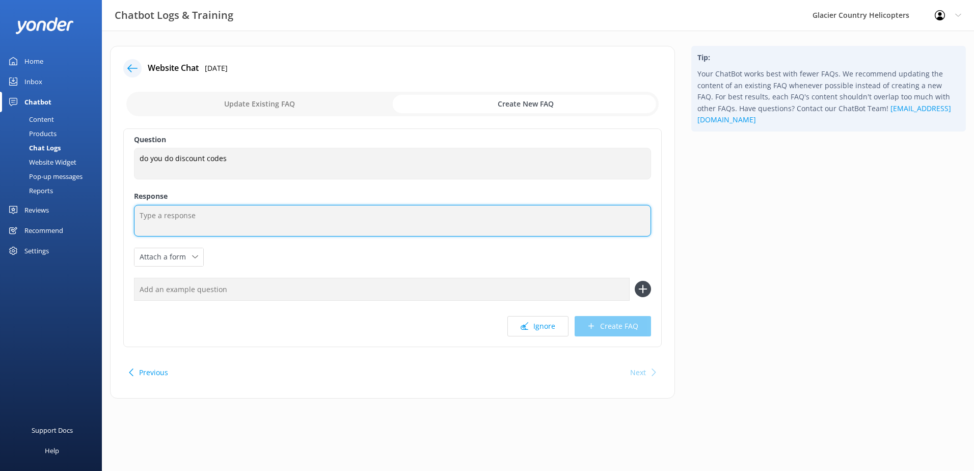
click at [167, 221] on textarea at bounding box center [392, 221] width 517 height 32
click at [209, 213] on textarea at bounding box center [392, 221] width 517 height 32
type textarea "P"
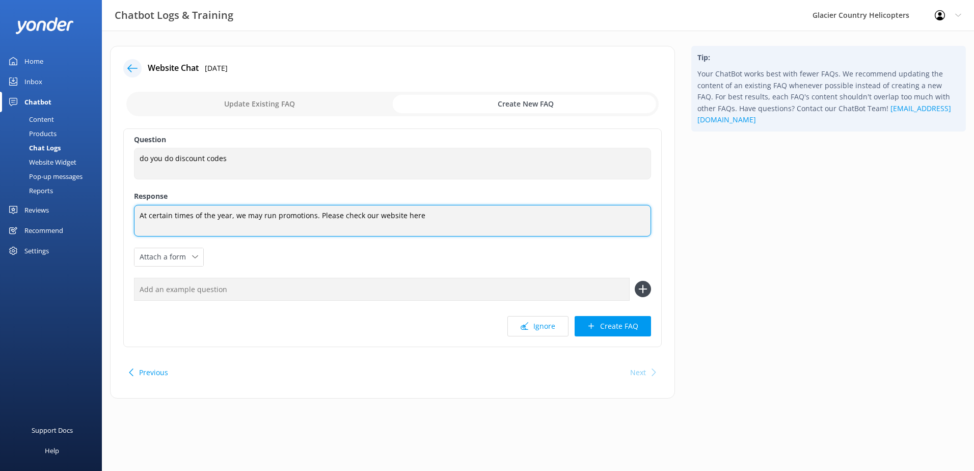
paste textarea "[URL][DOMAIN_NAME]"
type textarea "At certain times of the year, we may run promotions. Please check our website h…"
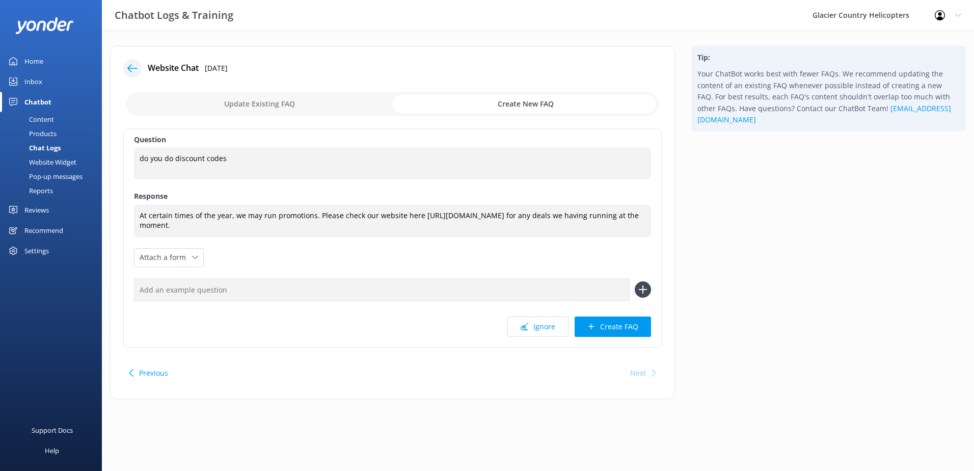
click at [643, 287] on use at bounding box center [643, 289] width 9 height 9
click at [646, 287] on icon at bounding box center [643, 289] width 16 height 16
click at [362, 290] on input "text" at bounding box center [382, 289] width 496 height 23
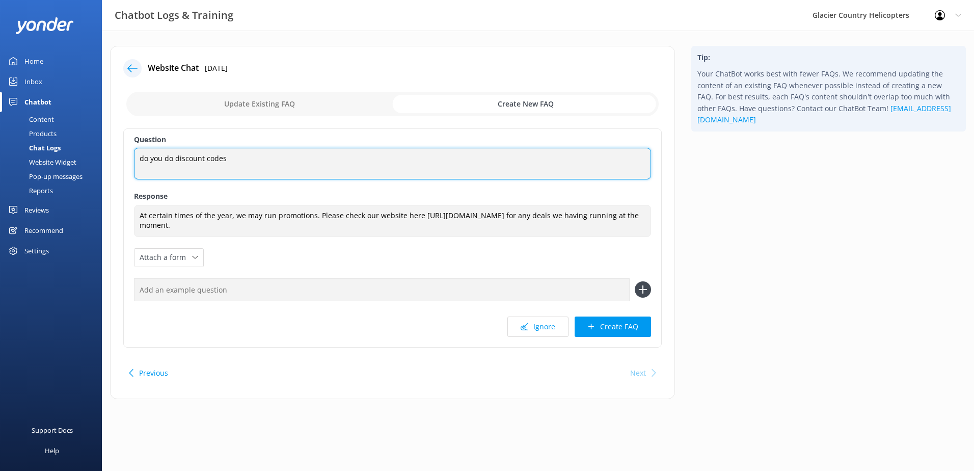
drag, startPoint x: 228, startPoint y: 154, endPoint x: 115, endPoint y: 154, distance: 113.1
click at [115, 154] on div "Website Chat [DATE] Update Existing FAQ Create New FAQ Question do you do disco…" at bounding box center [392, 222] width 565 height 353
type textarea "Do you do discount codes"
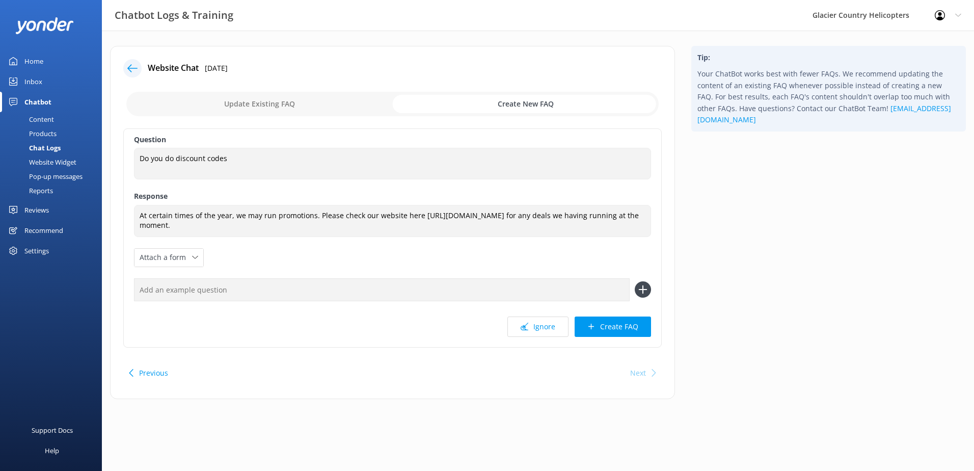
click at [647, 290] on icon at bounding box center [643, 289] width 16 height 16
click at [641, 292] on icon at bounding box center [643, 289] width 16 height 16
click at [270, 273] on div "Question Do you do discount codes Do you do discount codes Response At certain …" at bounding box center [392, 237] width 539 height 219
click at [236, 288] on input "text" at bounding box center [382, 289] width 496 height 23
type input "Do you do deals"
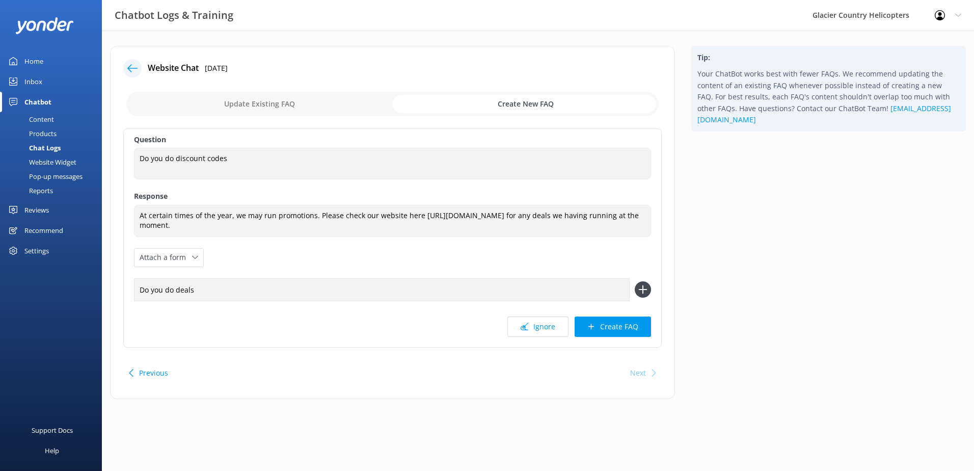
click at [643, 289] on use at bounding box center [643, 289] width 9 height 9
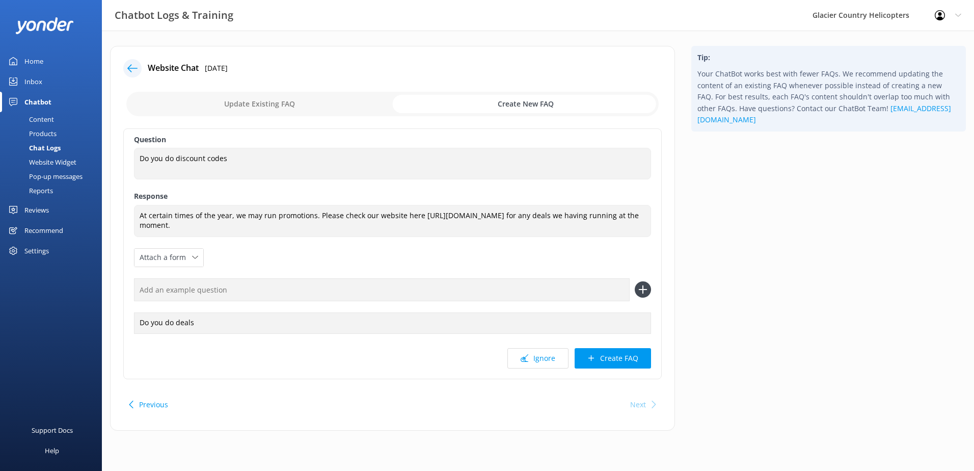
click at [268, 290] on input "text" at bounding box center [382, 289] width 496 height 23
type input "d"
type input "Do you have any promotions running"
click at [650, 289] on icon at bounding box center [643, 289] width 16 height 16
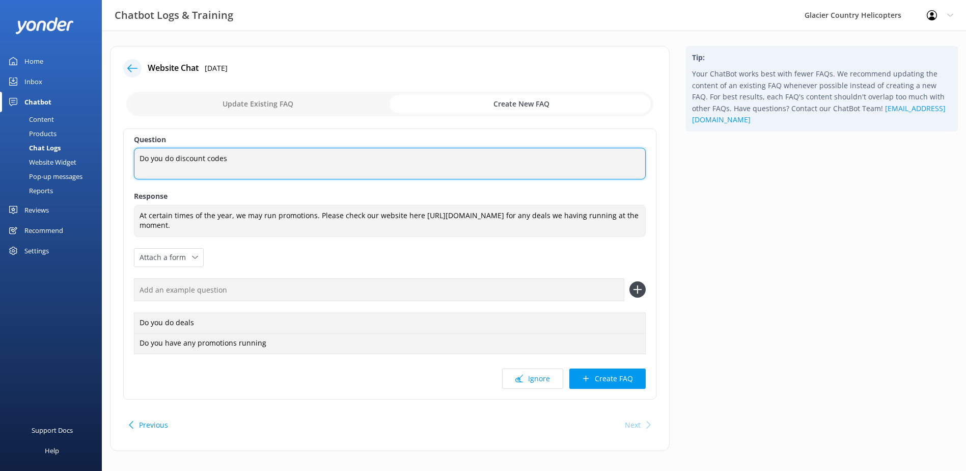
click at [268, 174] on textarea "Do you do discount codes" at bounding box center [390, 164] width 512 height 32
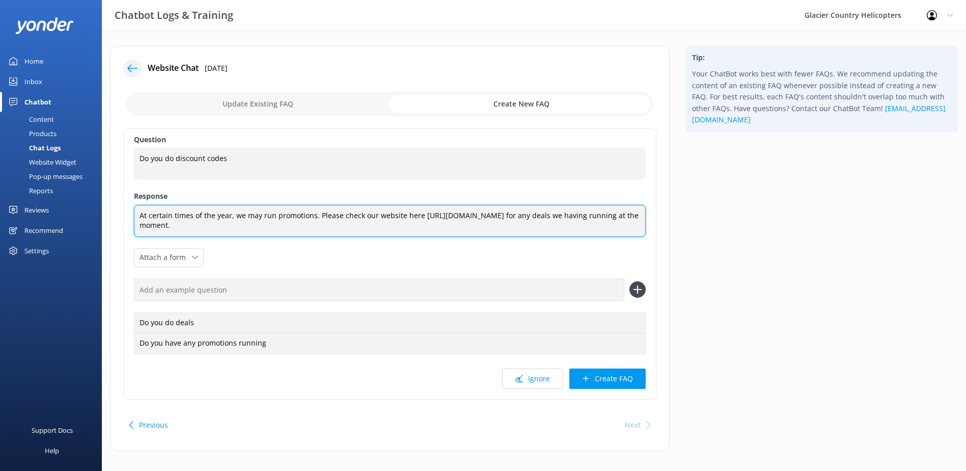
click at [248, 228] on textarea "At certain times of the year, we may run promotions. Please check our website h…" at bounding box center [390, 221] width 512 height 32
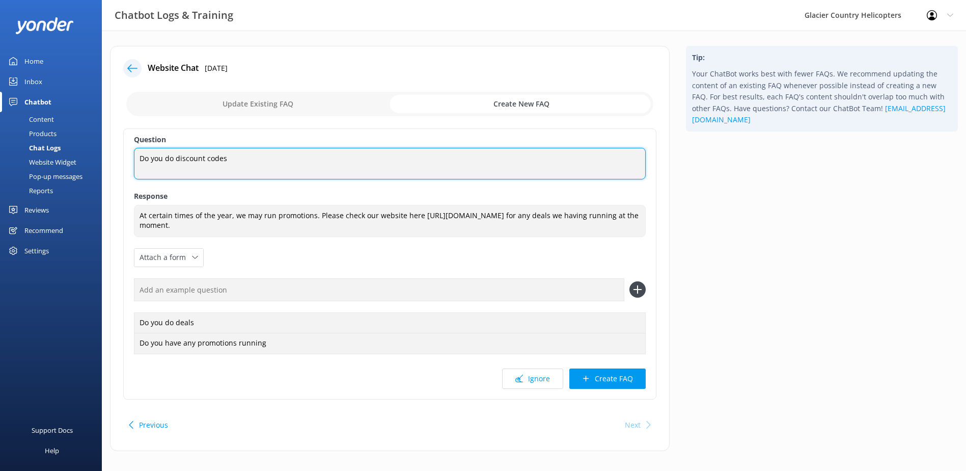
drag, startPoint x: 283, startPoint y: 160, endPoint x: 204, endPoint y: 158, distance: 78.5
click at [204, 158] on textarea "Do you do discount codes" at bounding box center [390, 164] width 512 height 32
click at [208, 160] on textarea "Do you do discount codes" at bounding box center [390, 164] width 512 height 32
click at [179, 160] on textarea "Do you do discount codes" at bounding box center [390, 164] width 512 height 32
click at [177, 158] on textarea "Do you do discount codes" at bounding box center [390, 164] width 512 height 32
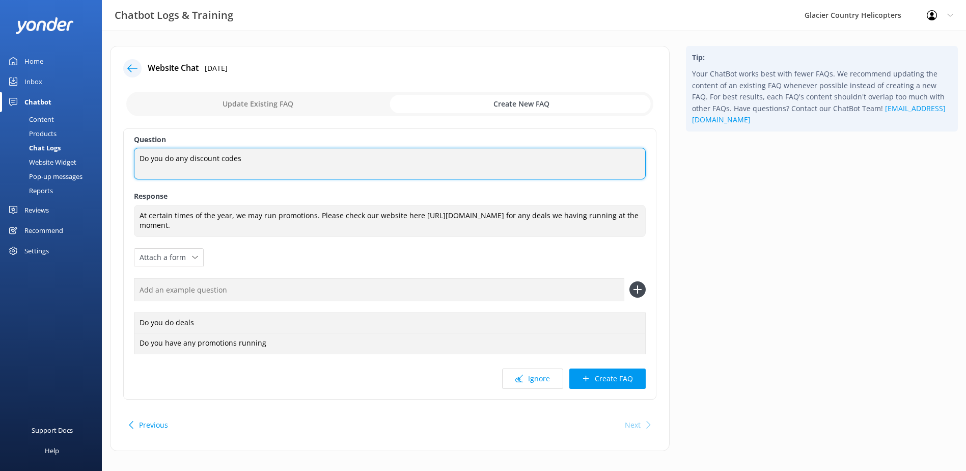
click at [254, 157] on textarea "Do you do any discount codes" at bounding box center [390, 164] width 512 height 32
type textarea "Do you do any discount codes"
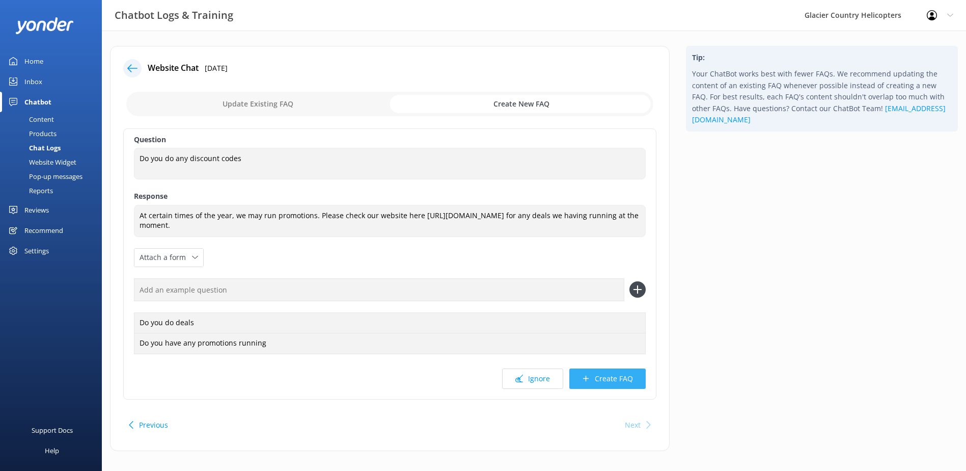
click at [630, 379] on button "Create FAQ" at bounding box center [608, 378] width 76 height 20
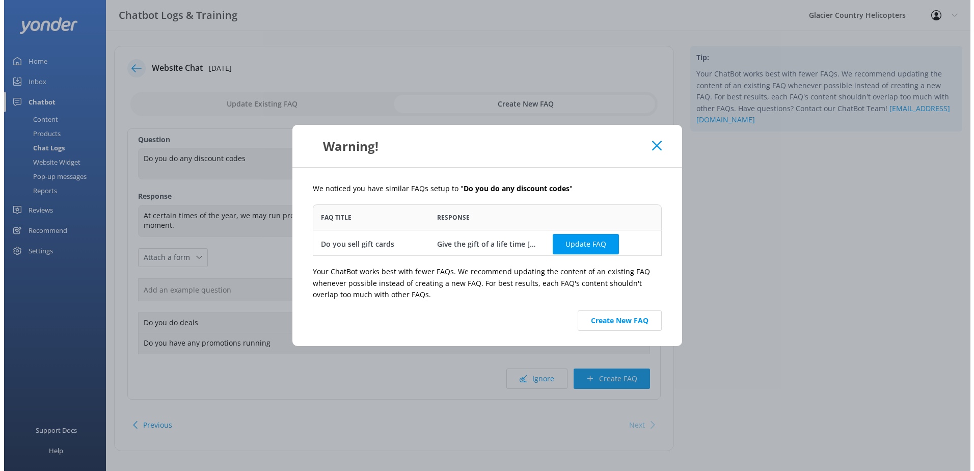
scroll to position [44, 341]
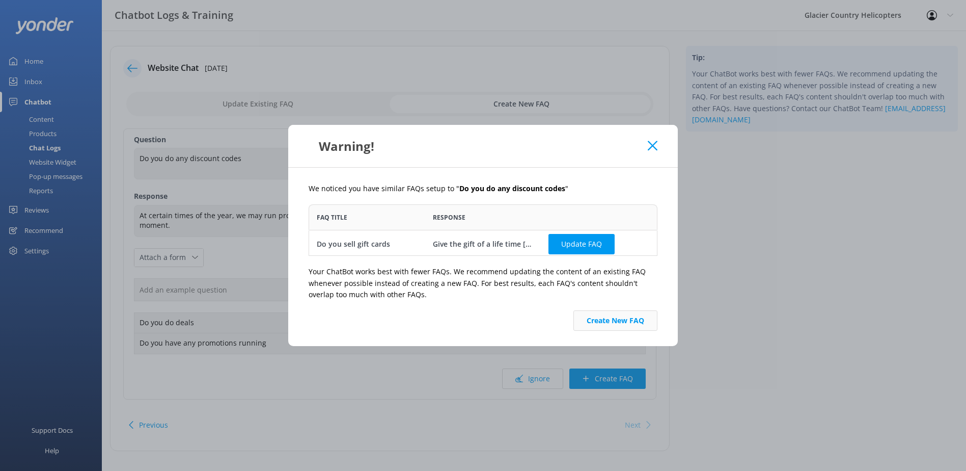
click at [619, 327] on button "Create New FAQ" at bounding box center [616, 320] width 84 height 20
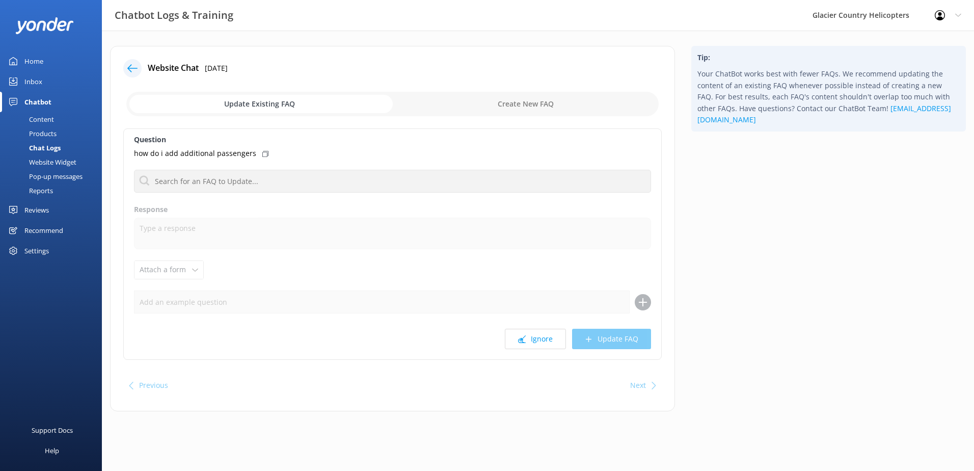
click at [131, 66] on icon at bounding box center [132, 68] width 10 height 10
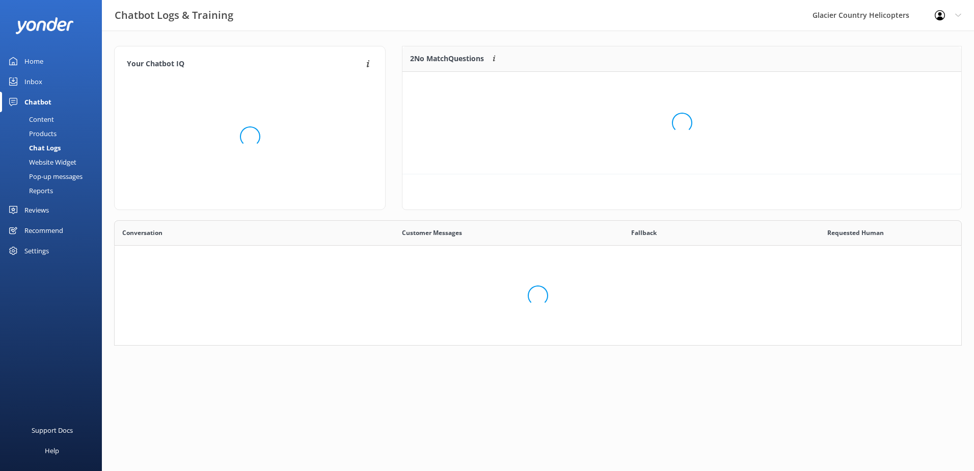
scroll to position [118, 840]
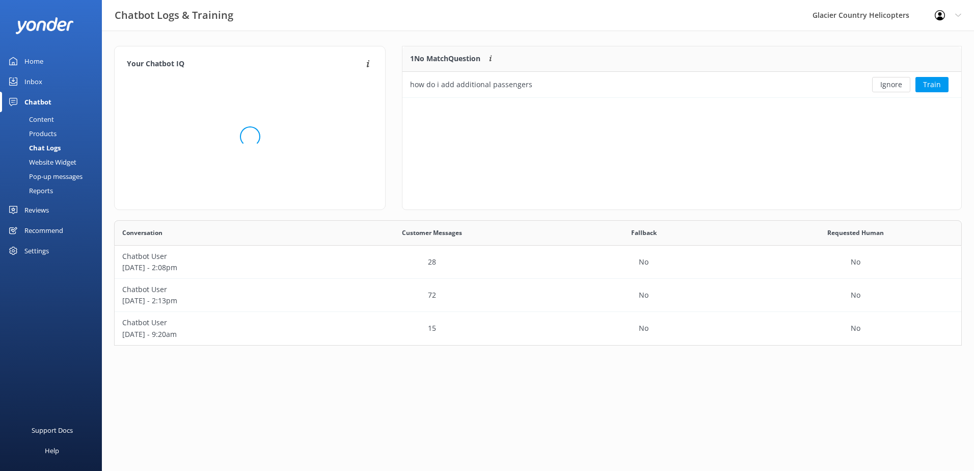
click at [39, 123] on div "Content" at bounding box center [30, 119] width 48 height 14
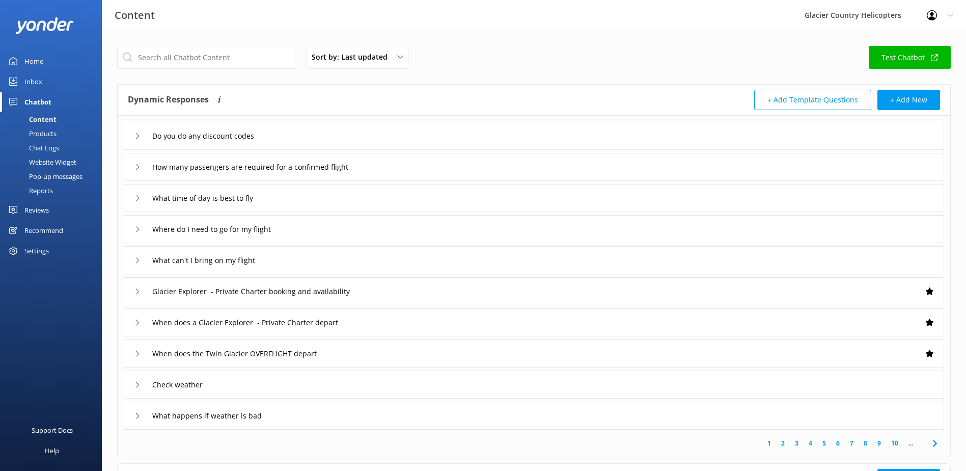
click at [139, 138] on icon at bounding box center [138, 136] width 6 height 6
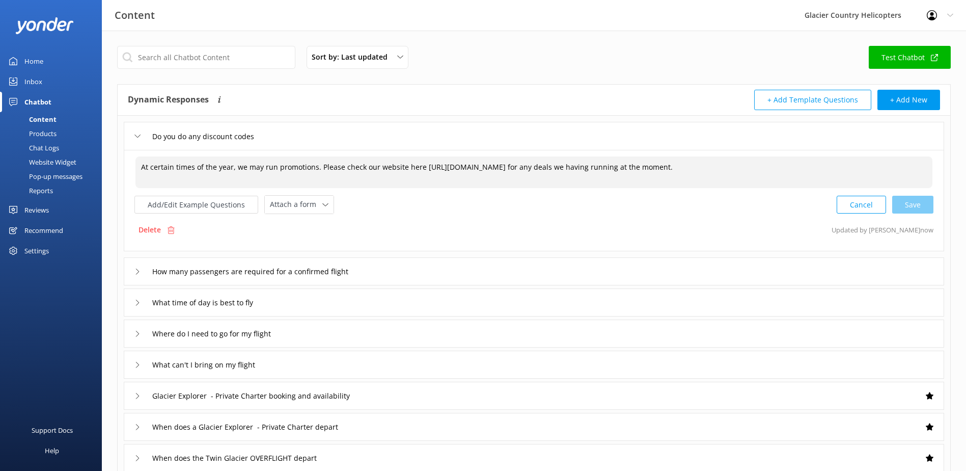
drag, startPoint x: 417, startPoint y: 166, endPoint x: 405, endPoint y: 166, distance: 12.2
click at [405, 166] on textarea "At certain times of the year, we may run promotions. Please check our website h…" at bounding box center [534, 172] width 797 height 32
click at [913, 210] on div "Cancel Loading.." at bounding box center [886, 203] width 96 height 19
type textarea "At certain times of the year, we may run promotions. Please check our website […"
click at [713, 173] on textarea "At certain times of the year, we may run promotions. Please check our website […" at bounding box center [534, 172] width 798 height 32
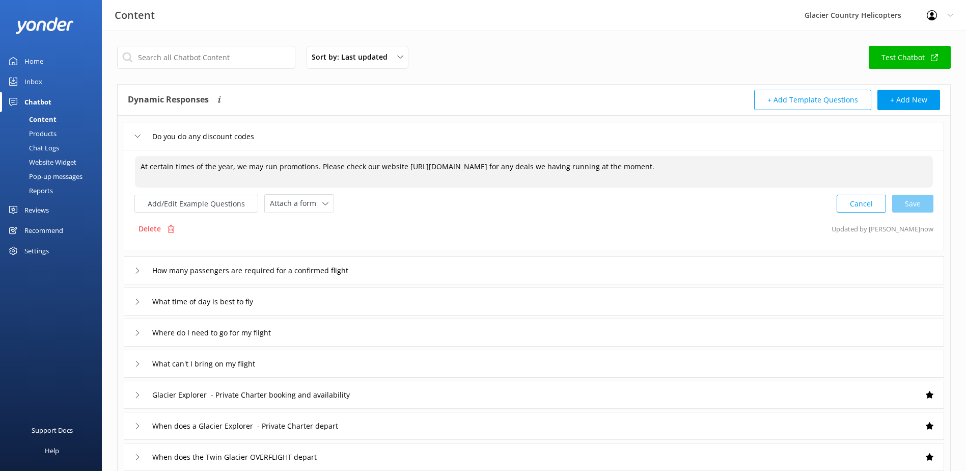
click at [135, 132] on div "Do you do any discount codes" at bounding box center [198, 136] width 126 height 17
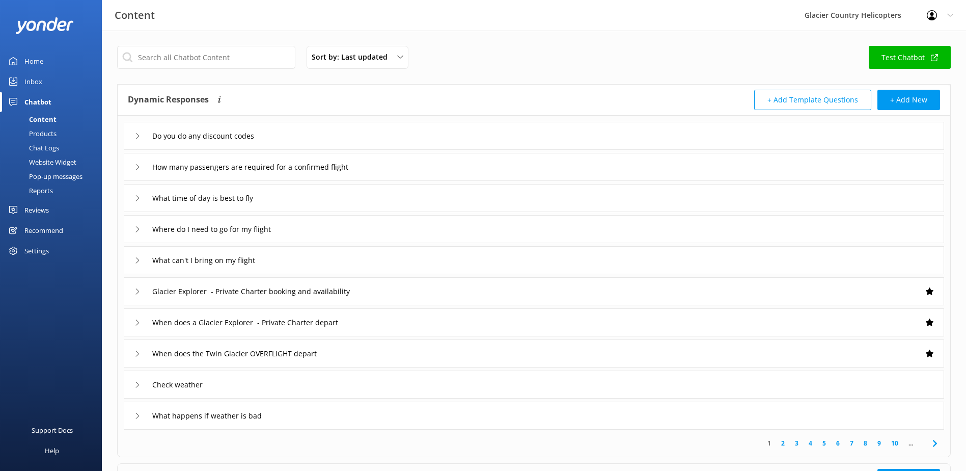
click at [37, 86] on div "Inbox" at bounding box center [33, 81] width 18 height 20
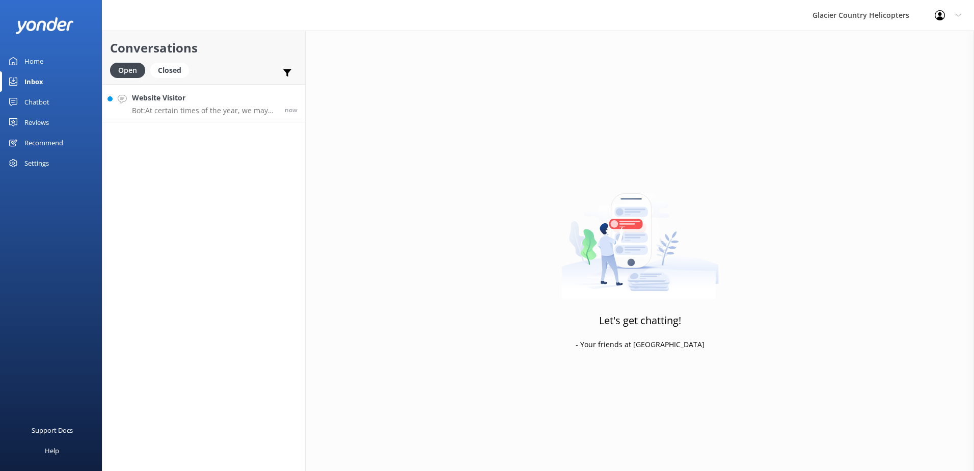
click at [155, 95] on h4 "Website Visitor" at bounding box center [204, 97] width 145 height 11
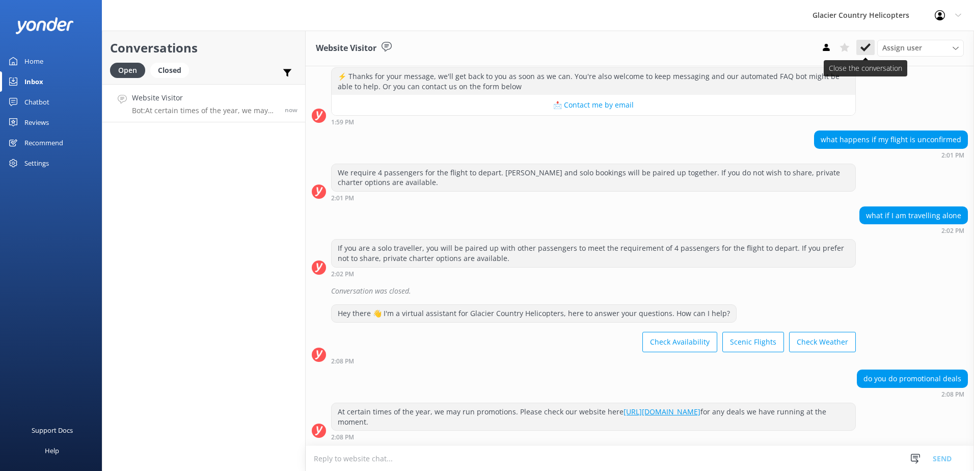
scroll to position [1017, 0]
click at [867, 45] on icon at bounding box center [866, 47] width 10 height 10
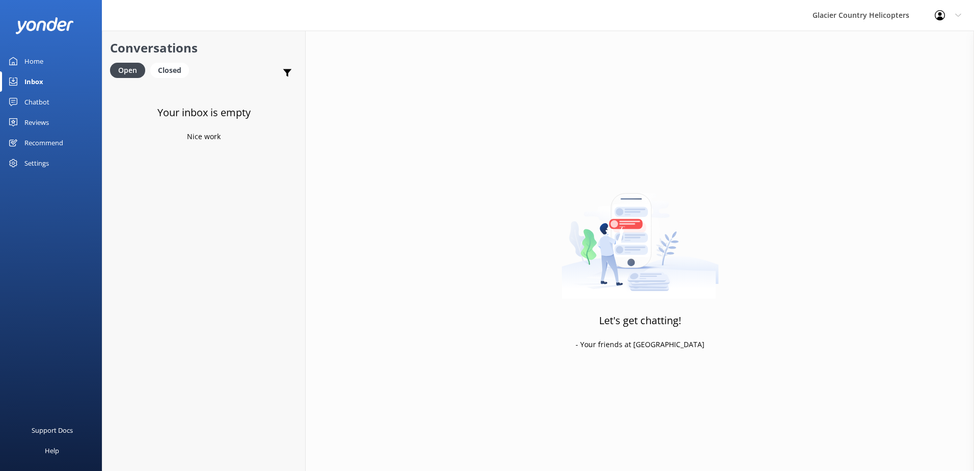
click at [41, 62] on div "Home" at bounding box center [33, 61] width 19 height 20
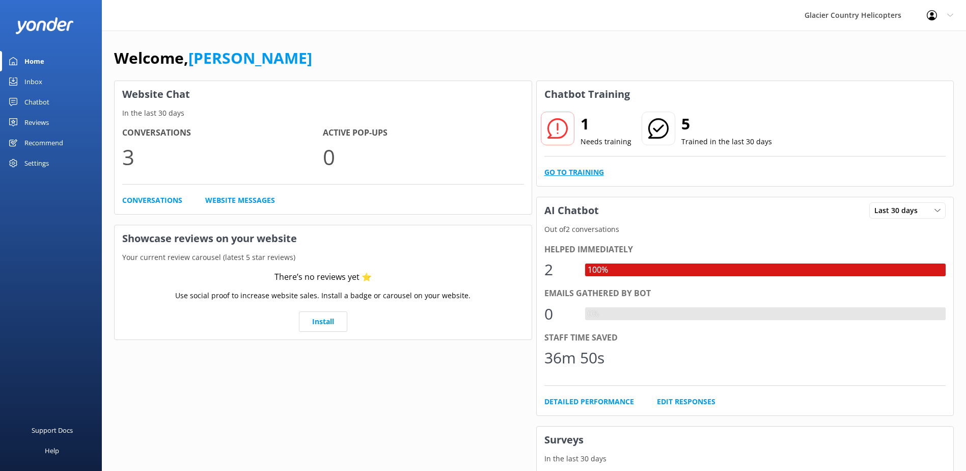
click at [567, 171] on link "Go to Training" at bounding box center [575, 172] width 60 height 11
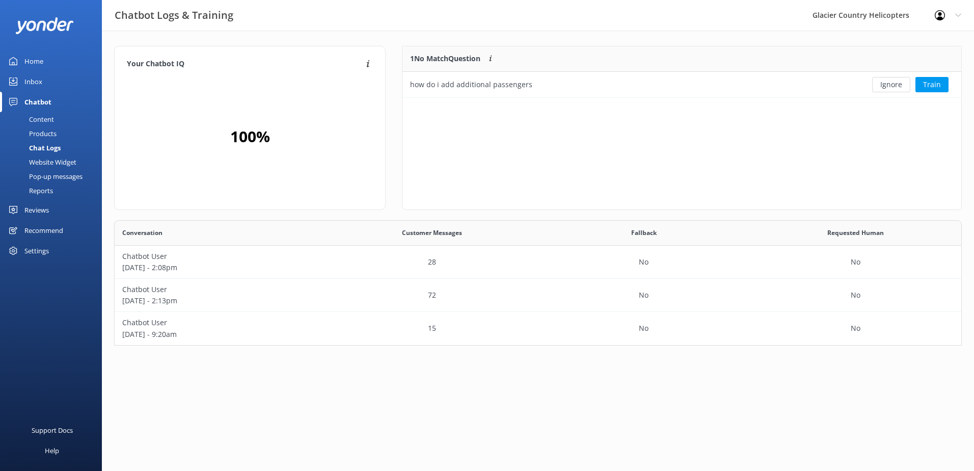
scroll to position [44, 551]
click at [894, 87] on button "Ignore" at bounding box center [891, 84] width 38 height 15
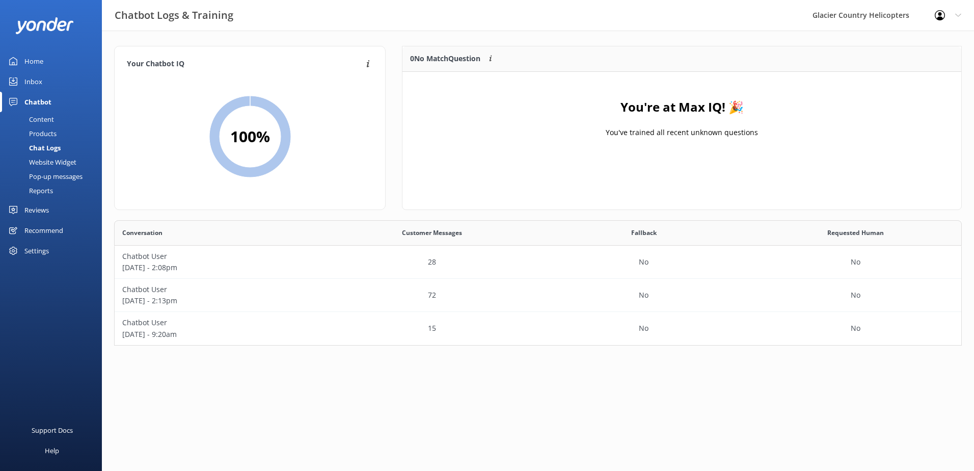
click at [33, 85] on div "Inbox" at bounding box center [33, 81] width 18 height 20
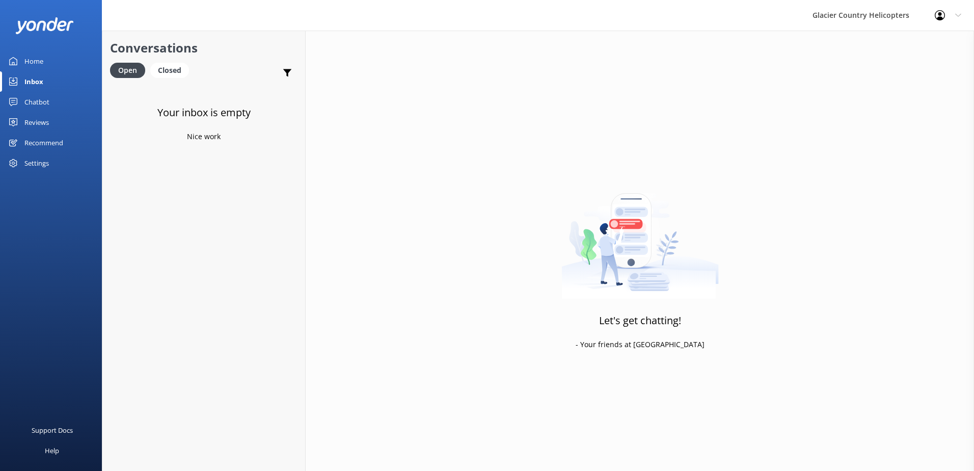
click at [14, 63] on use at bounding box center [13, 61] width 8 height 8
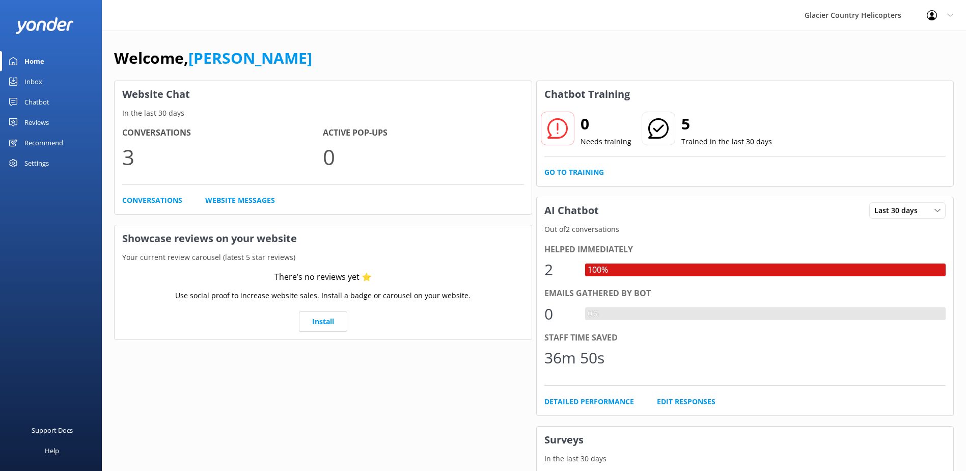
click at [32, 99] on div "Chatbot" at bounding box center [36, 102] width 25 height 20
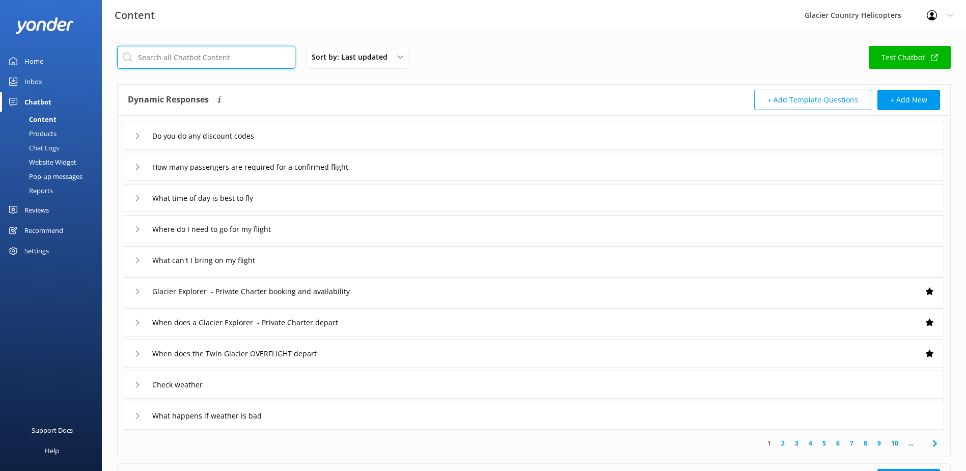
click at [173, 59] on input "text" at bounding box center [206, 57] width 178 height 23
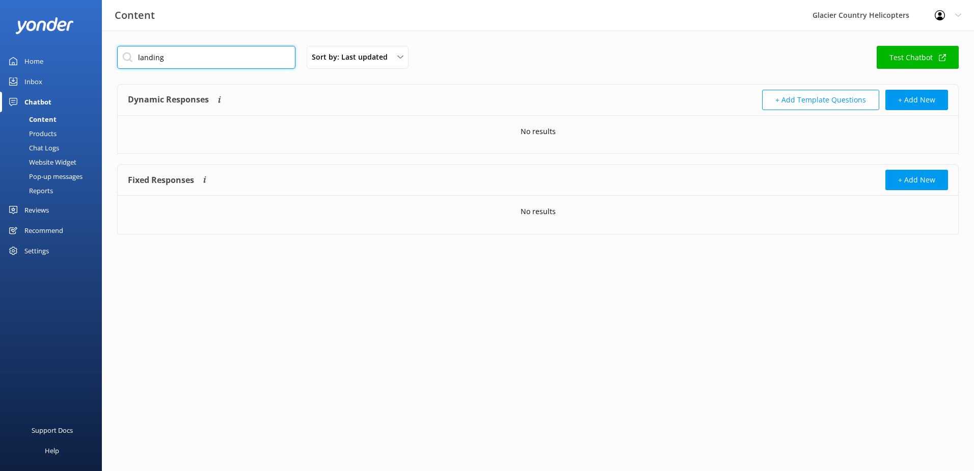
type input "landing"
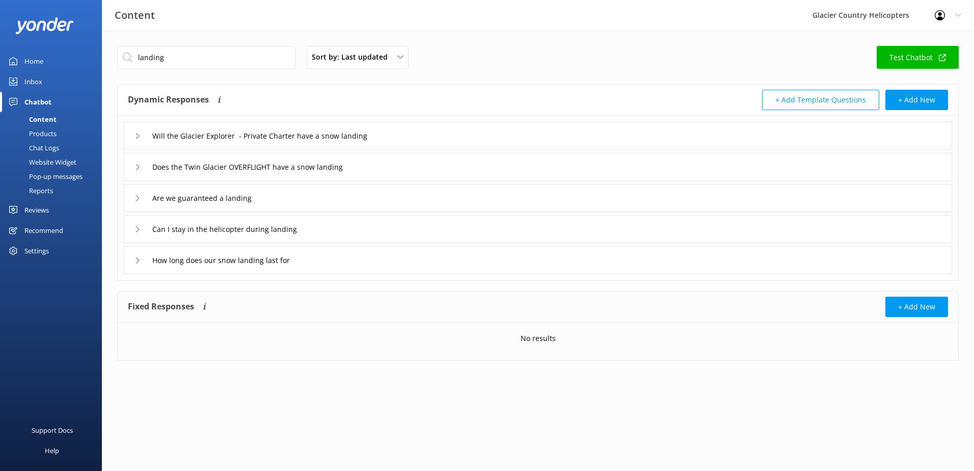
click at [141, 262] on div "How long does our snow landing last for" at bounding box center [220, 260] width 171 height 17
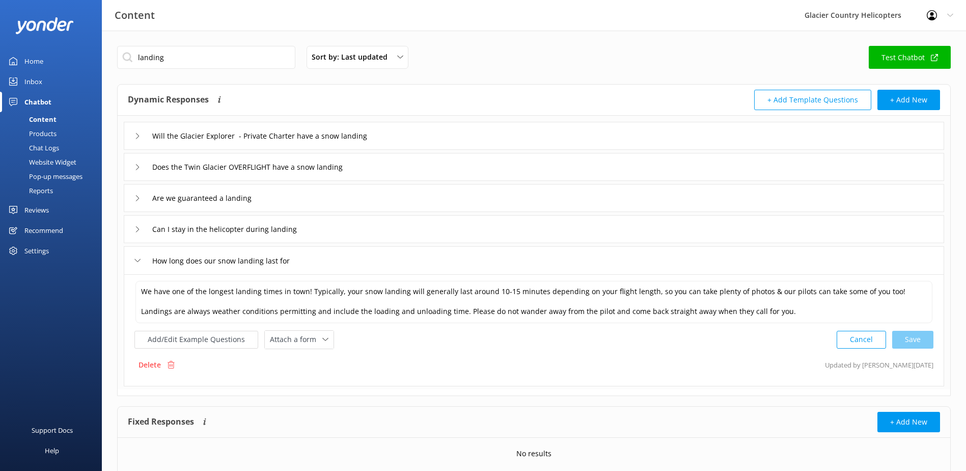
click at [141, 263] on div "How long does our snow landing last for" at bounding box center [220, 260] width 171 height 17
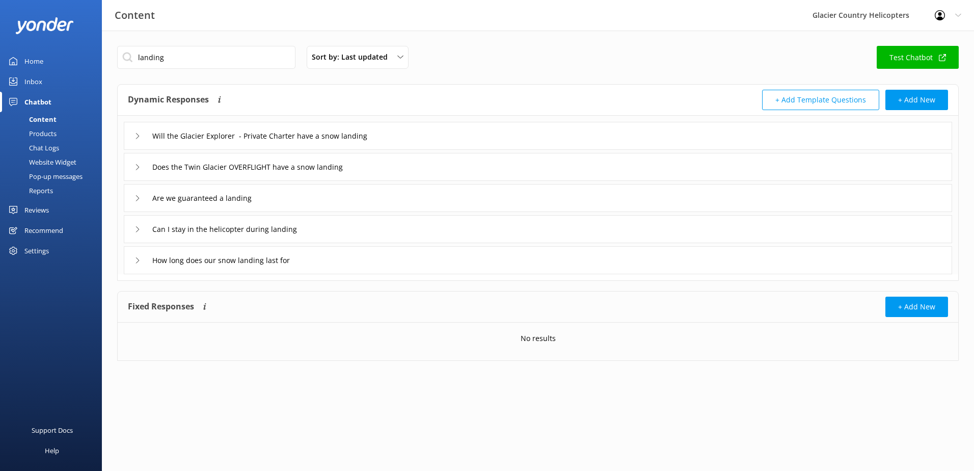
click at [141, 236] on div "Can I stay in the helicopter during landing" at bounding box center [228, 229] width 187 height 17
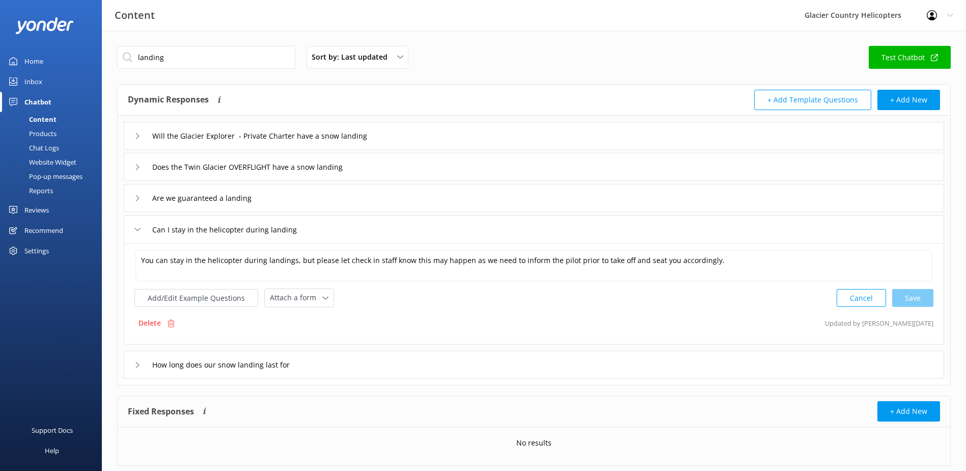
click at [139, 230] on icon at bounding box center [138, 229] width 6 height 6
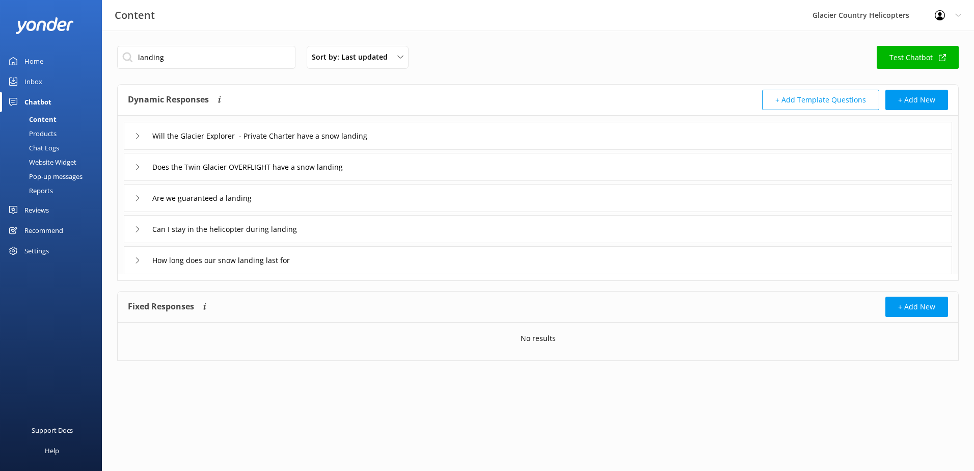
click at [144, 201] on div "Are we guaranteed a landing" at bounding box center [196, 198] width 122 height 17
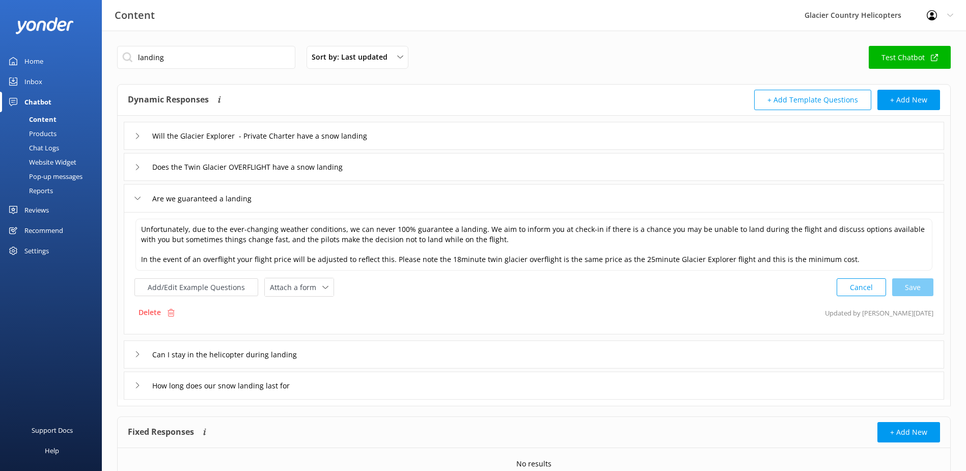
click at [144, 201] on div "Are we guaranteed a landing" at bounding box center [196, 198] width 122 height 17
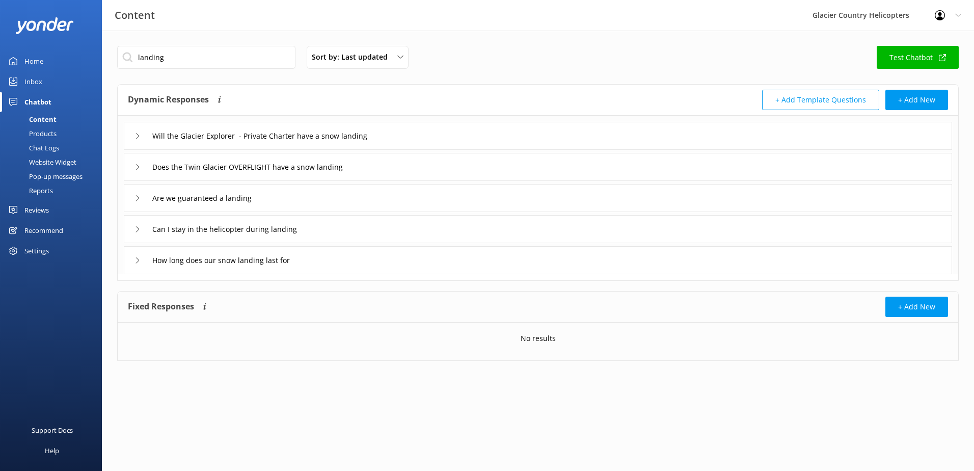
click at [829, 98] on button "+ Add Template Questions" at bounding box center [820, 100] width 117 height 20
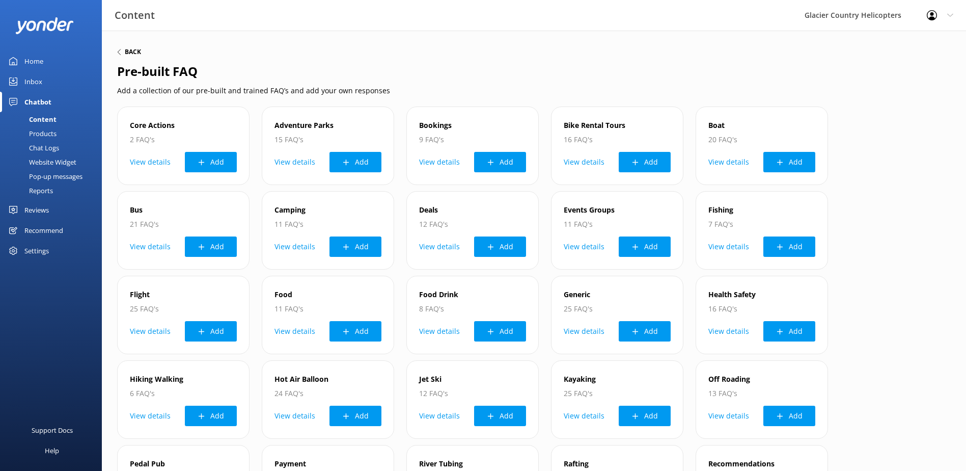
click at [120, 52] on icon at bounding box center [119, 52] width 6 height 6
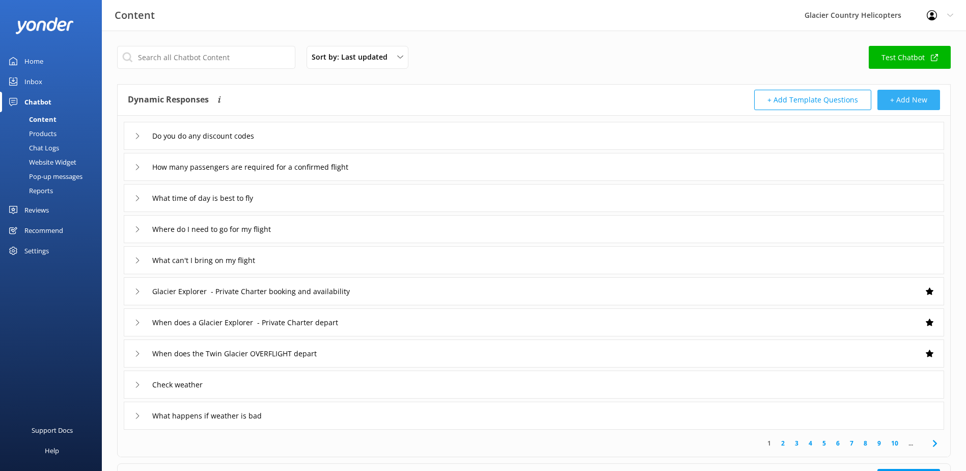
click at [911, 95] on button "+ Add New" at bounding box center [909, 100] width 63 height 20
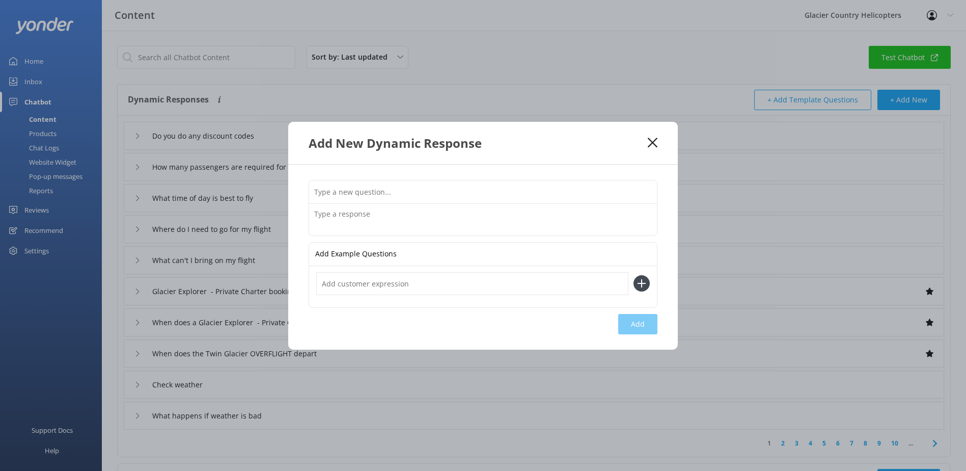
click at [390, 197] on input "text" at bounding box center [483, 191] width 348 height 23
type input "Do you land on the glacier"
click at [321, 214] on textarea at bounding box center [483, 220] width 348 height 32
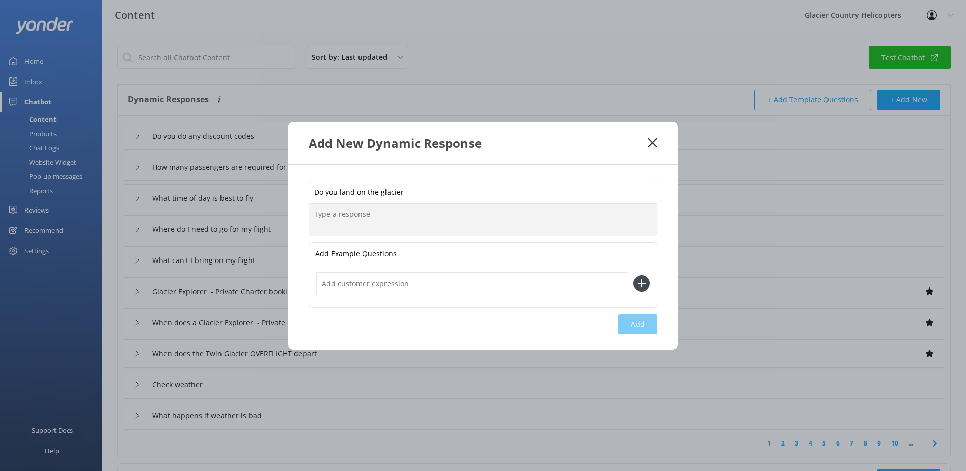
paste textarea "We have five landing sites that range from 5300-7800ft. All landings are on sno…"
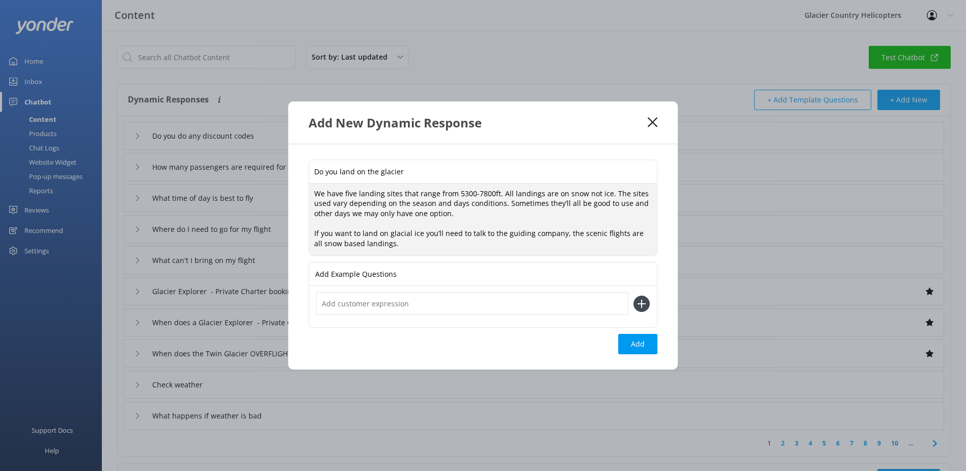
scroll to position [3, 0]
click at [416, 218] on textarea "We have five landing sites that range from 5300-7800ft. All landings are on sno…" at bounding box center [483, 219] width 348 height 72
type textarea "We have five landing sites that range from 5300-7800ft. All landings are on sno…"
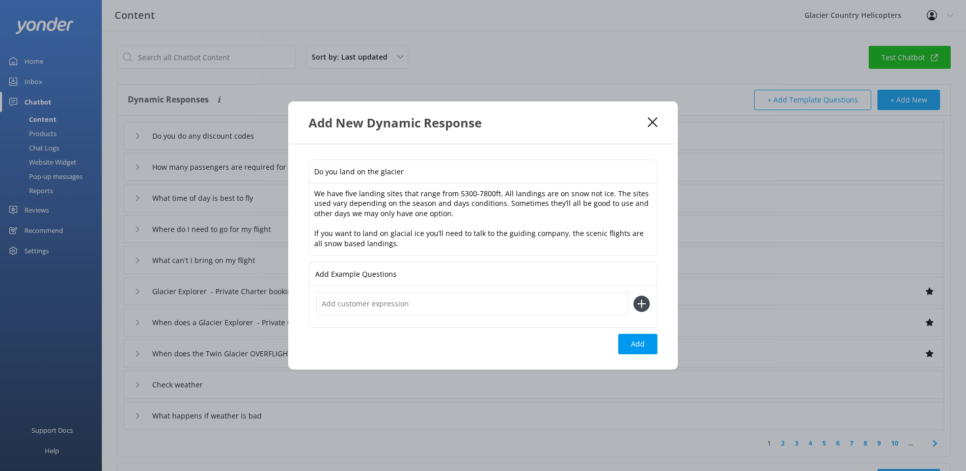
click at [406, 179] on input "Do you land on the glacier" at bounding box center [483, 171] width 348 height 23
drag, startPoint x: 415, startPoint y: 172, endPoint x: 315, endPoint y: 173, distance: 99.4
click at [315, 173] on input "Do you land on the glacier" at bounding box center [483, 171] width 348 height 23
type input "Where do you land"
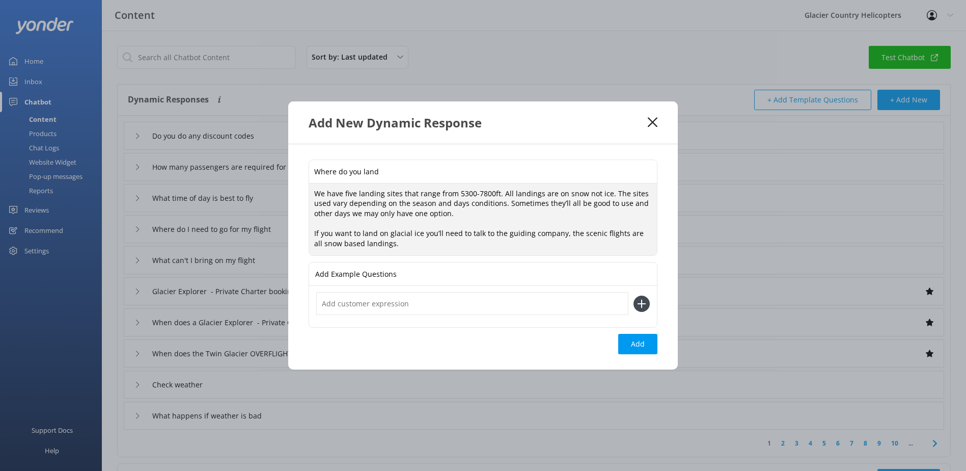
click at [491, 211] on textarea "We have five landing sites that range from 5300-7800ft. All landings are on sno…" at bounding box center [483, 219] width 348 height 72
drag, startPoint x: 477, startPoint y: 210, endPoint x: 503, endPoint y: 200, distance: 28.2
click at [503, 200] on textarea "We have five landing sites that range from 5300-7800ft. All landings are on sno…" at bounding box center [483, 219] width 348 height 72
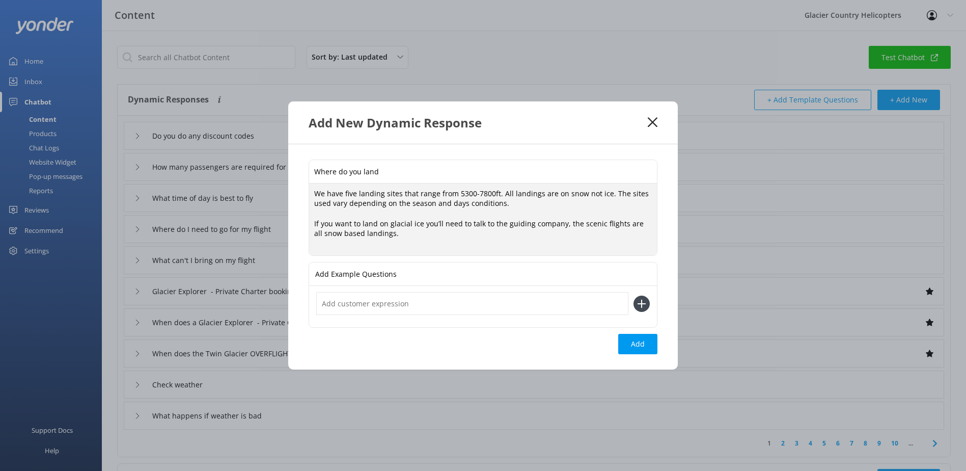
scroll to position [0, 0]
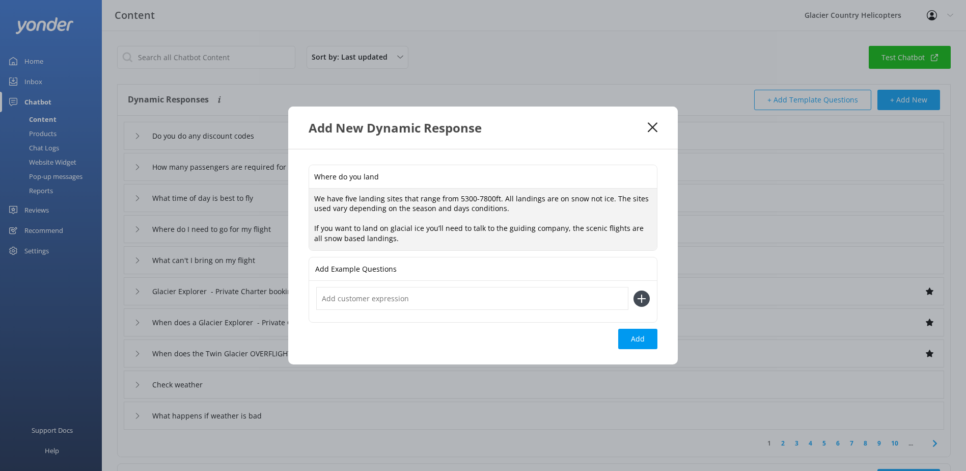
drag, startPoint x: 567, startPoint y: 227, endPoint x: 310, endPoint y: 228, distance: 256.8
click at [310, 228] on textarea "We have five landing sites that range from 5300-7800ft. All landings are on sno…" at bounding box center [483, 220] width 348 height 62
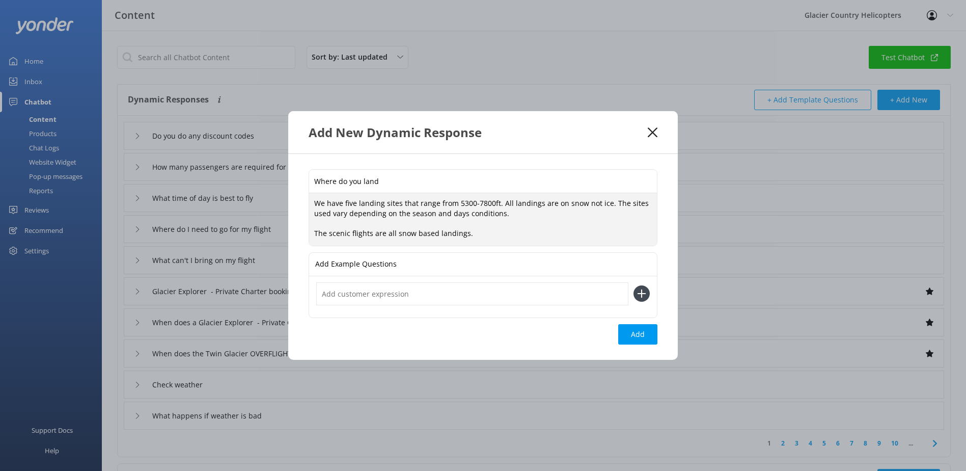
click at [466, 235] on textarea "We have five landing sites that range from 5300-7800ft. All landings are on sno…" at bounding box center [483, 219] width 348 height 52
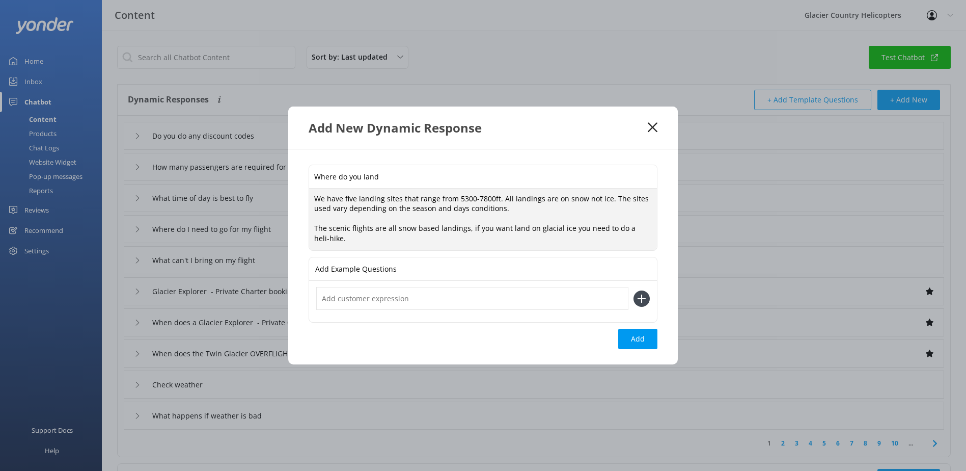
drag, startPoint x: 377, startPoint y: 244, endPoint x: 466, endPoint y: 225, distance: 91.6
click at [466, 225] on textarea "We have five landing sites that range from 5300-7800ft. All landings are on sno…" at bounding box center [483, 220] width 348 height 62
click at [472, 227] on textarea "We have five landing sites that range from 5300-7800ft. All landings are on sno…" at bounding box center [483, 220] width 348 height 62
drag, startPoint x: 530, startPoint y: 227, endPoint x: 467, endPoint y: 225, distance: 63.7
click at [467, 225] on textarea "We have five landing sites that range from 5300-7800ft. All landings are on sno…" at bounding box center [483, 220] width 348 height 62
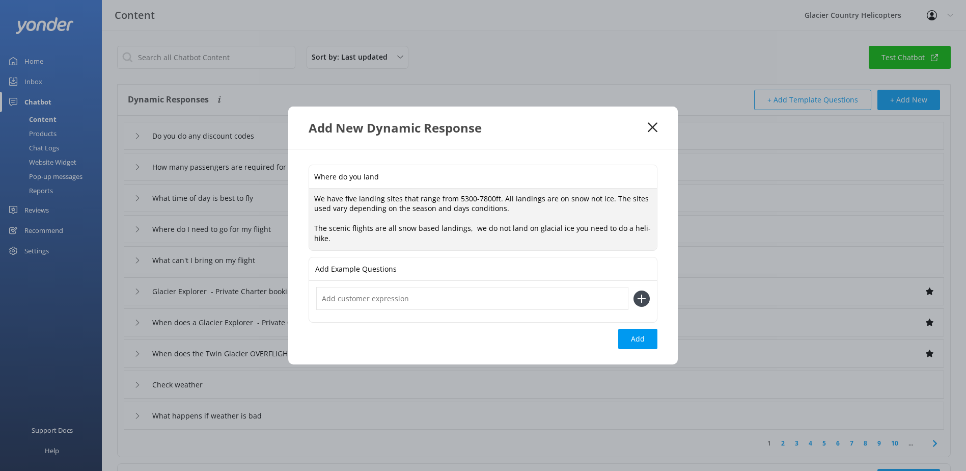
click at [563, 229] on textarea "We have five landing sites that range from 5300-7800ft. All landings are on sno…" at bounding box center [483, 220] width 348 height 62
drag, startPoint x: 569, startPoint y: 229, endPoint x: 635, endPoint y: 245, distance: 68.6
click at [635, 245] on textarea "We have five landing sites that range from 5300-7800ft. All landings are on sno…" at bounding box center [483, 220] width 348 height 62
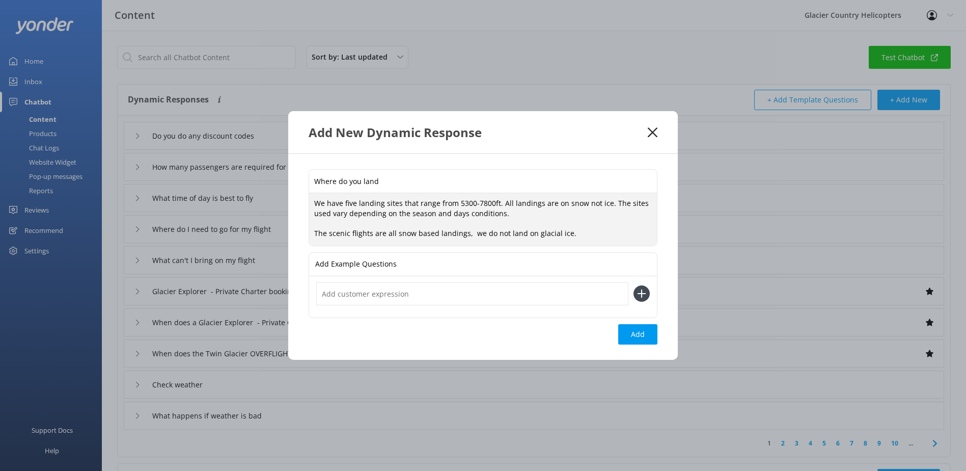
drag, startPoint x: 577, startPoint y: 235, endPoint x: 308, endPoint y: 230, distance: 269.1
click at [308, 230] on div "Where do you land We have five landing sites that range from 5300-7800ft. All l…" at bounding box center [483, 256] width 390 height 205
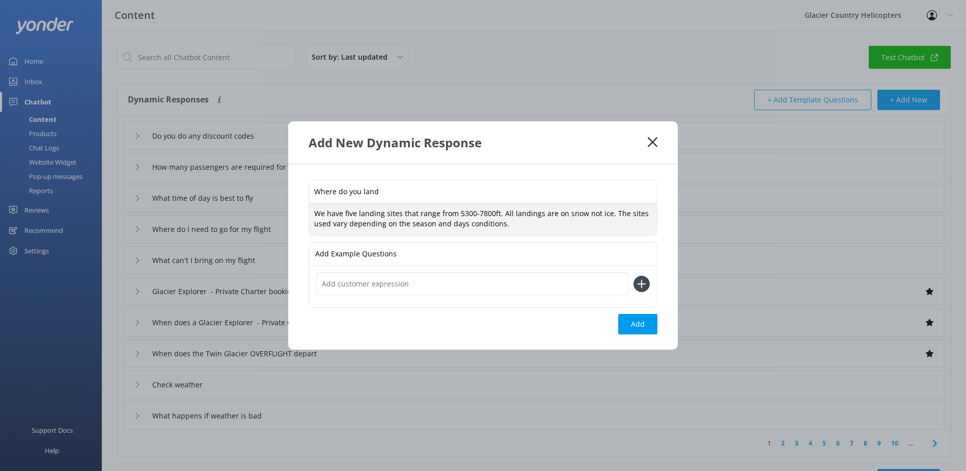
scroll to position [3, 0]
click at [632, 218] on textarea "We have five landing sites that range from 5300-7800ft. All landings are on sno…" at bounding box center [483, 219] width 348 height 32
click at [573, 227] on textarea "We have five landing sites that range from 5300-7800ft. All landings are on sno…" at bounding box center [483, 219] width 348 height 32
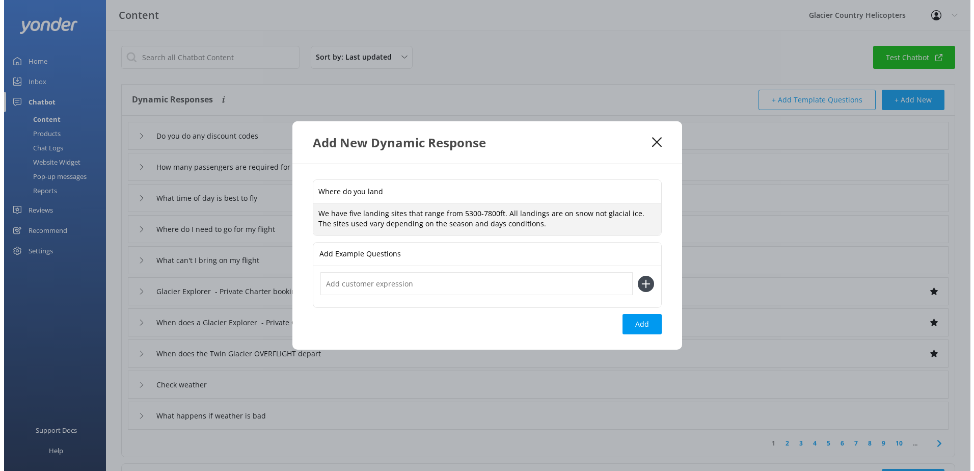
scroll to position [0, 0]
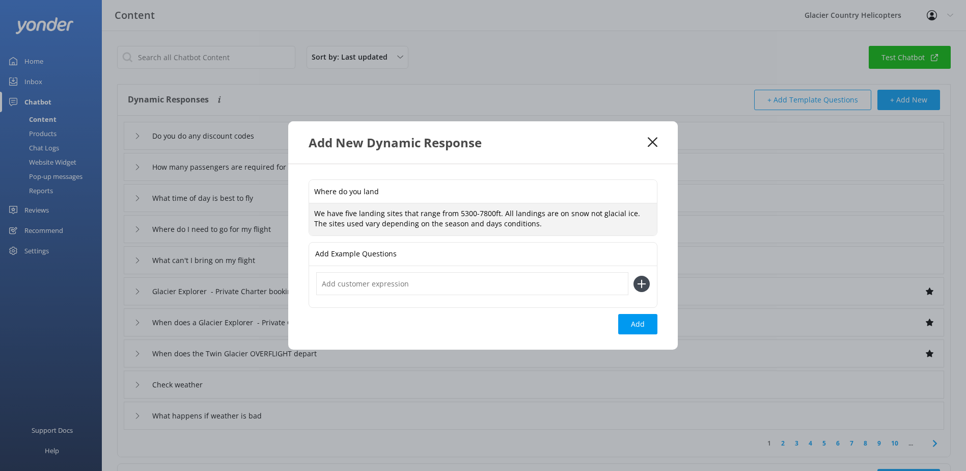
type textarea "We have five landing sites that range from 5300-7800ft. All landings are on sno…"
click at [648, 285] on icon at bounding box center [642, 284] width 16 height 16
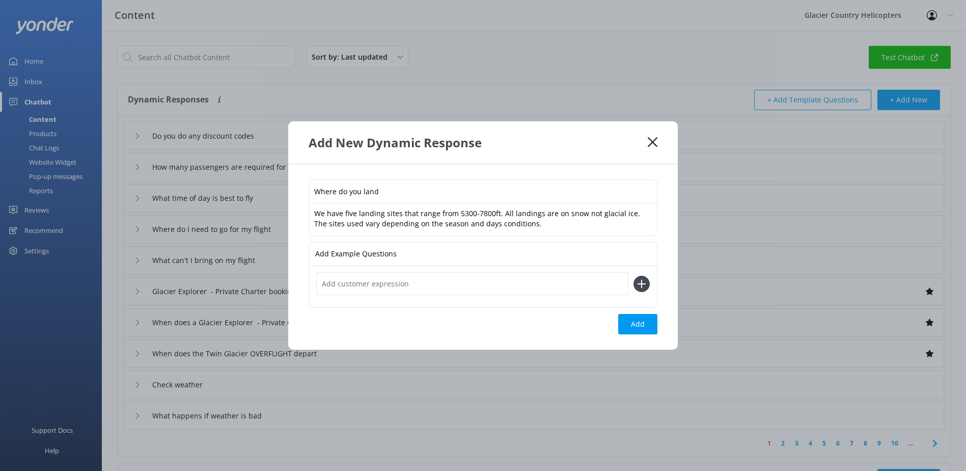
click at [641, 283] on use at bounding box center [642, 283] width 9 height 9
click at [444, 282] on input "text" at bounding box center [472, 283] width 312 height 23
type input "Do you land on the glacier itself"
click at [578, 214] on textarea "We have five landing sites that range from 5300-7800ft. All landings are on sno…" at bounding box center [483, 219] width 348 height 32
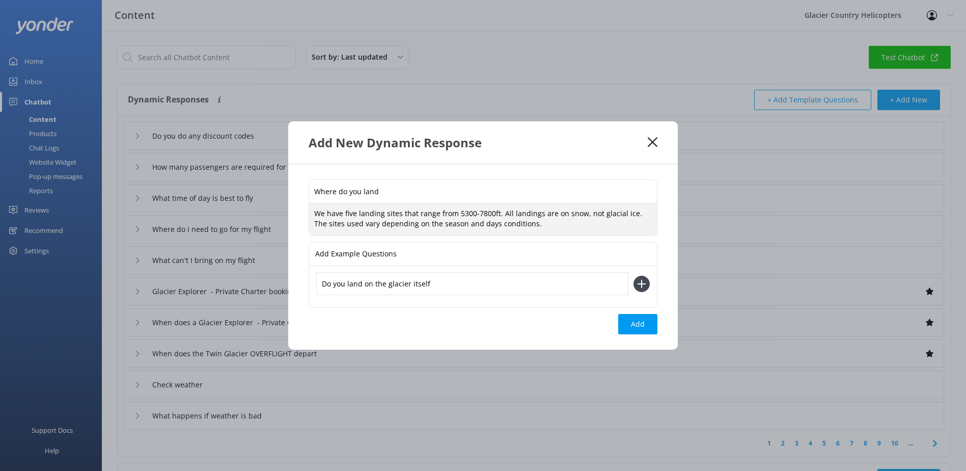
type textarea "We have five landing sites that range from 5300-7800ft. All landings are on sno…"
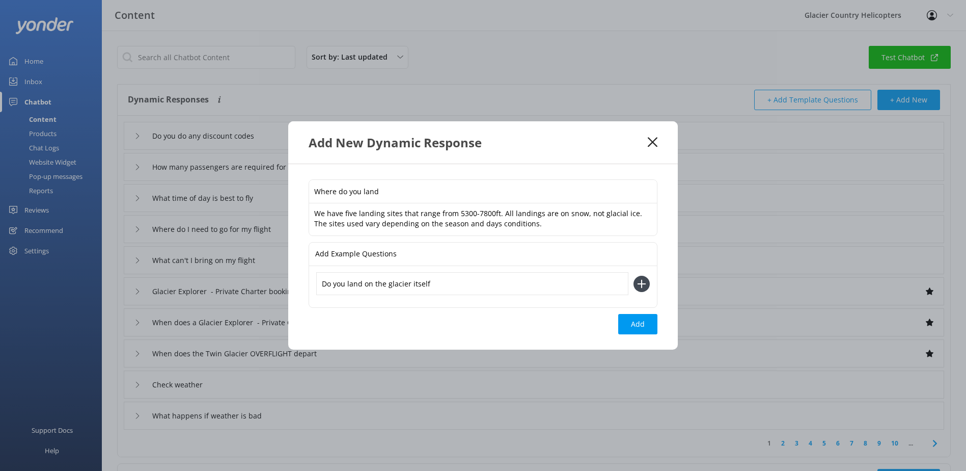
click at [638, 286] on icon at bounding box center [642, 284] width 16 height 16
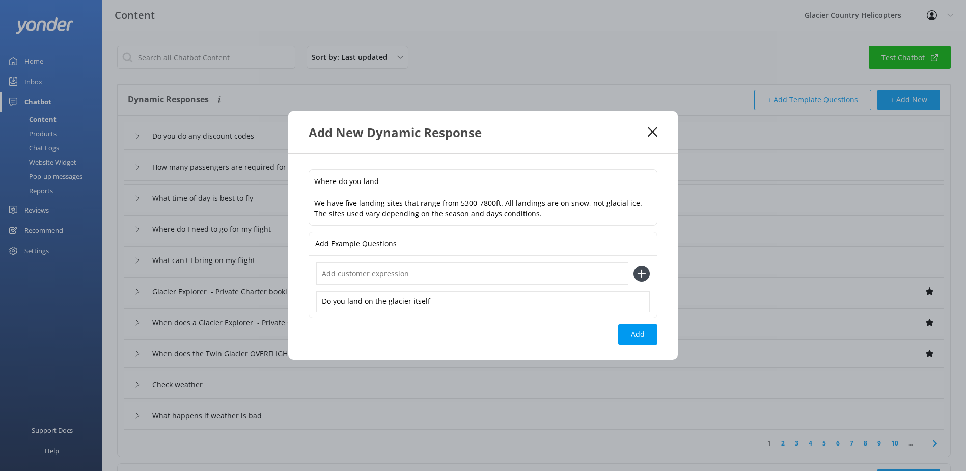
click at [353, 273] on input "text" at bounding box center [472, 273] width 312 height 23
type input "How high are the landing sites"
click at [641, 271] on use at bounding box center [642, 273] width 9 height 9
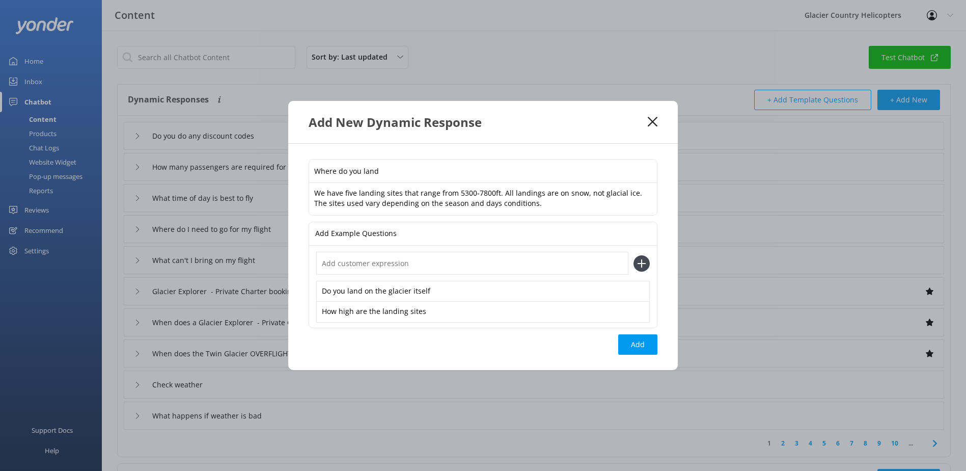
click at [396, 263] on input "text" at bounding box center [472, 263] width 312 height 23
type input "Do you land on ice"
click at [643, 260] on icon at bounding box center [642, 263] width 16 height 16
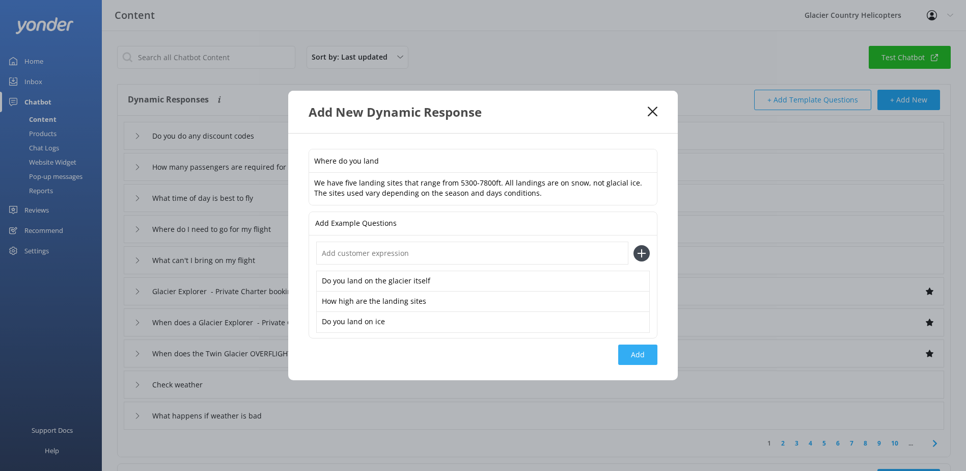
click at [650, 353] on button "Add" at bounding box center [638, 354] width 39 height 20
type input "Where do you land"
type input "Do you do any discount codes"
type input "How many passengers are required for a confirmed flight"
type input "What time of day is best to fly"
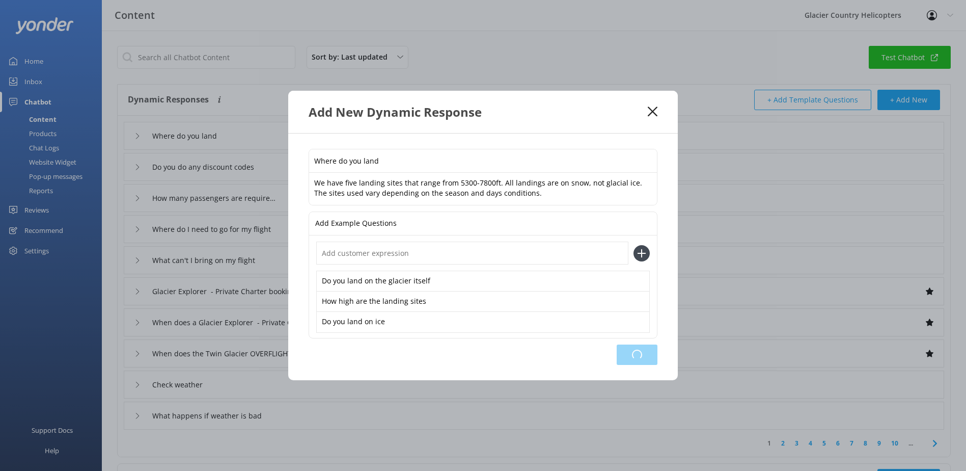
type input "Where do I need to go for my flight"
type input "What can't I bring on my flight"
type input "Glacier Explorer - Private Charter booking and availability"
type input "When does a Glacier Explorer - Private Charter depart"
type input "When does the Twin Glacier OVERFLIGHT depart"
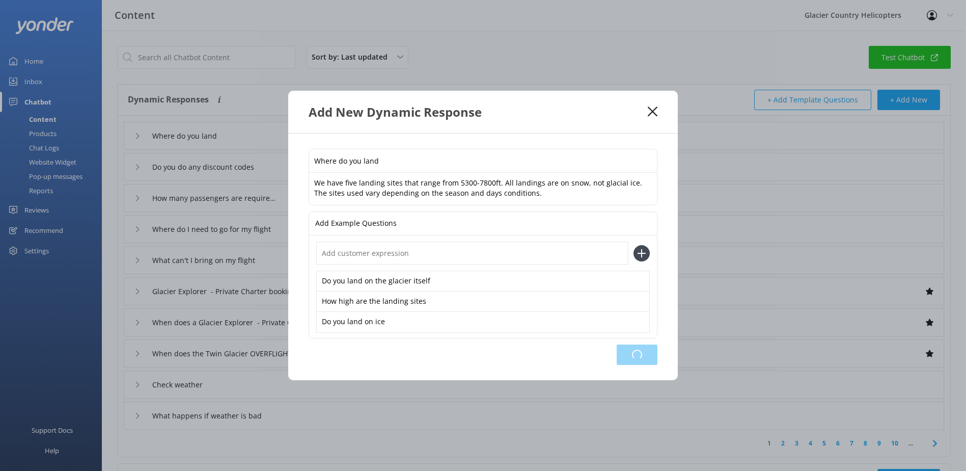
type input "Check weather"
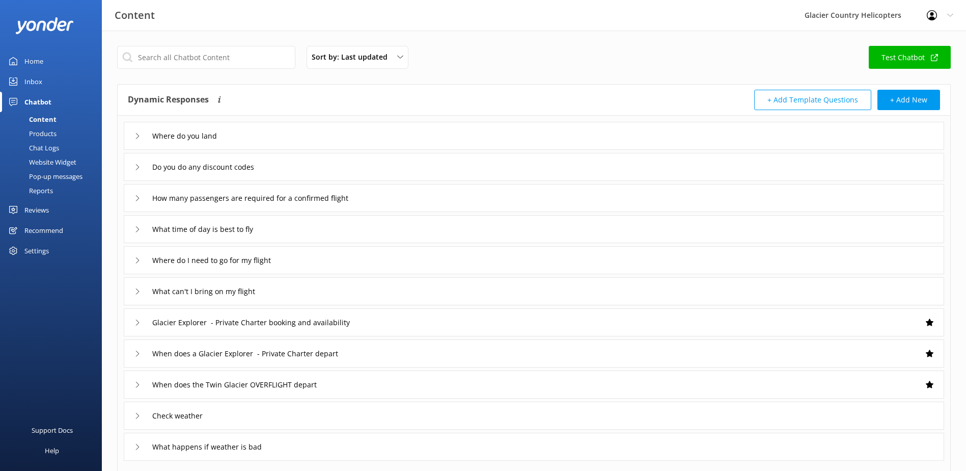
click at [144, 133] on div "Where do you land" at bounding box center [178, 135] width 86 height 17
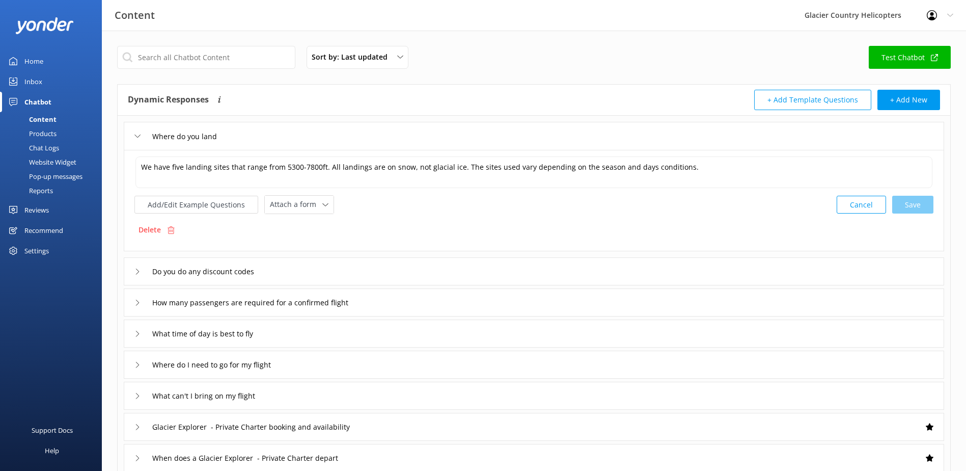
click at [141, 135] on div "Where do you land" at bounding box center [178, 136] width 86 height 17
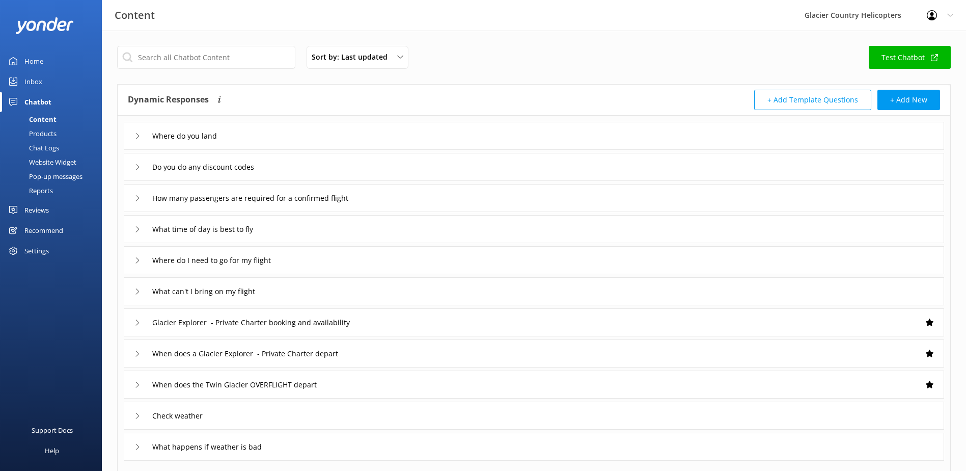
click at [141, 136] on div "Where do you land" at bounding box center [178, 135] width 86 height 17
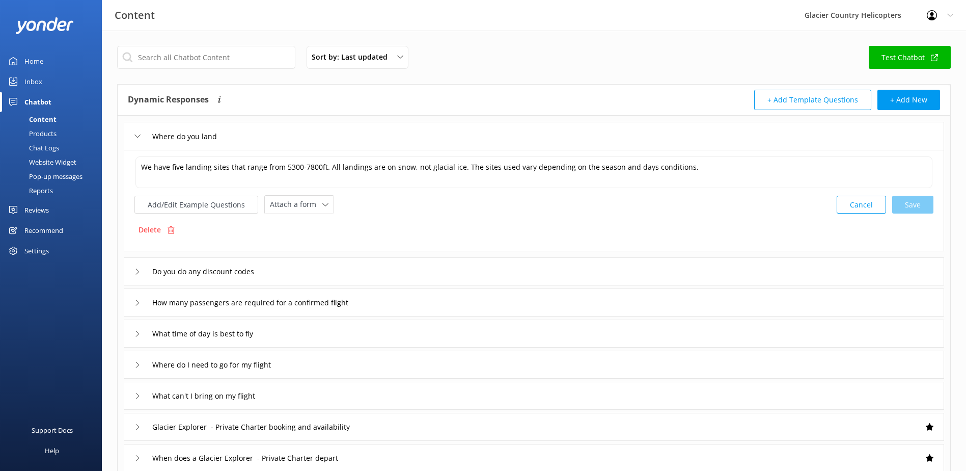
click at [33, 85] on div "Inbox" at bounding box center [33, 81] width 18 height 20
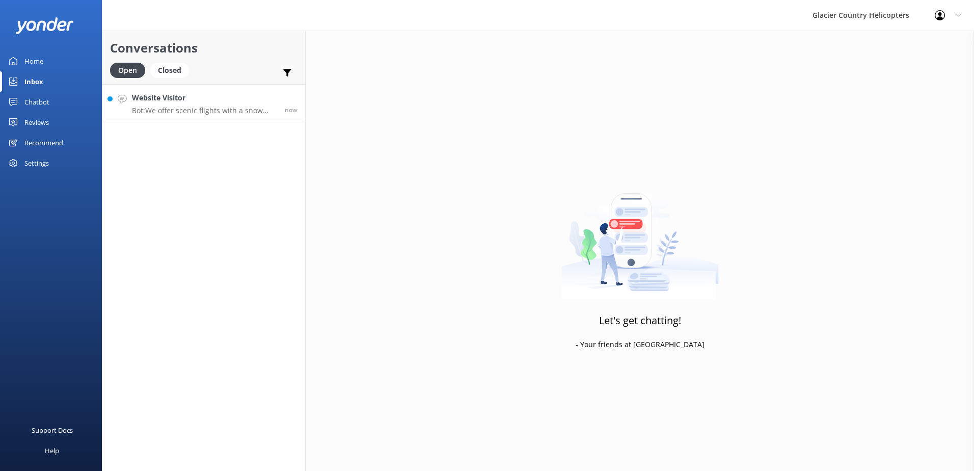
click at [246, 109] on p "Bot: We offer scenic flights with a snow landing, but not heli hikes. Heli hike…" at bounding box center [204, 110] width 145 height 9
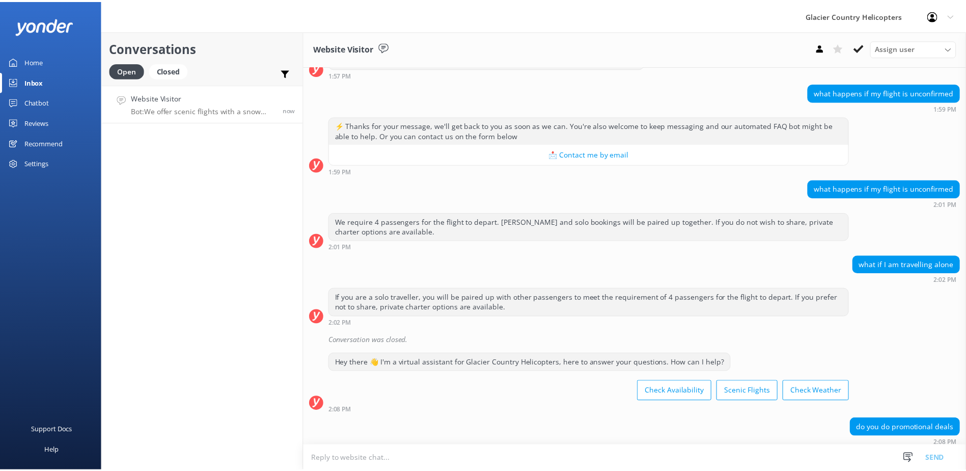
scroll to position [1247, 0]
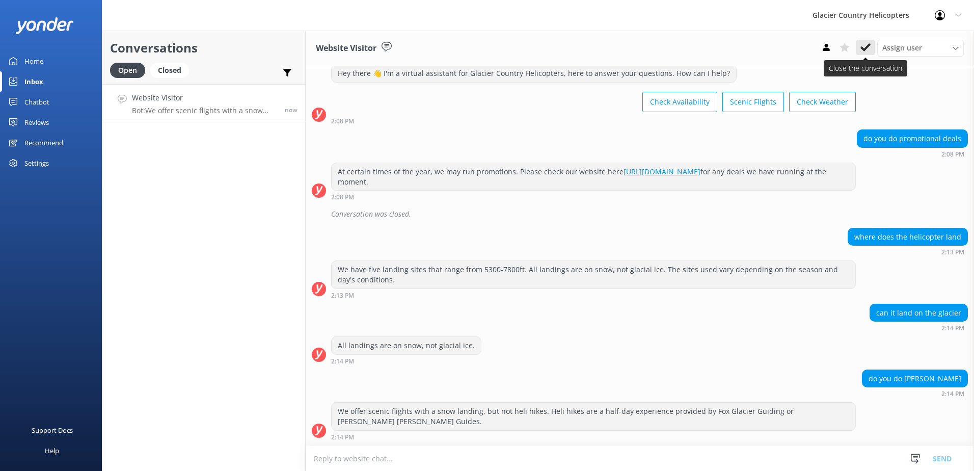
click at [864, 43] on icon at bounding box center [866, 47] width 10 height 10
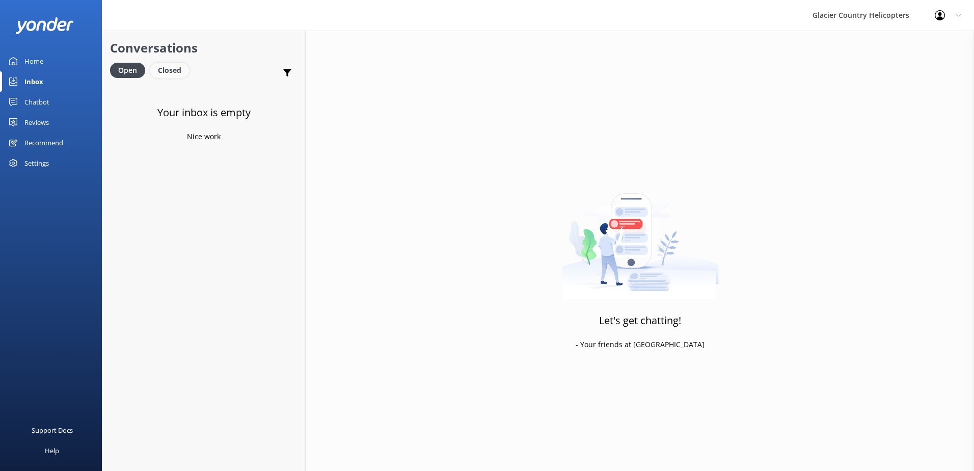
click at [185, 67] on div "Closed" at bounding box center [169, 70] width 39 height 15
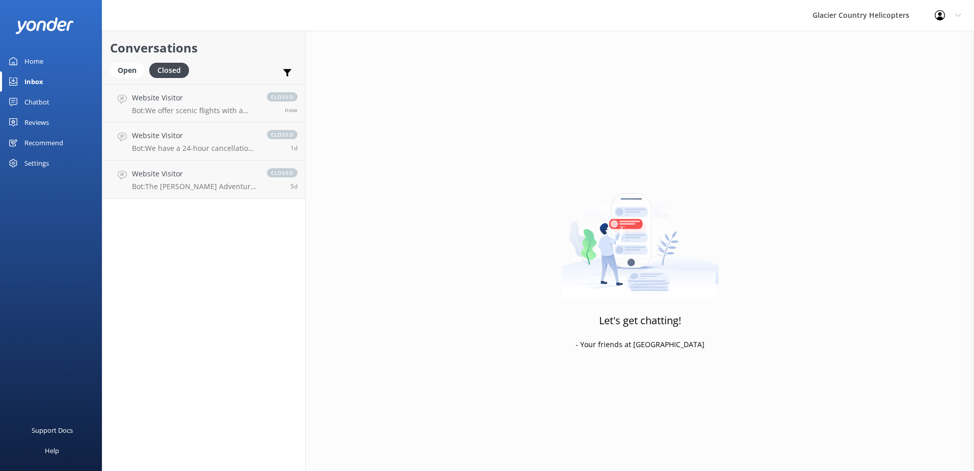
click at [44, 59] on link "Home" at bounding box center [51, 61] width 102 height 20
